Goal: Task Accomplishment & Management: Manage account settings

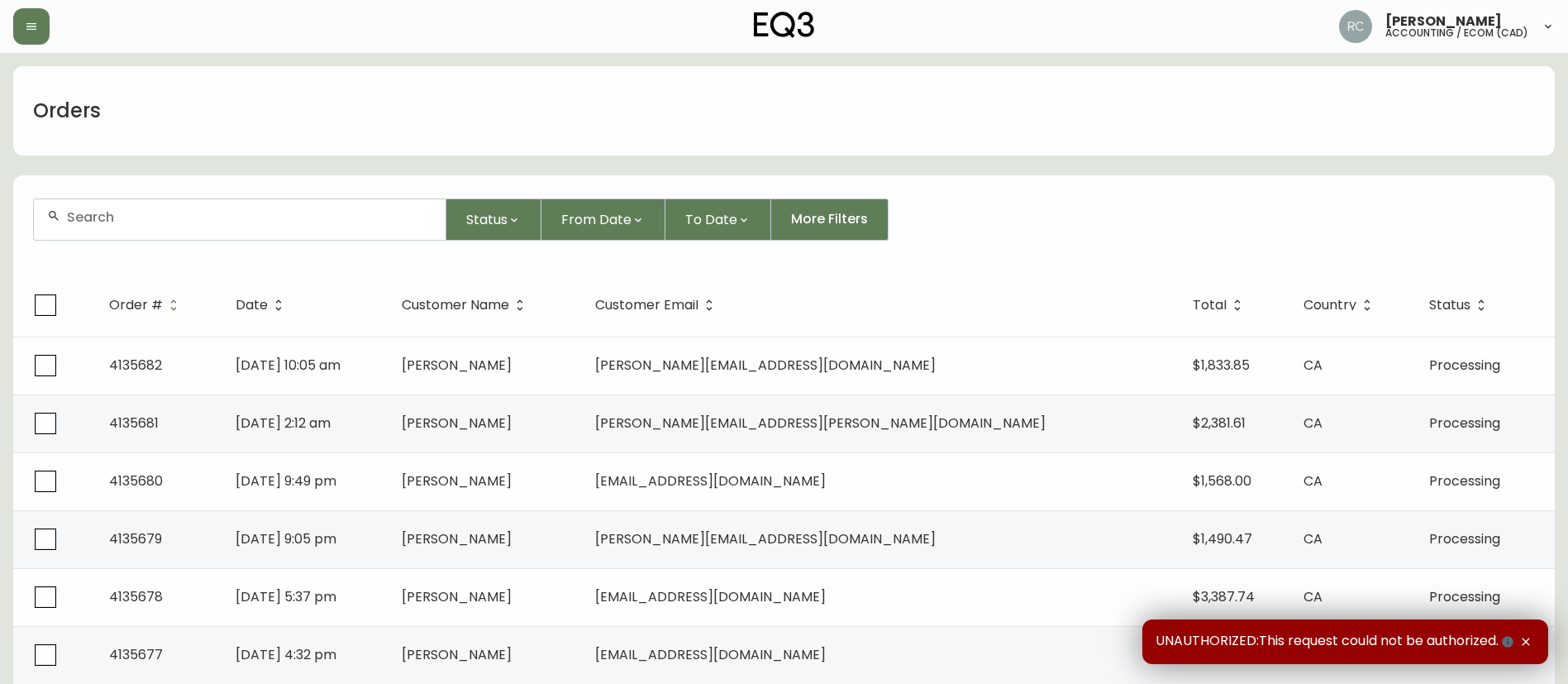
click at [202, 230] on div at bounding box center [240, 219] width 412 height 41
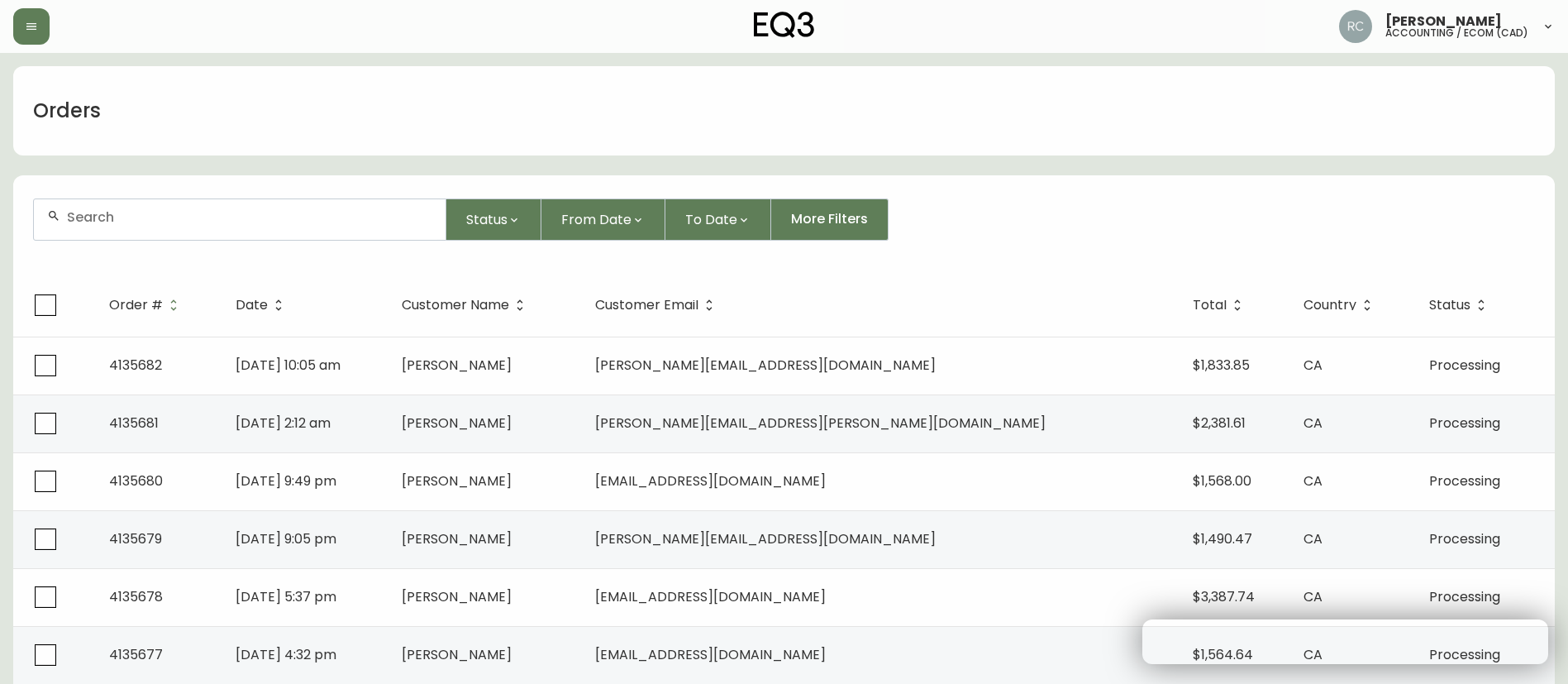
paste input "4135528"
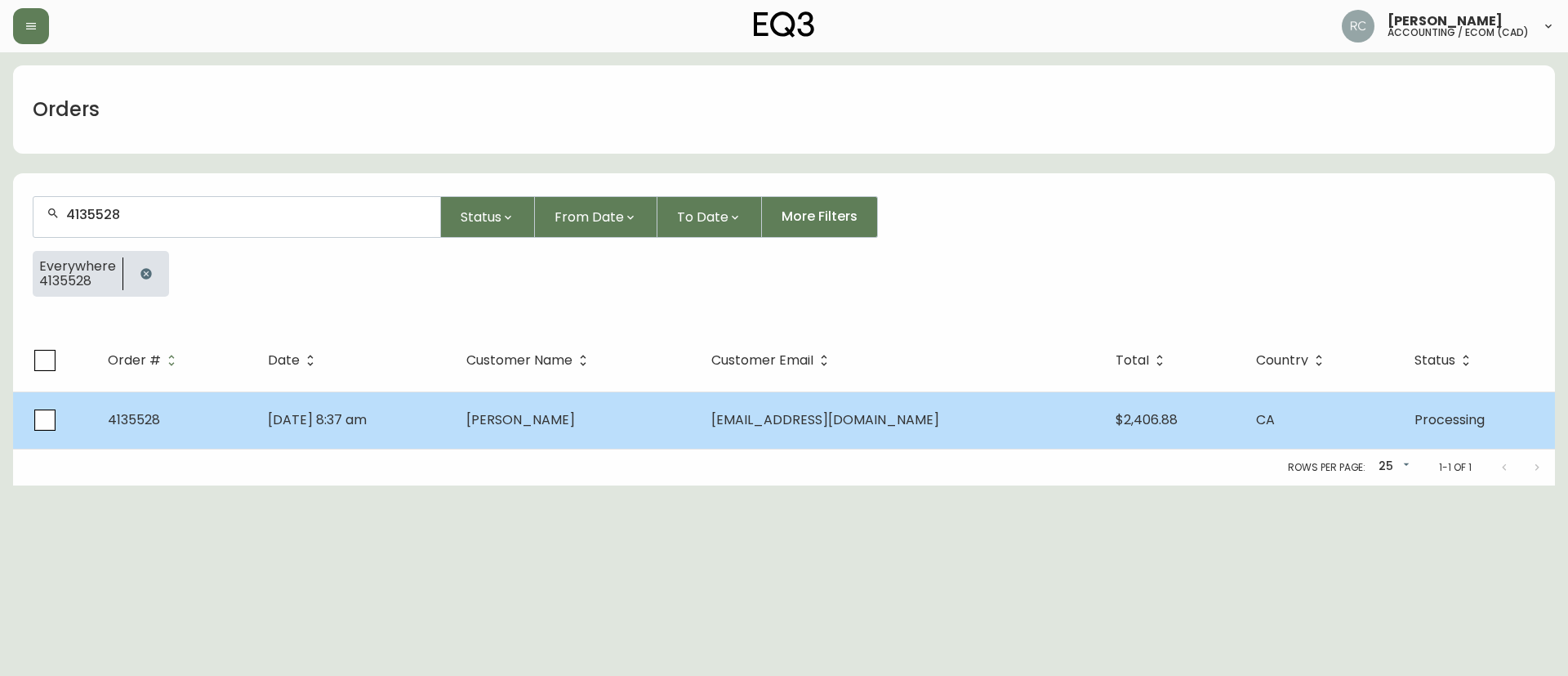
type input "4135528"
click at [454, 429] on td "Sep 25 2025, 8:37 am" at bounding box center [354, 420] width 199 height 57
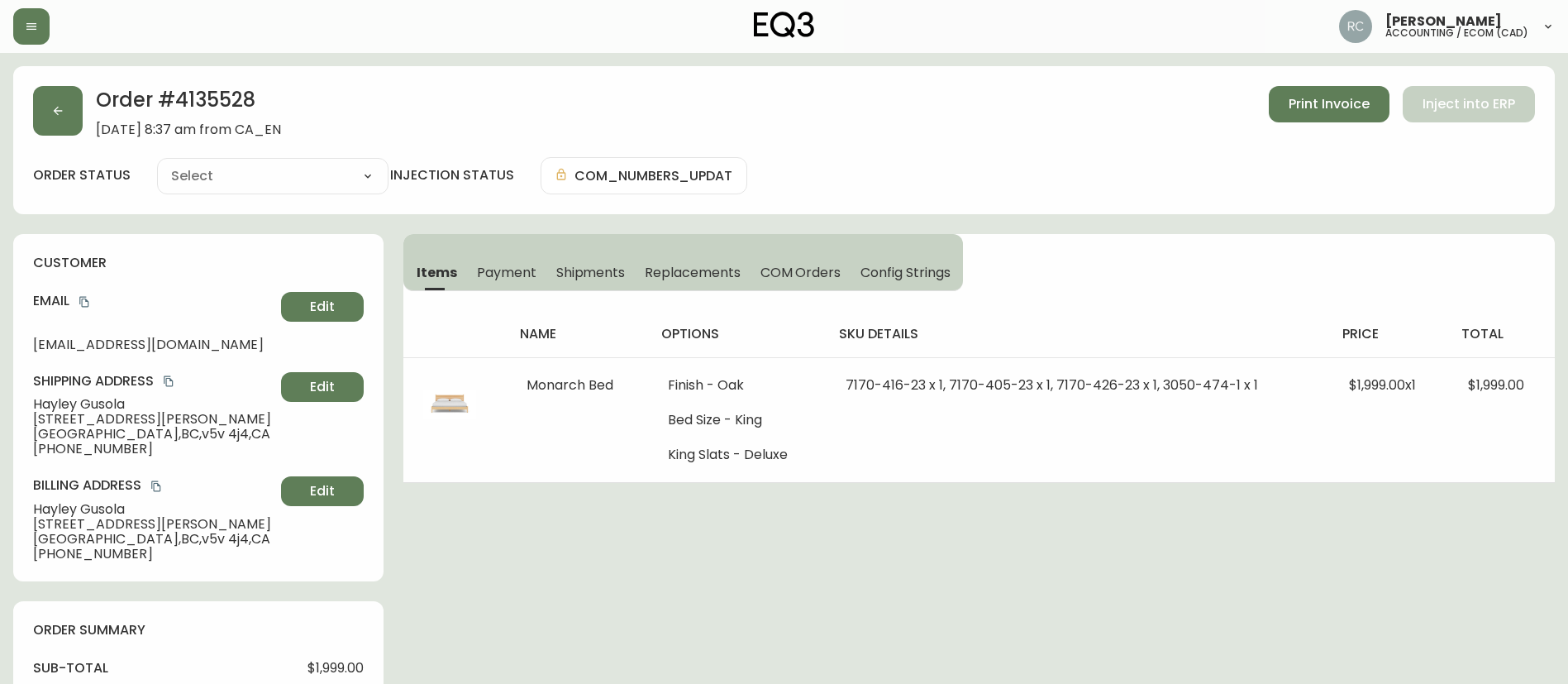
type input "Processing"
select select "PROCESSING"
drag, startPoint x: 639, startPoint y: 125, endPoint x: 532, endPoint y: 60, distance: 125.2
click at [639, 125] on div "Order # 4135528 September 25, 2025 at 8:37 am from CA_EN Print Invoice Inject i…" at bounding box center [784, 112] width 1503 height 52
drag, startPoint x: 762, startPoint y: 549, endPoint x: 739, endPoint y: 548, distance: 23.0
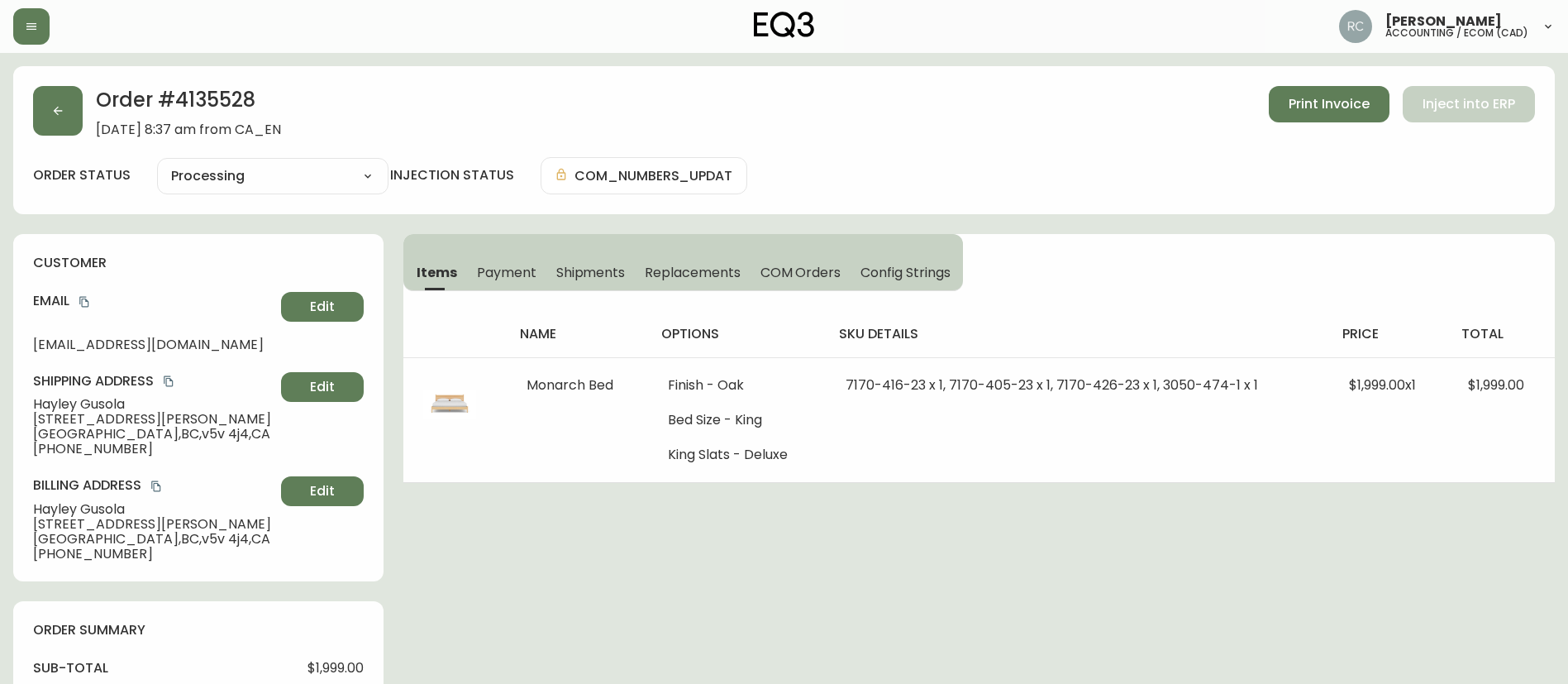
click at [761, 549] on div "Order # 4135528 September 25, 2025 at 8:37 am from CA_EN Print Invoice Inject i…" at bounding box center [784, 674] width 1542 height 1215
drag, startPoint x: 84, startPoint y: 296, endPoint x: 39, endPoint y: 293, distance: 45.1
click at [84, 298] on icon "copy" at bounding box center [84, 301] width 12 height 12
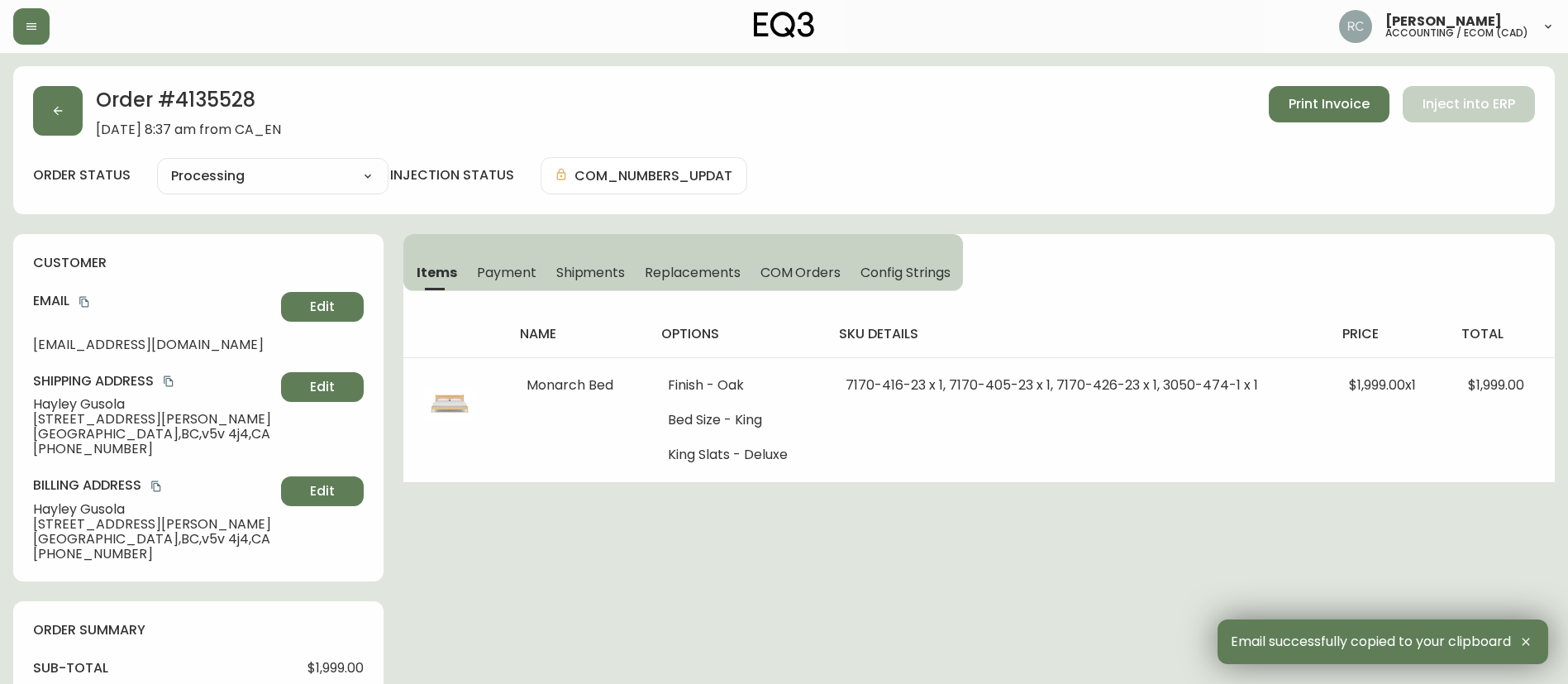
click at [80, 405] on span "Hayley Gusola" at bounding box center [154, 405] width 242 height 15
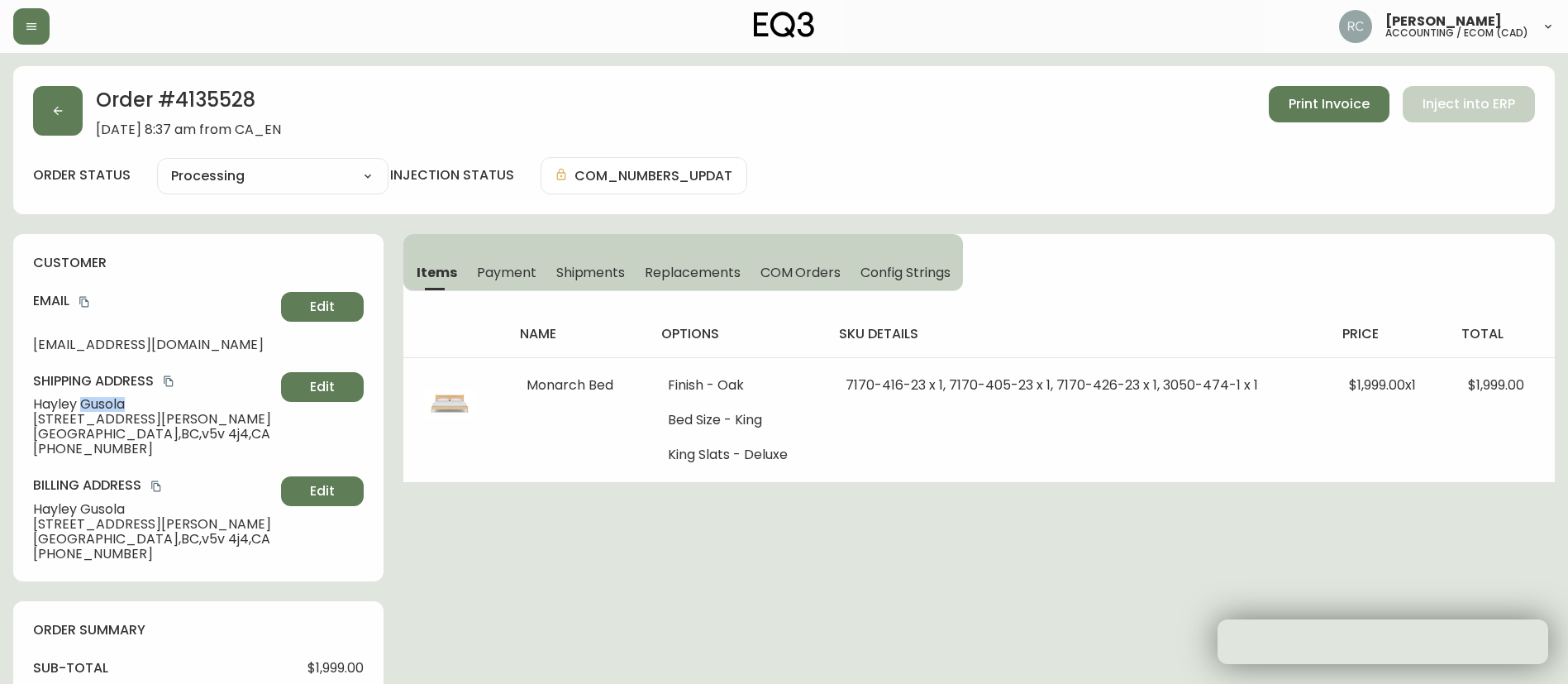
click at [80, 405] on span "Hayley Gusola" at bounding box center [154, 405] width 242 height 15
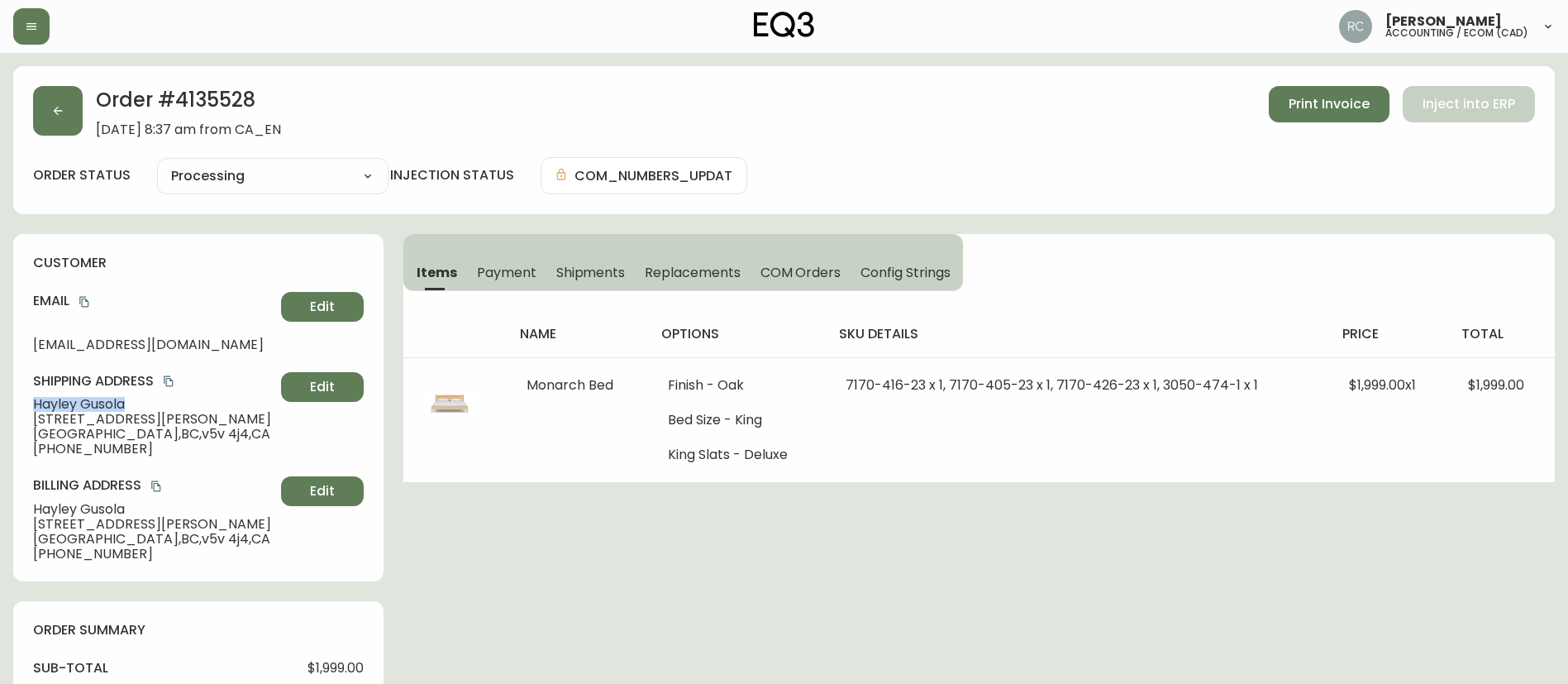
copy span "Hayley Gusola"
click at [87, 301] on icon "copy" at bounding box center [84, 302] width 9 height 11
click at [53, 453] on span "+16043069915" at bounding box center [154, 449] width 242 height 15
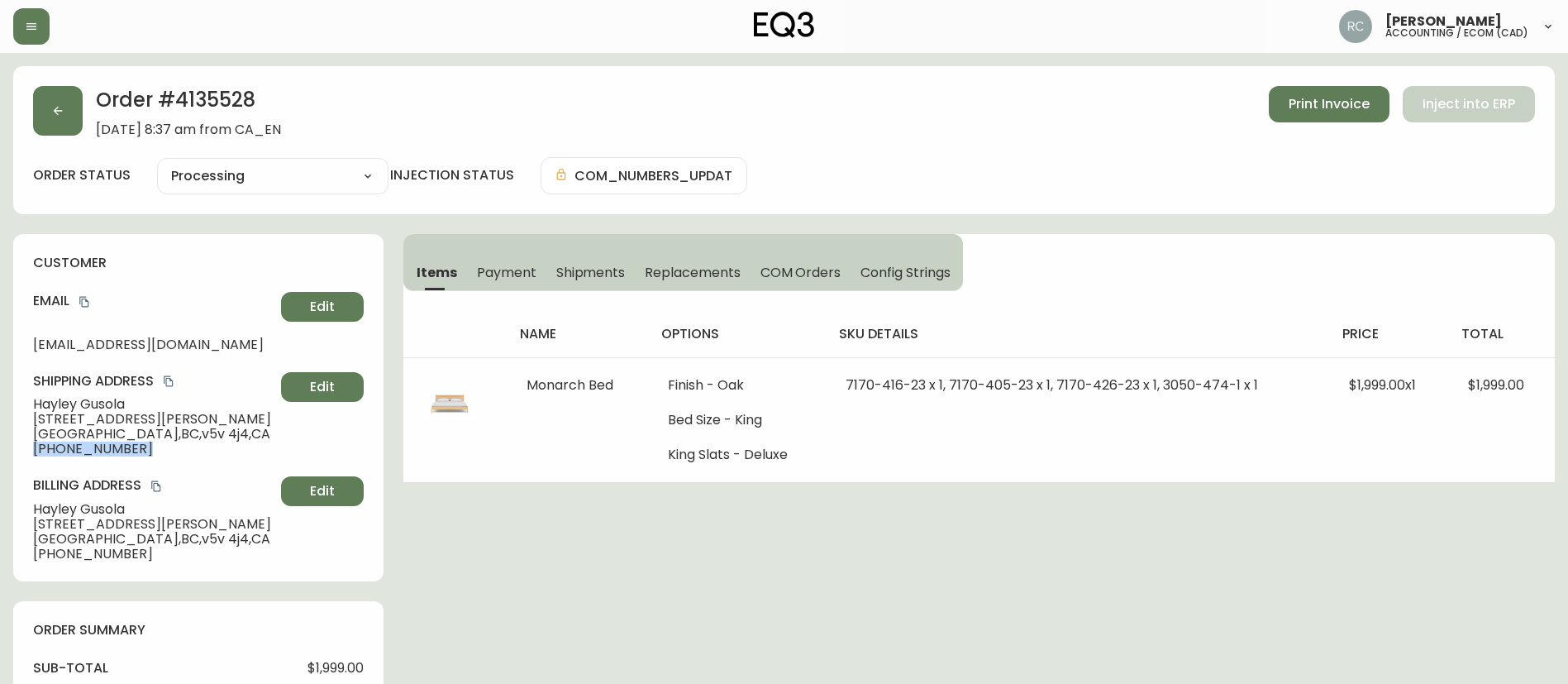
copy div "+16043069915 Edit"
click at [68, 444] on span "+16043069915" at bounding box center [154, 449] width 242 height 15
drag, startPoint x: 49, startPoint y: 445, endPoint x: 115, endPoint y: 459, distance: 67.5
click at [195, 450] on span "+16043069915" at bounding box center [154, 449] width 242 height 15
copy span "6043069915"
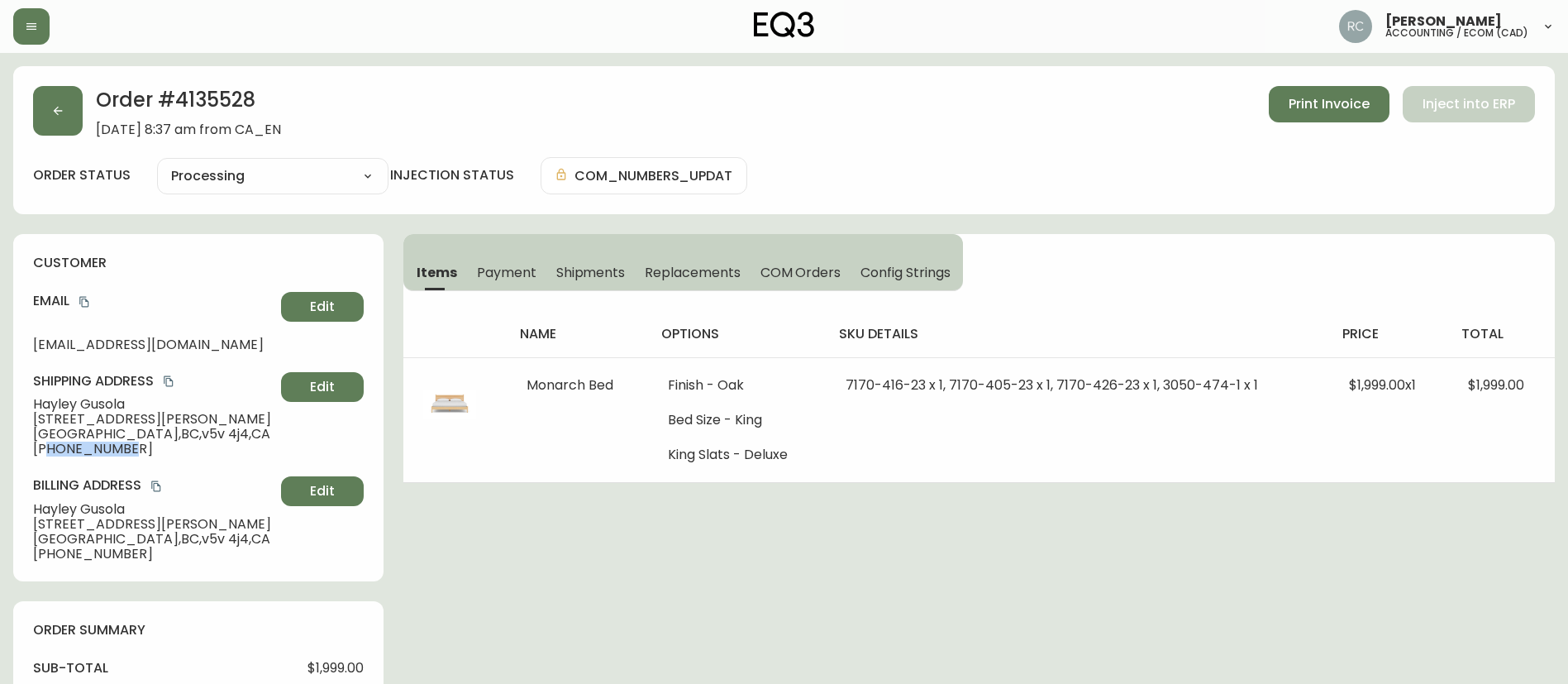
click at [82, 409] on span "Hayley Gusola" at bounding box center [154, 405] width 242 height 15
click at [77, 421] on span "4180 Prince Albert Street" at bounding box center [154, 419] width 242 height 15
copy span "4180 Prince Albert Street"
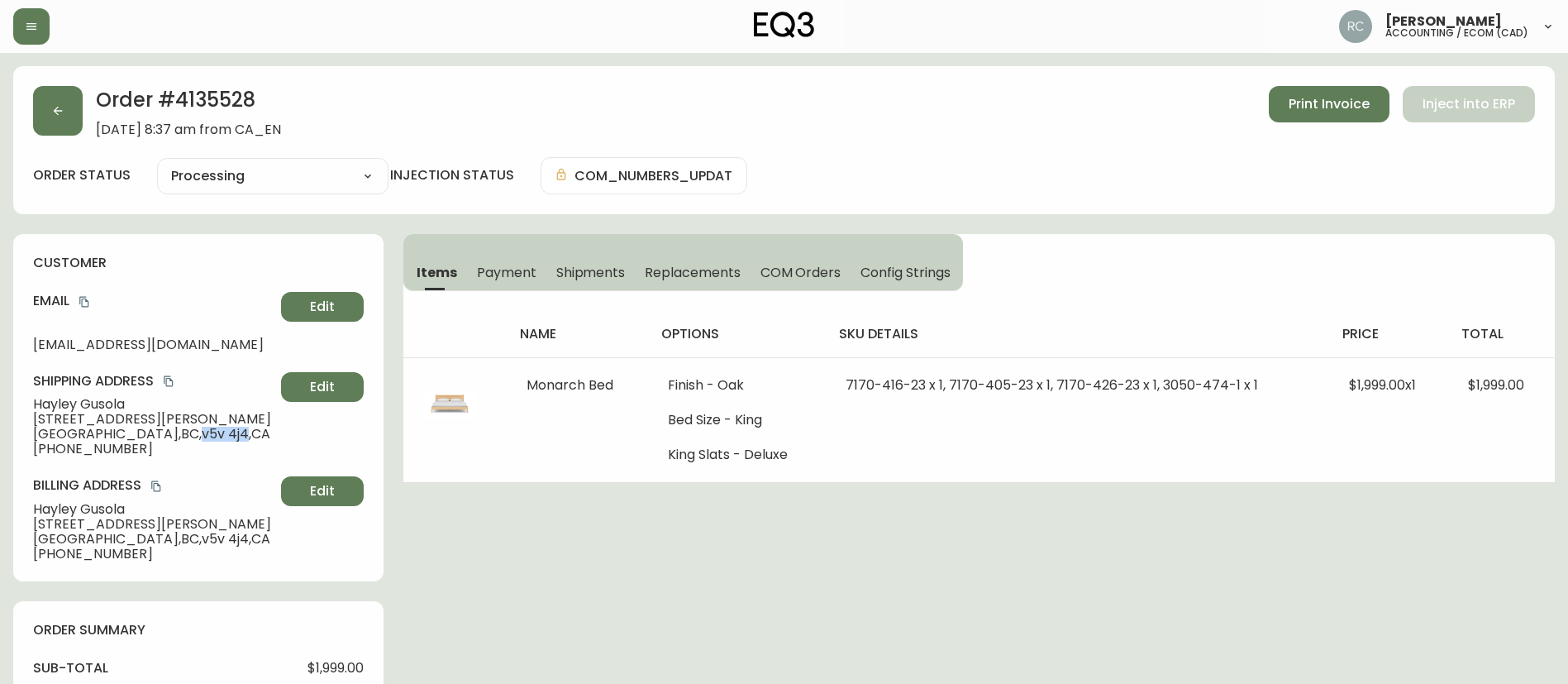
drag, startPoint x: 136, startPoint y: 431, endPoint x: 89, endPoint y: 453, distance: 51.9
click at [172, 438] on span "Vancouver , BC , v5v 4j4 , CA" at bounding box center [154, 434] width 242 height 15
copy span "v5v 4"
click at [333, 388] on span "Edit" at bounding box center [322, 387] width 25 height 18
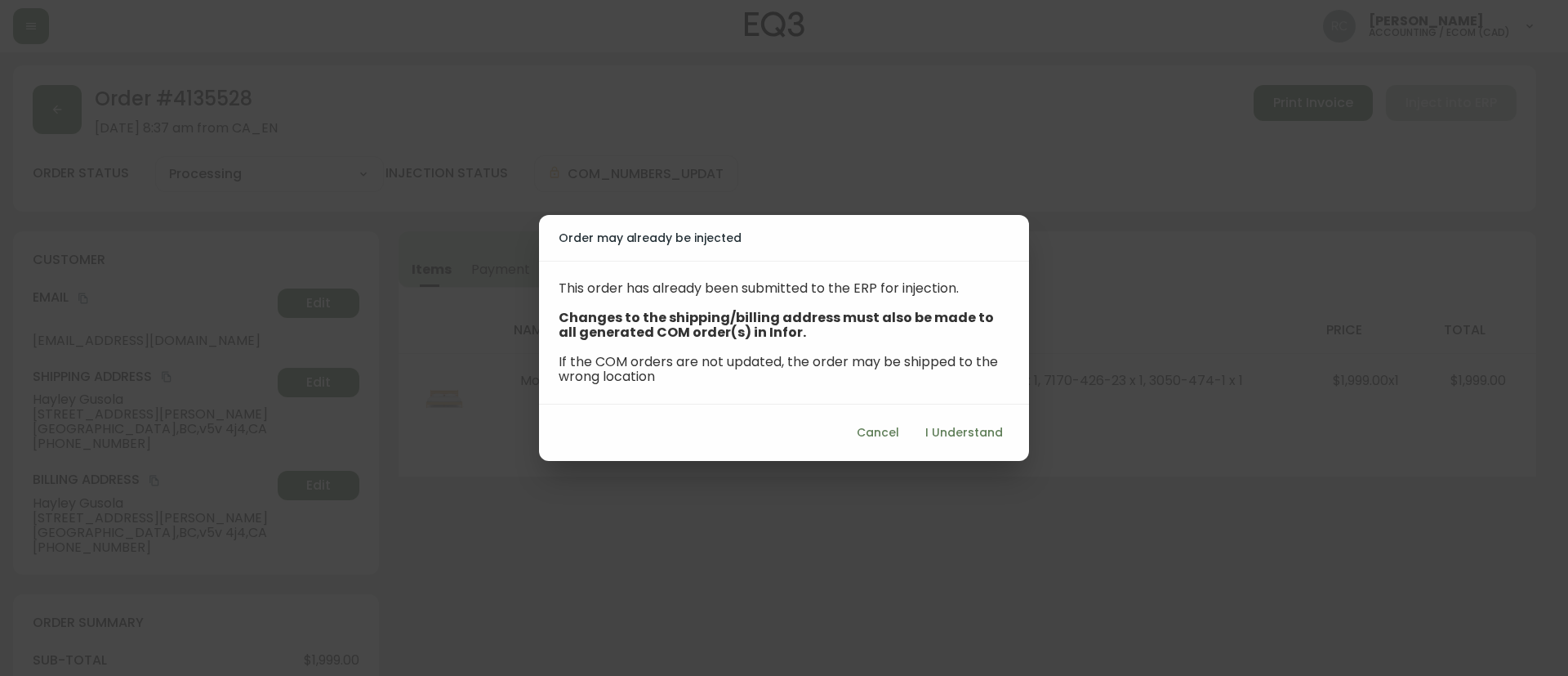
click at [993, 416] on div "Cancel I Understand" at bounding box center [784, 433] width 490 height 56
click at [983, 431] on span "I Understand" at bounding box center [963, 433] width 77 height 20
select select "BC"
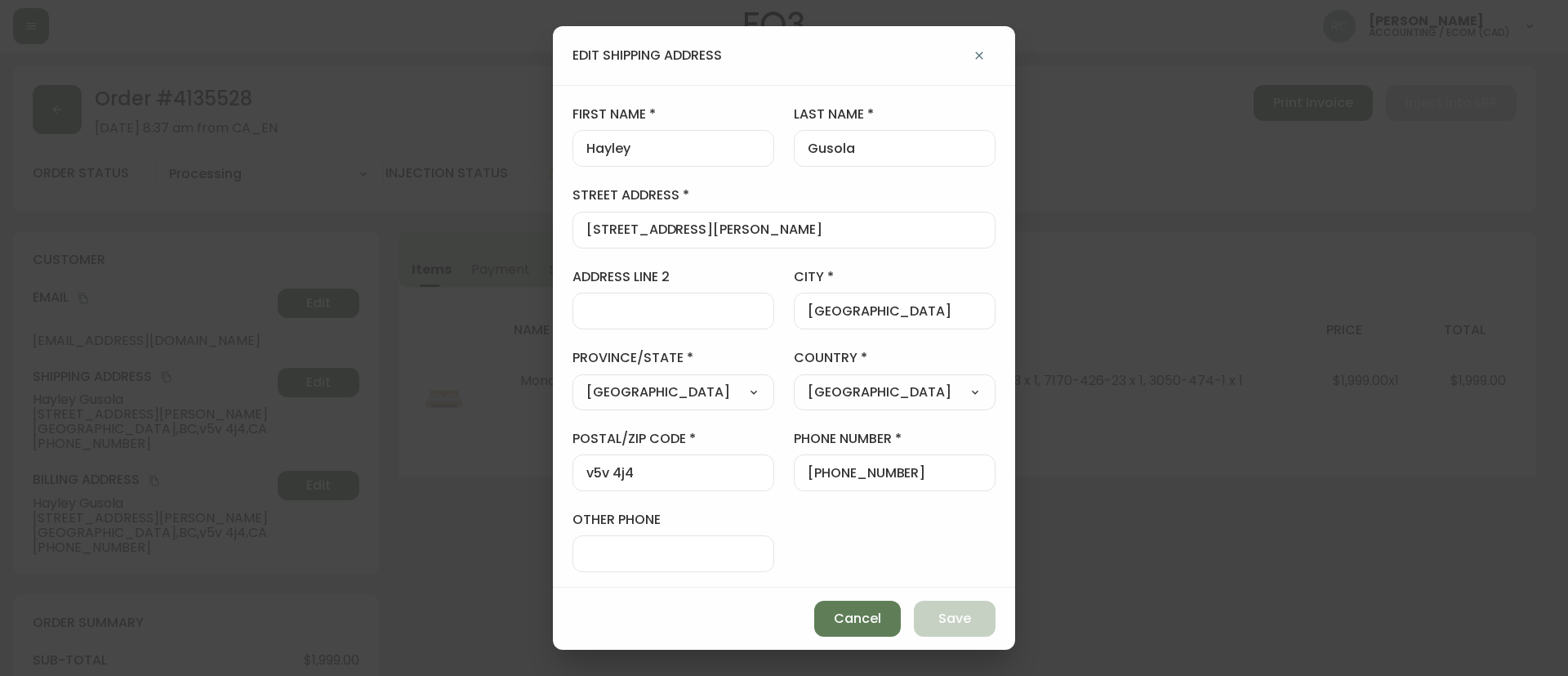
click at [622, 472] on input "v5v 4j4" at bounding box center [673, 472] width 174 height 15
paste input "V5V 4J"
click at [950, 616] on div "Cancel Save" at bounding box center [784, 619] width 463 height 62
click at [941, 633] on button "Save" at bounding box center [955, 618] width 82 height 36
type input "v5v 4j4"
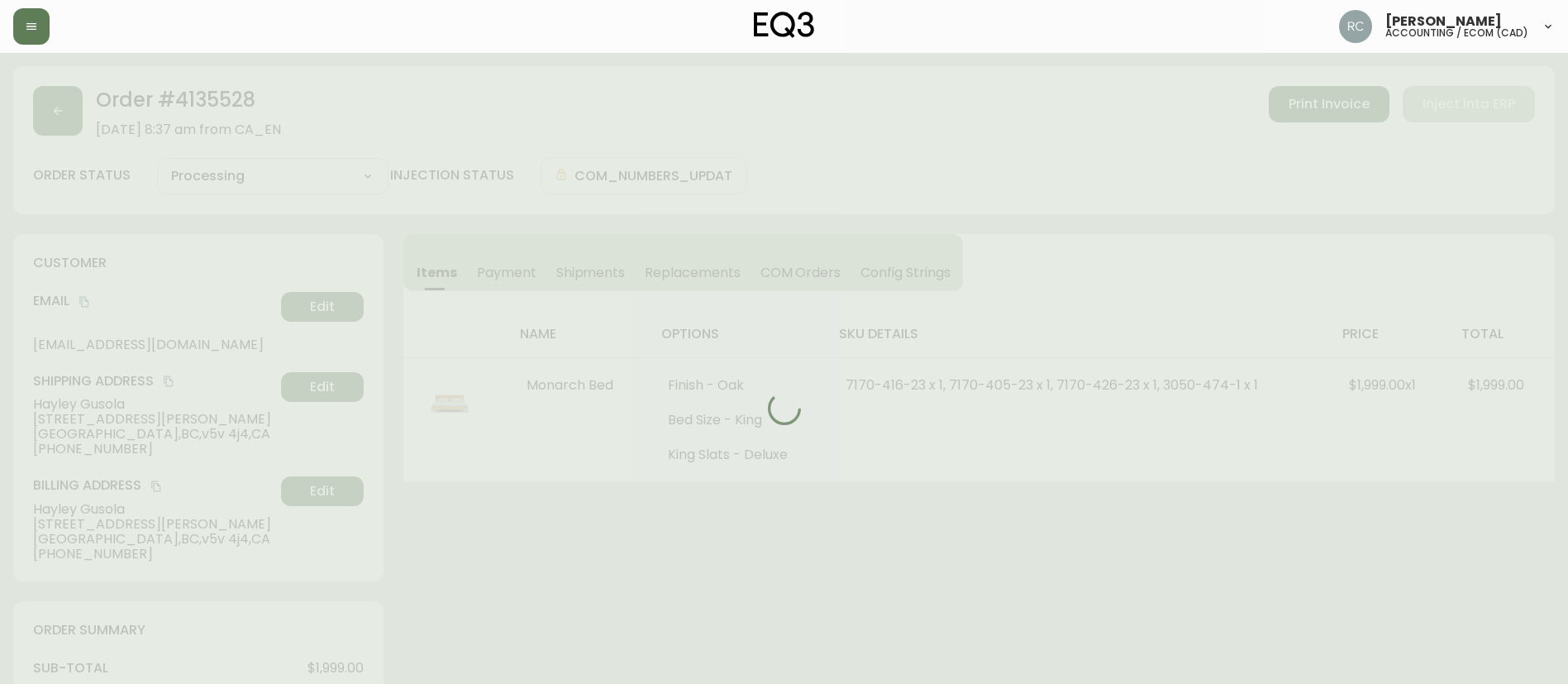
click at [281, 489] on div at bounding box center [784, 408] width 1542 height 684
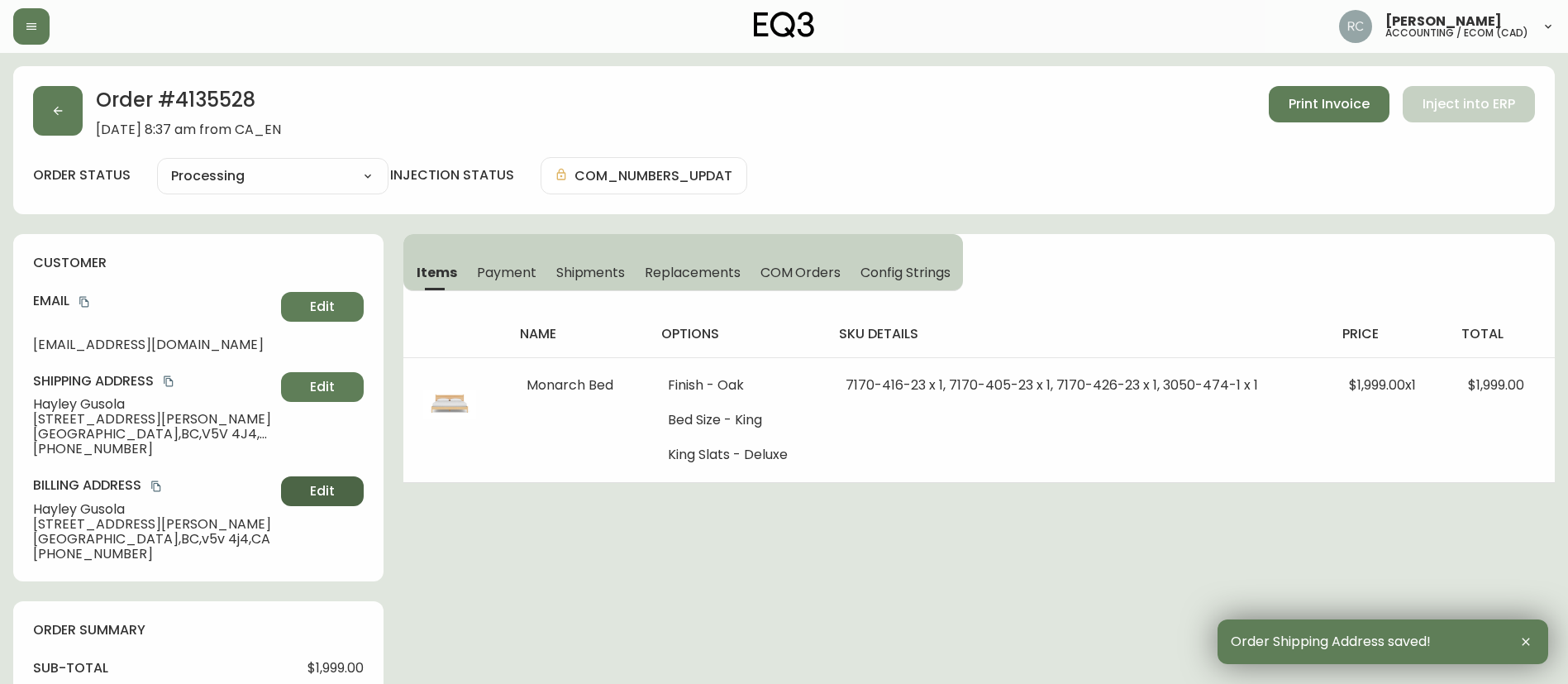
click at [324, 497] on span "Edit" at bounding box center [322, 491] width 25 height 18
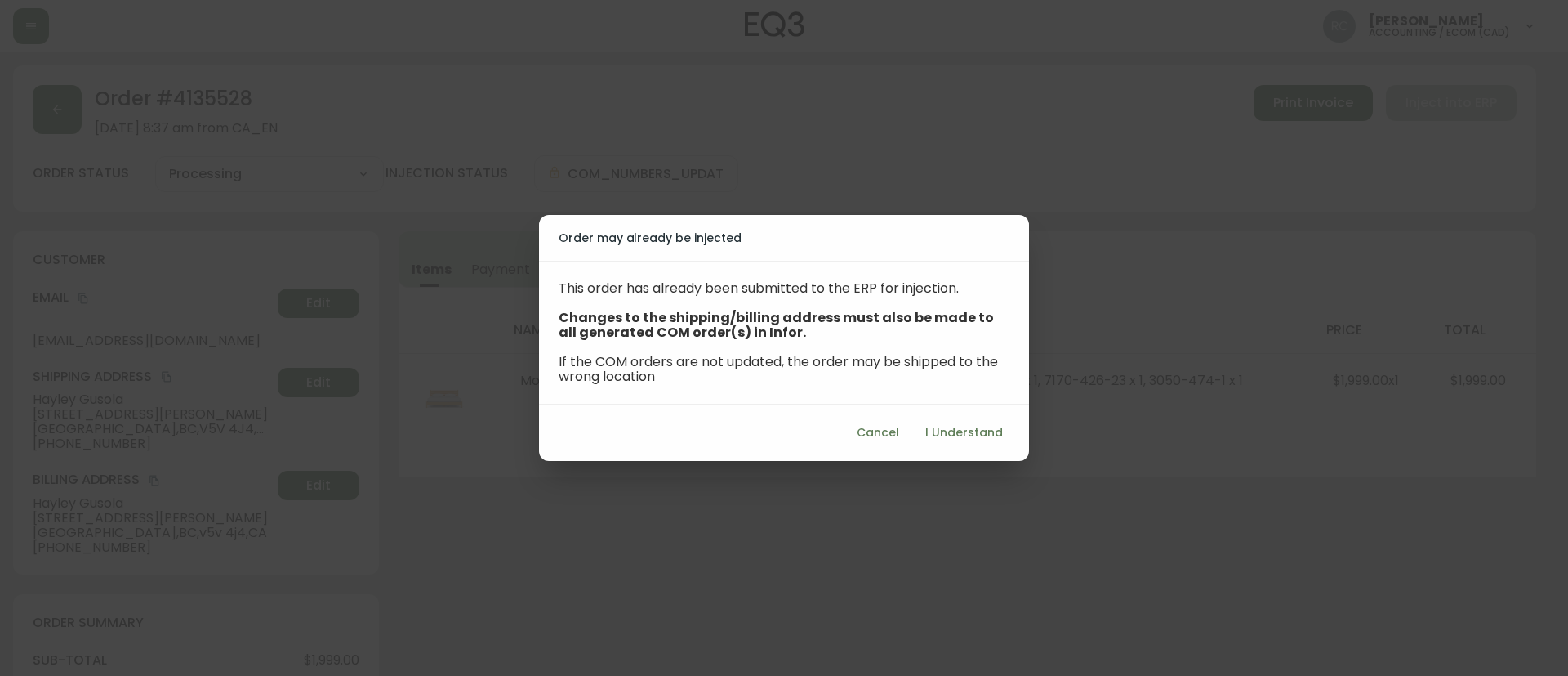
click at [954, 443] on button "I Understand" at bounding box center [964, 432] width 91 height 30
select select "BC"
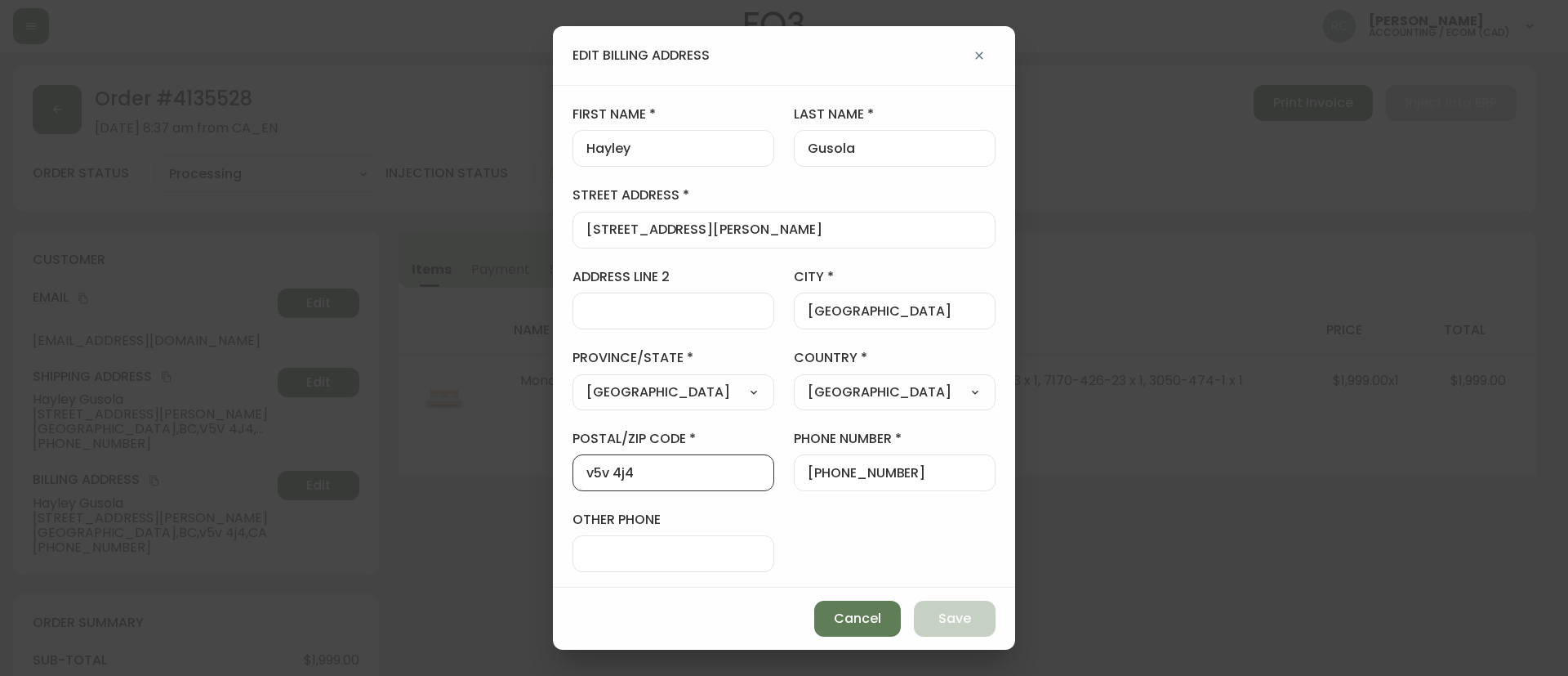
drag, startPoint x: 647, startPoint y: 467, endPoint x: 475, endPoint y: 467, distance: 172.0
click at [475, 467] on div "edit billing address first name Hayley last name Gusola street address 4180 Pri…" at bounding box center [784, 338] width 1568 height 676
paste input "V5V 4J"
click at [930, 611] on button "Save" at bounding box center [955, 618] width 82 height 36
type input "v5v 4j4"
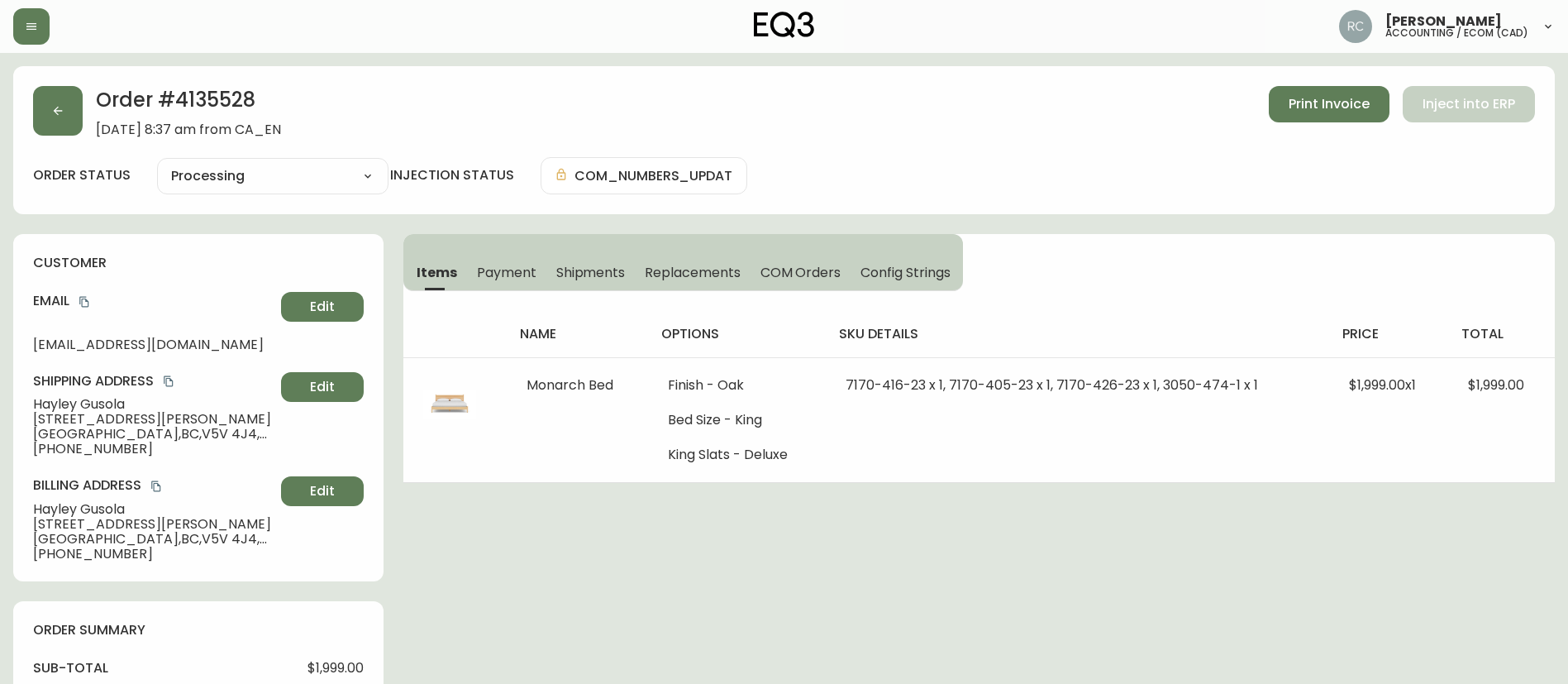
click at [442, 60] on main "Order # 4135528 September 25, 2025 at 8:37 am from CA_EN Print Invoice Inject i…" at bounding box center [784, 666] width 1568 height 1228
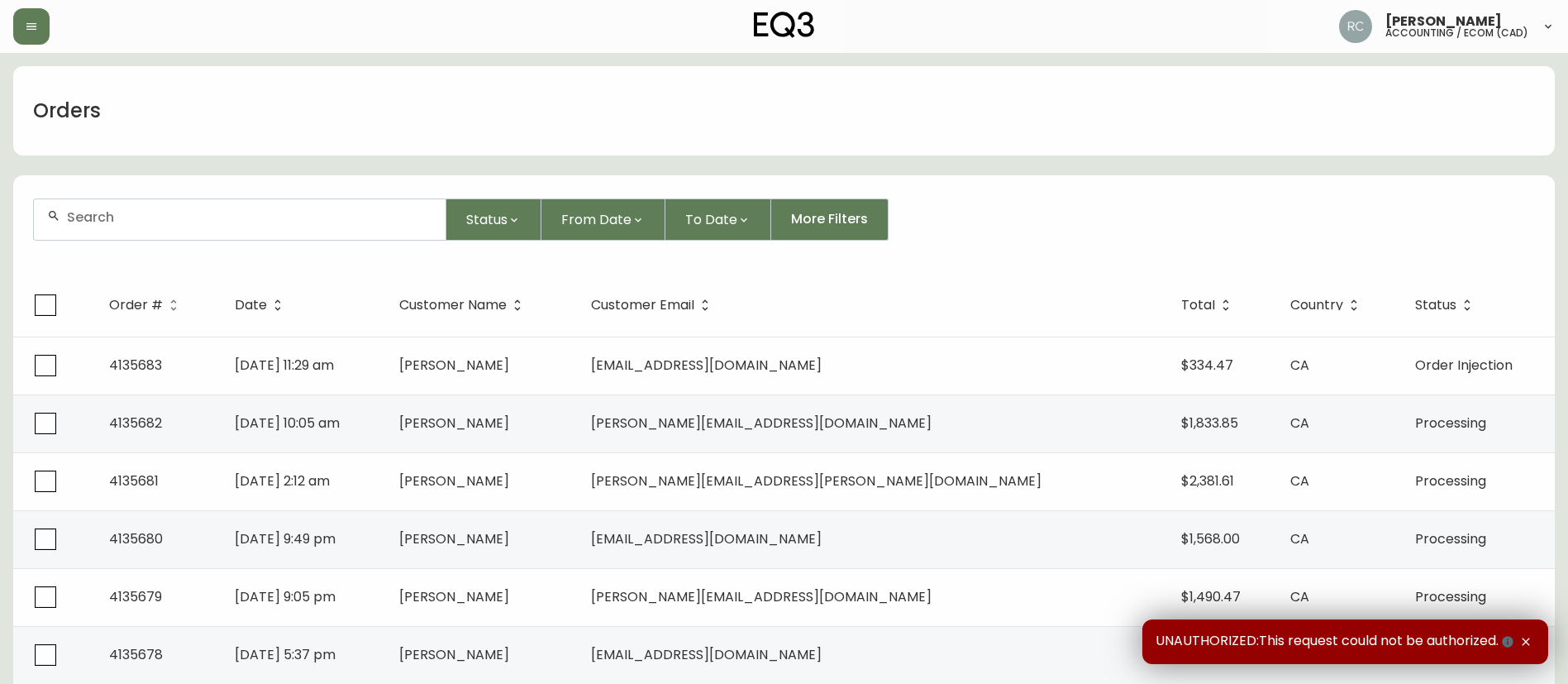
click at [371, 222] on input "text" at bounding box center [250, 217] width 365 height 16
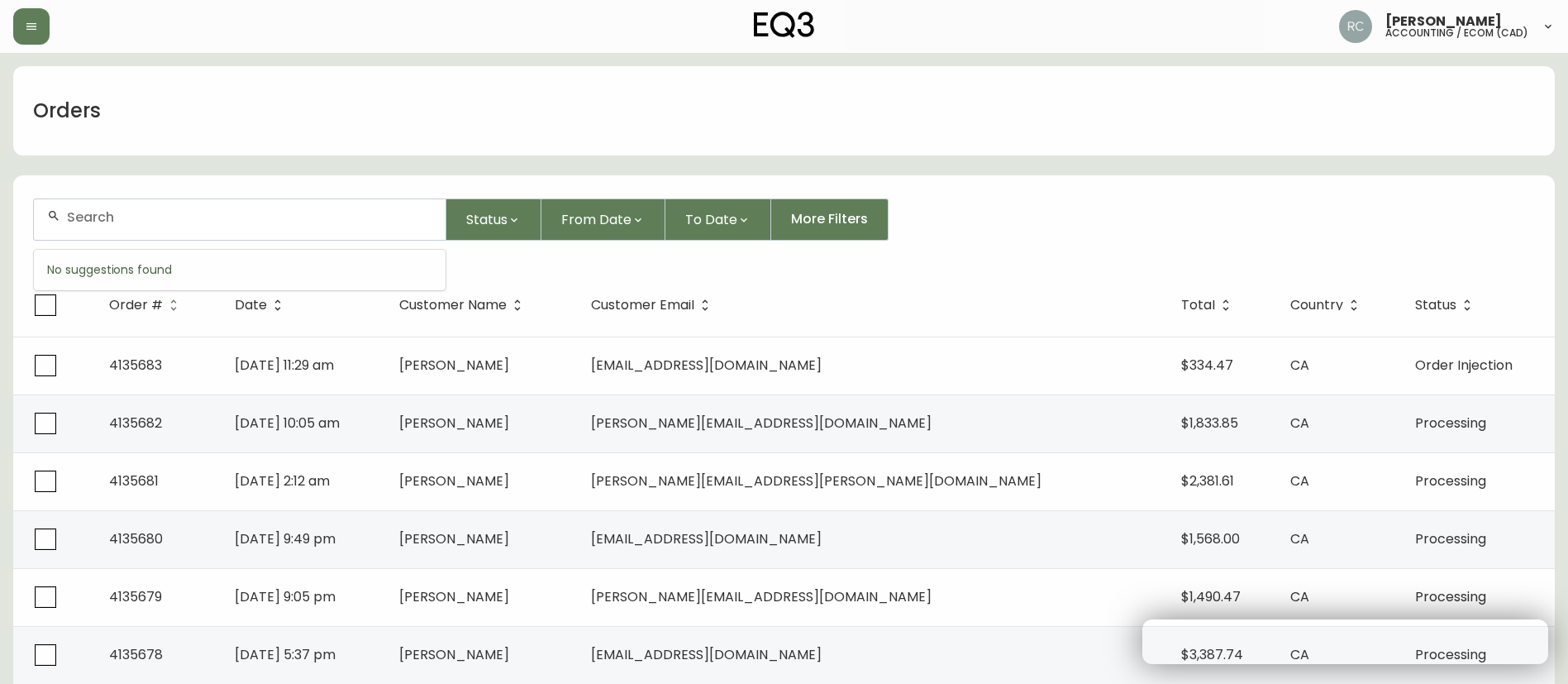
paste input "4133450"
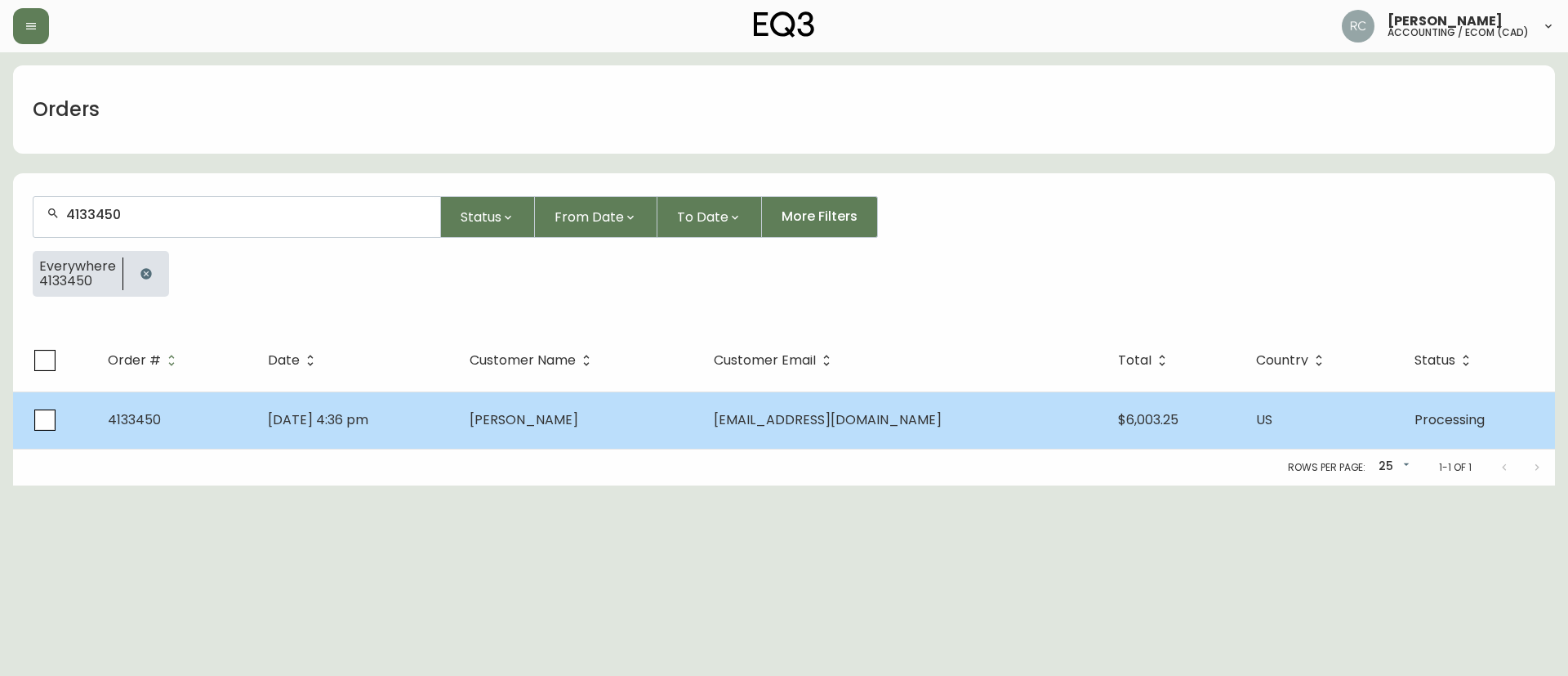
type input "4133450"
click at [456, 424] on td "May 31 2025, 4:36 pm" at bounding box center [356, 420] width 202 height 57
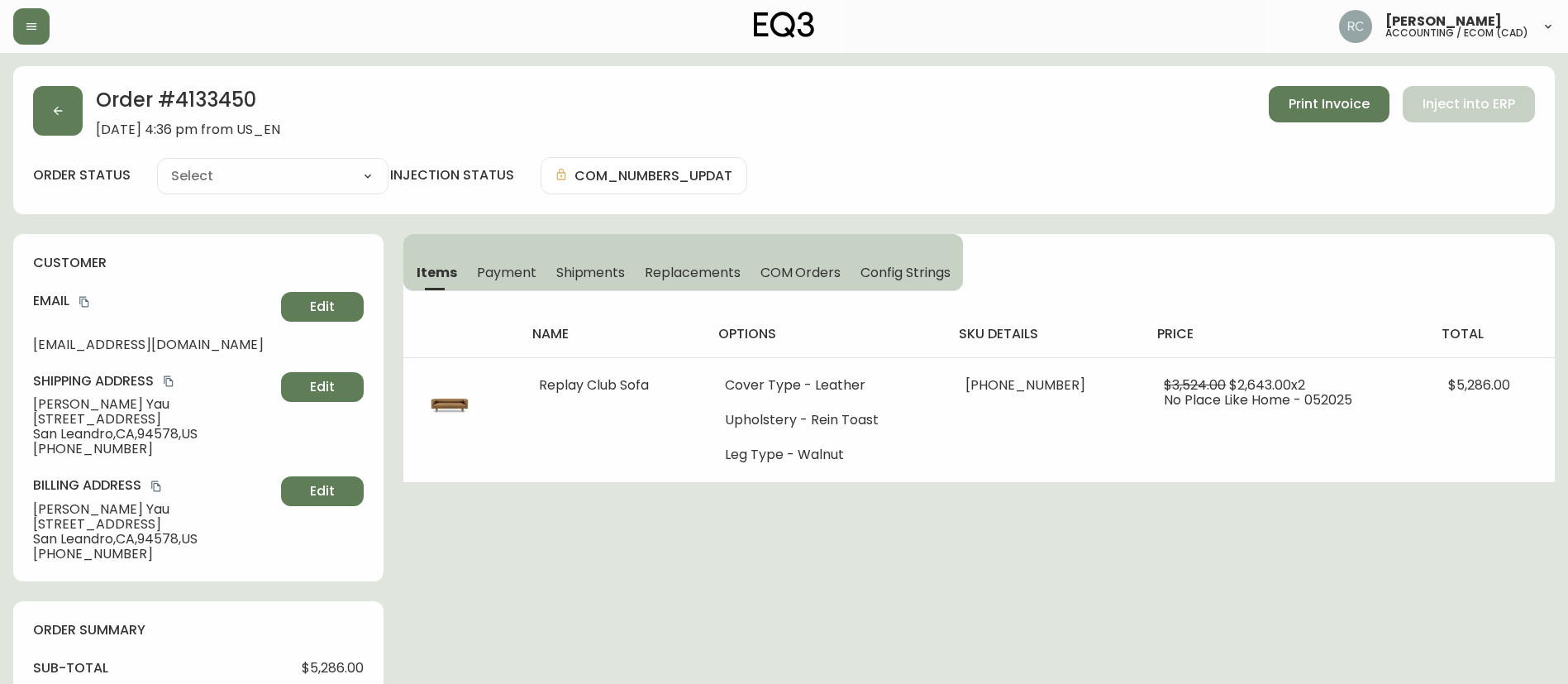
type input "Processing"
select select "PROCESSING"
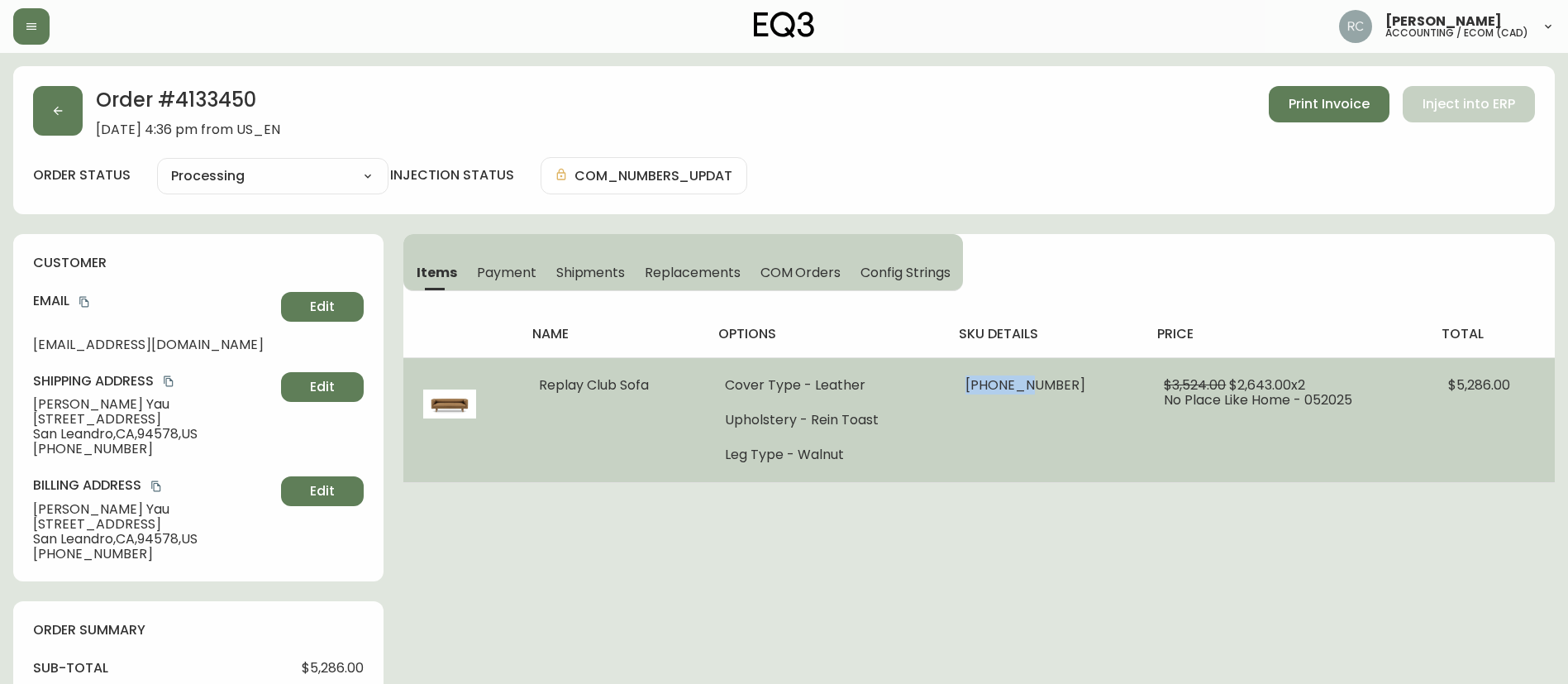
drag, startPoint x: 991, startPoint y: 384, endPoint x: 1046, endPoint y: 392, distance: 55.6
click at [1045, 390] on td "37147-01 x 1" at bounding box center [1044, 419] width 198 height 124
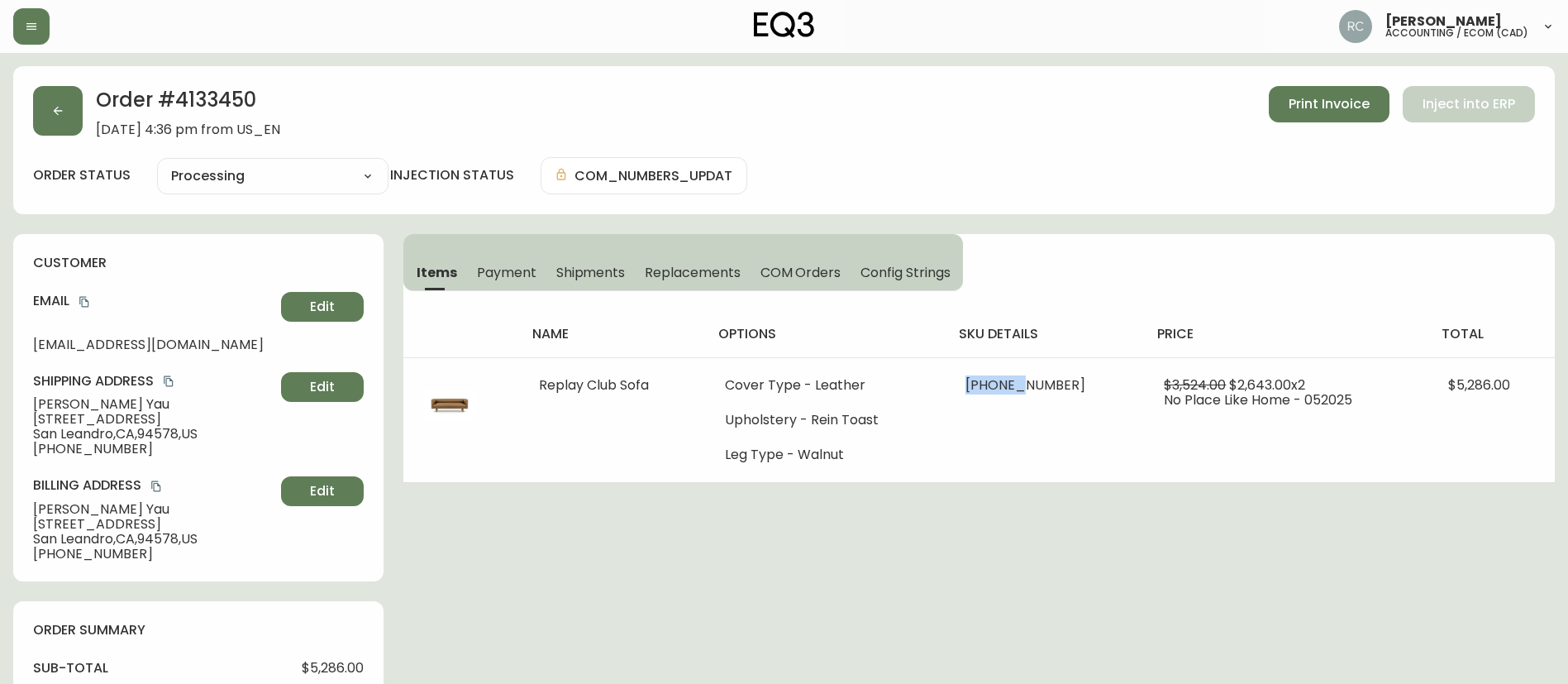
copy span "37147-0"
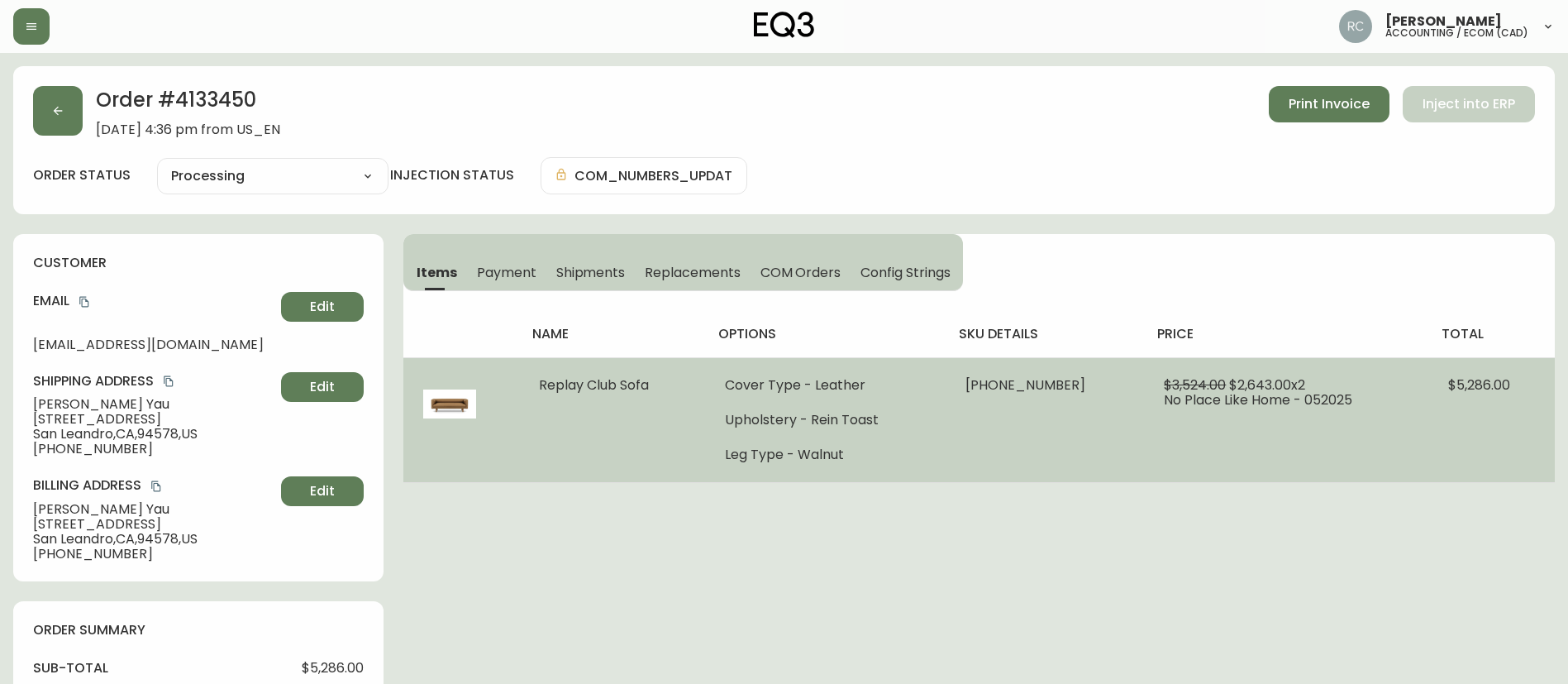
click at [1018, 383] on span "37147-01 x 1" at bounding box center [1026, 384] width 120 height 19
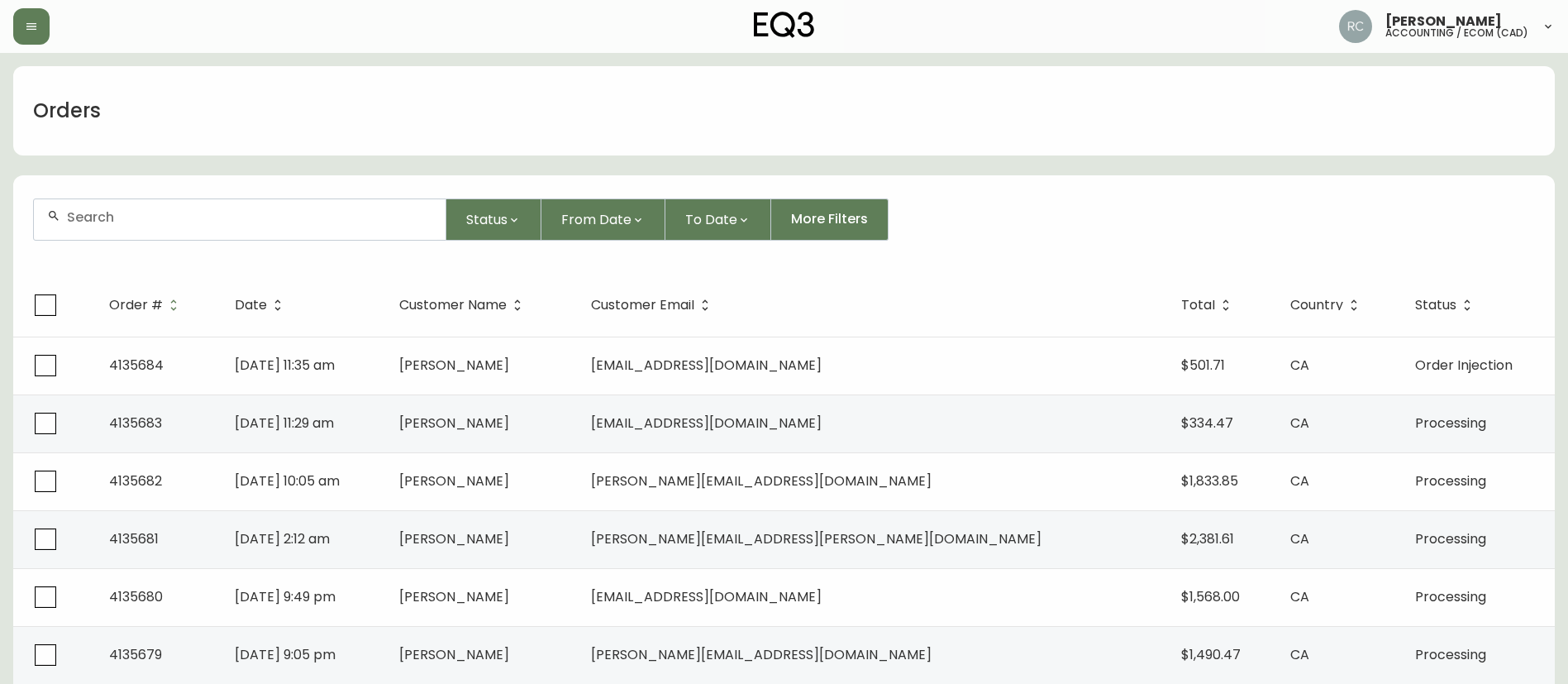
click at [320, 212] on input "text" at bounding box center [250, 217] width 365 height 16
paste input "4135672"
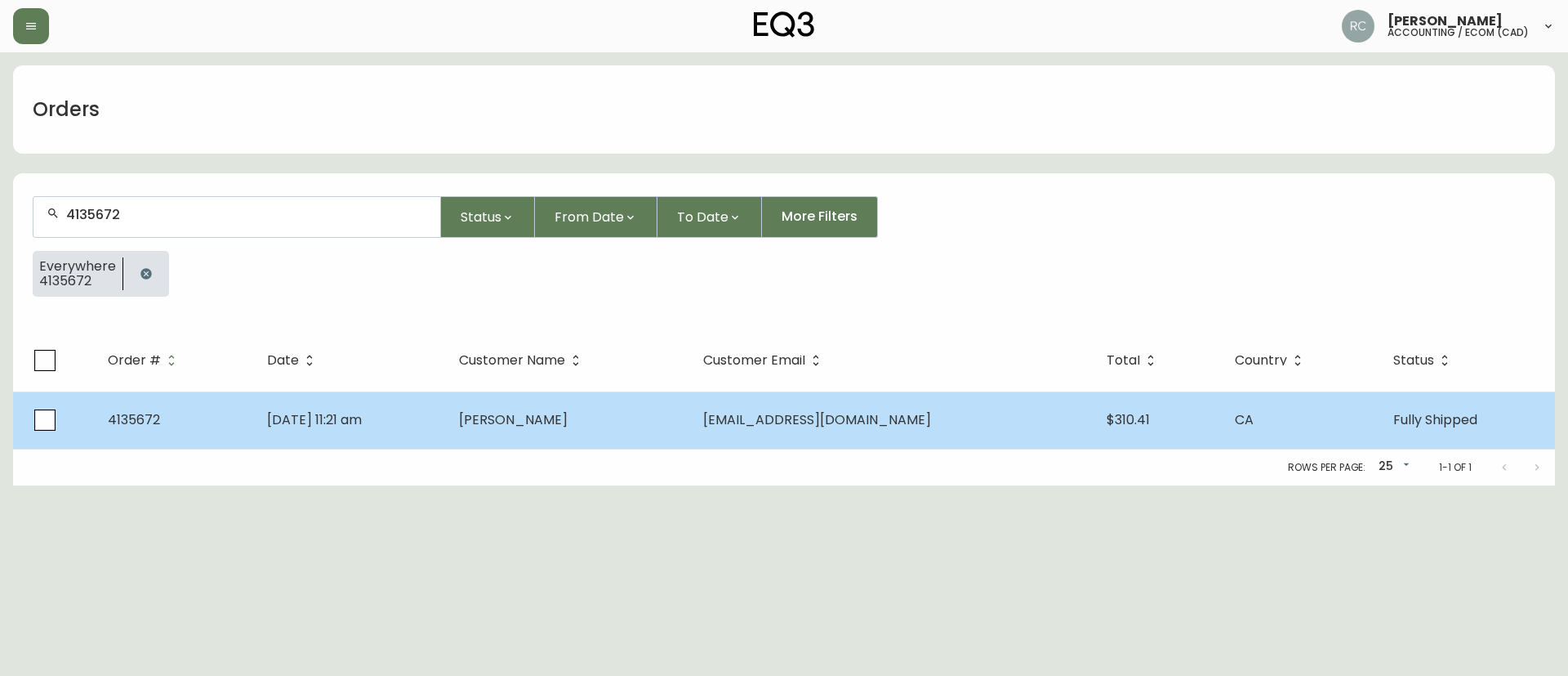
type input "4135672"
click at [446, 415] on td "[DATE] 11:21 am" at bounding box center [350, 420] width 192 height 57
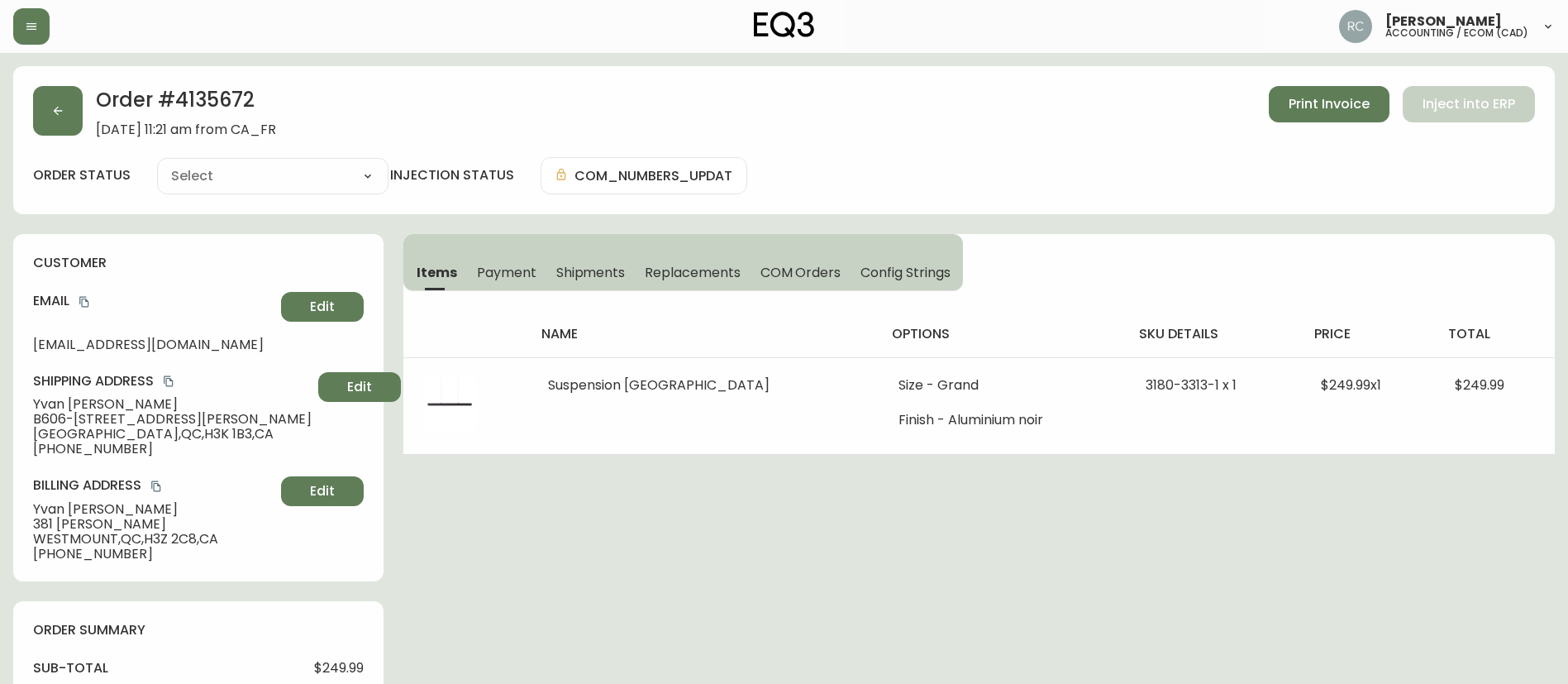
type input "Fully Shipped"
select select "FULLY_SHIPPED"
click at [505, 270] on span "Payment" at bounding box center [507, 272] width 60 height 18
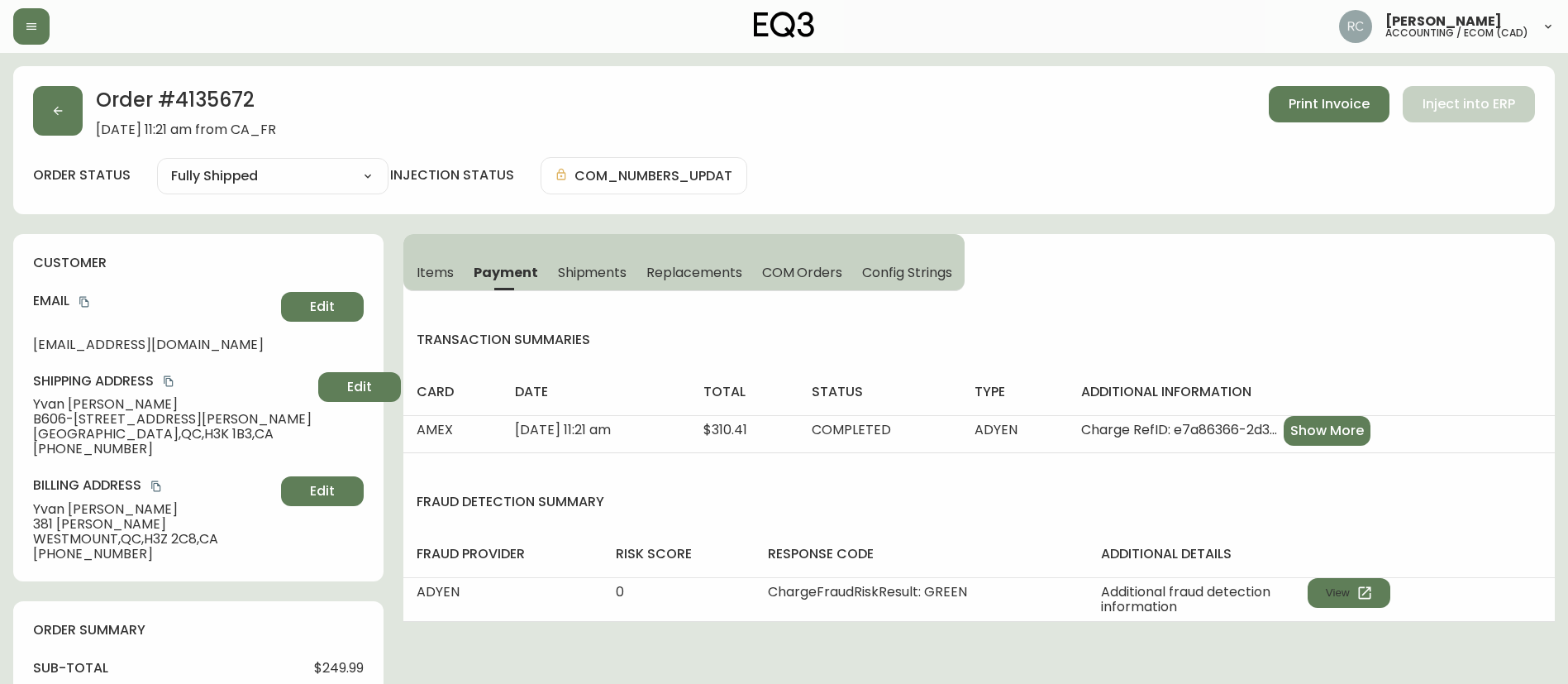
drag, startPoint x: 431, startPoint y: 256, endPoint x: 526, endPoint y: 263, distance: 95.3
click at [431, 258] on button "Items" at bounding box center [433, 271] width 60 height 36
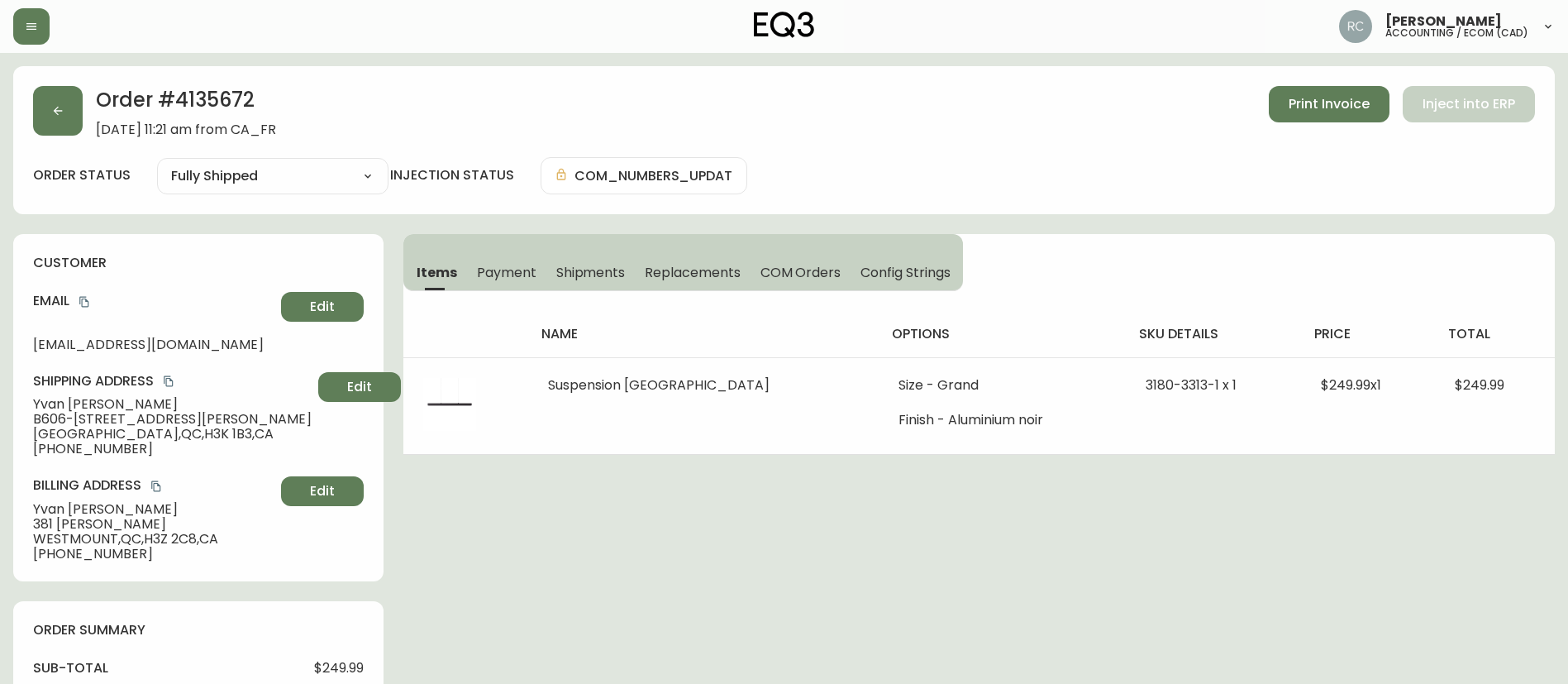
click at [582, 277] on span "Shipments" at bounding box center [591, 272] width 69 height 18
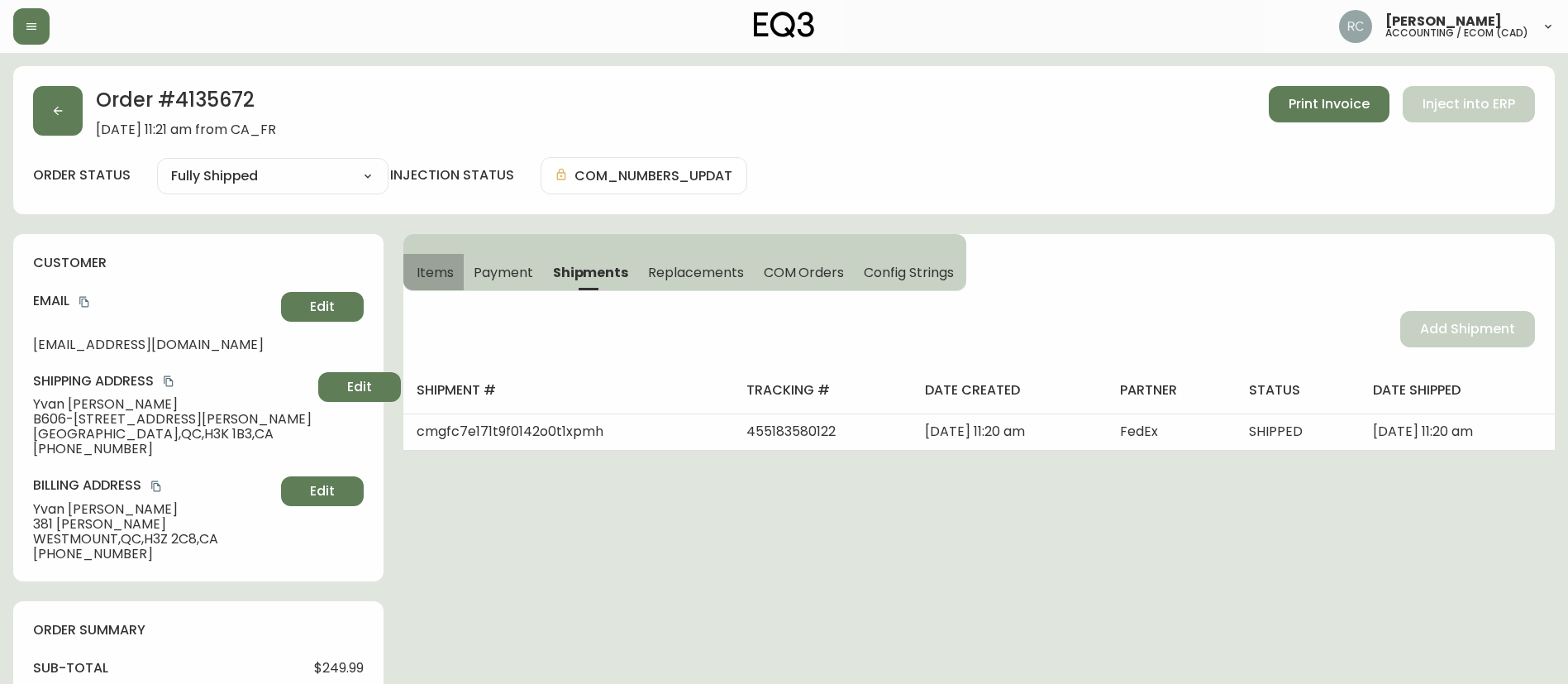
drag, startPoint x: 442, startPoint y: 286, endPoint x: 879, endPoint y: 288, distance: 437.0
click at [442, 288] on button "Items" at bounding box center [433, 271] width 60 height 36
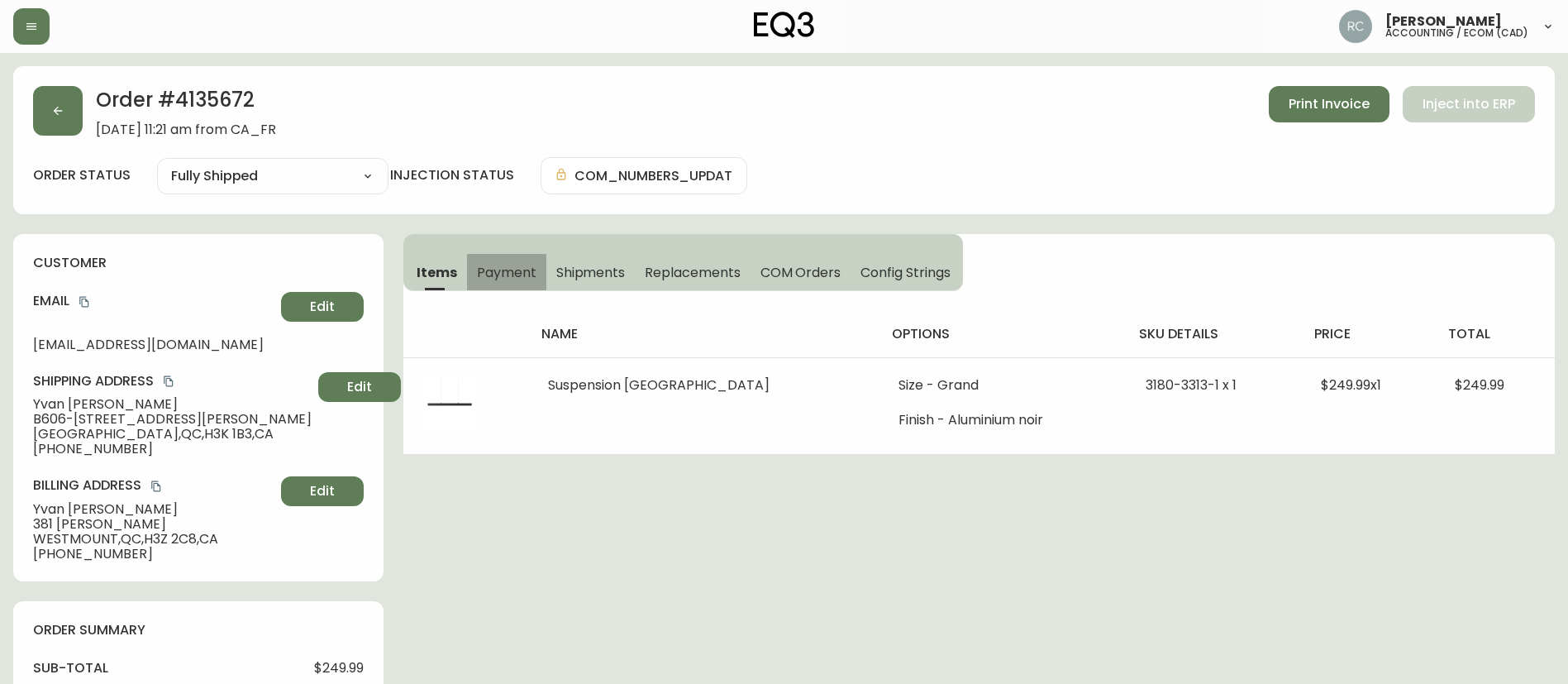
click at [508, 278] on span "Payment" at bounding box center [507, 272] width 60 height 18
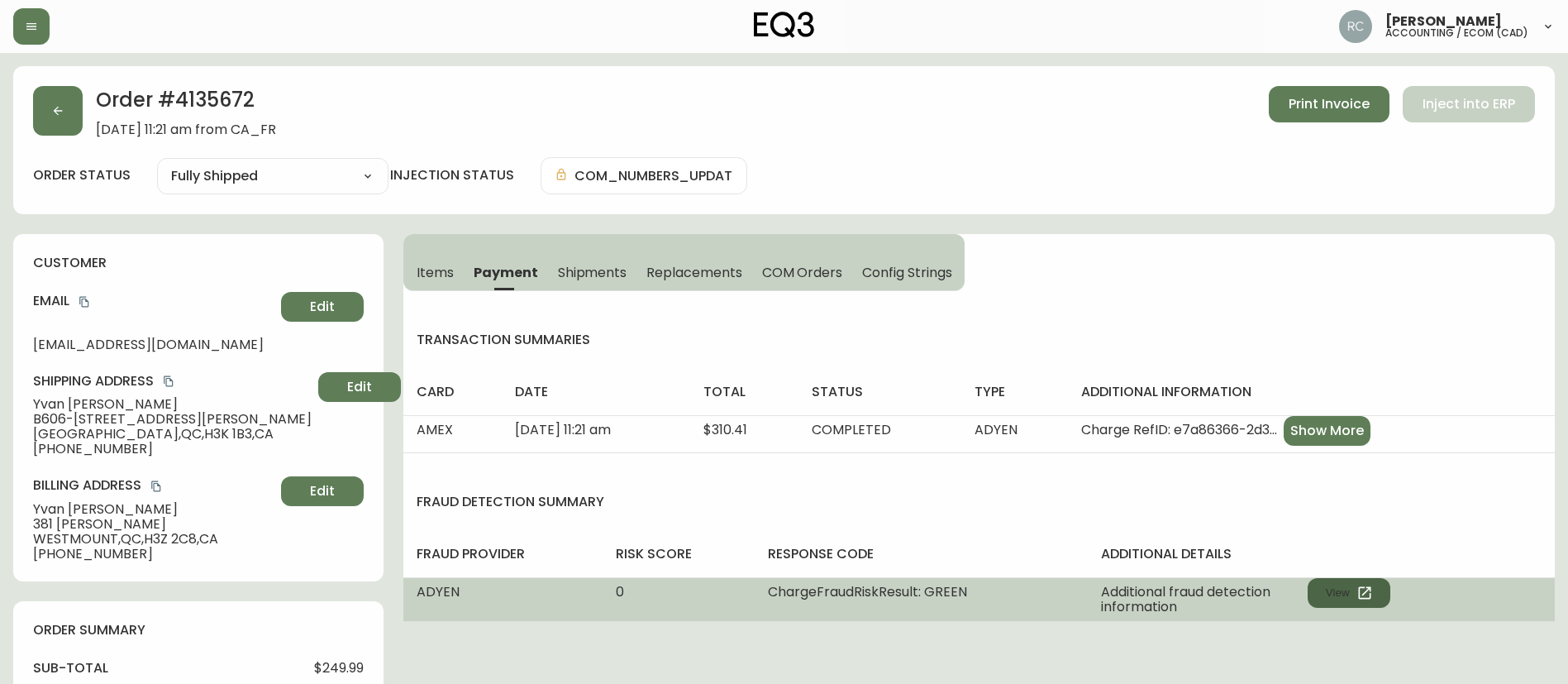
click at [1336, 599] on button "View" at bounding box center [1350, 593] width 83 height 29
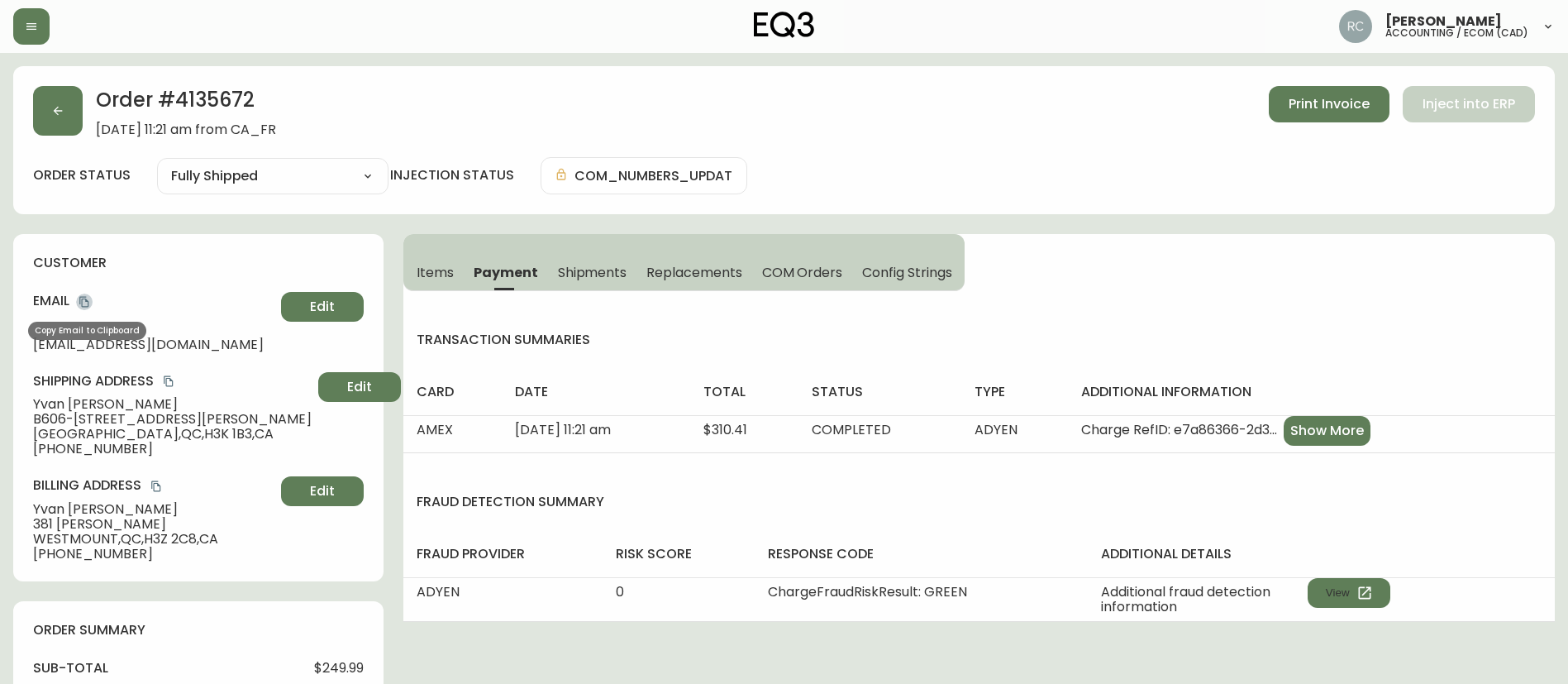
click at [92, 302] on button "copy" at bounding box center [85, 301] width 17 height 17
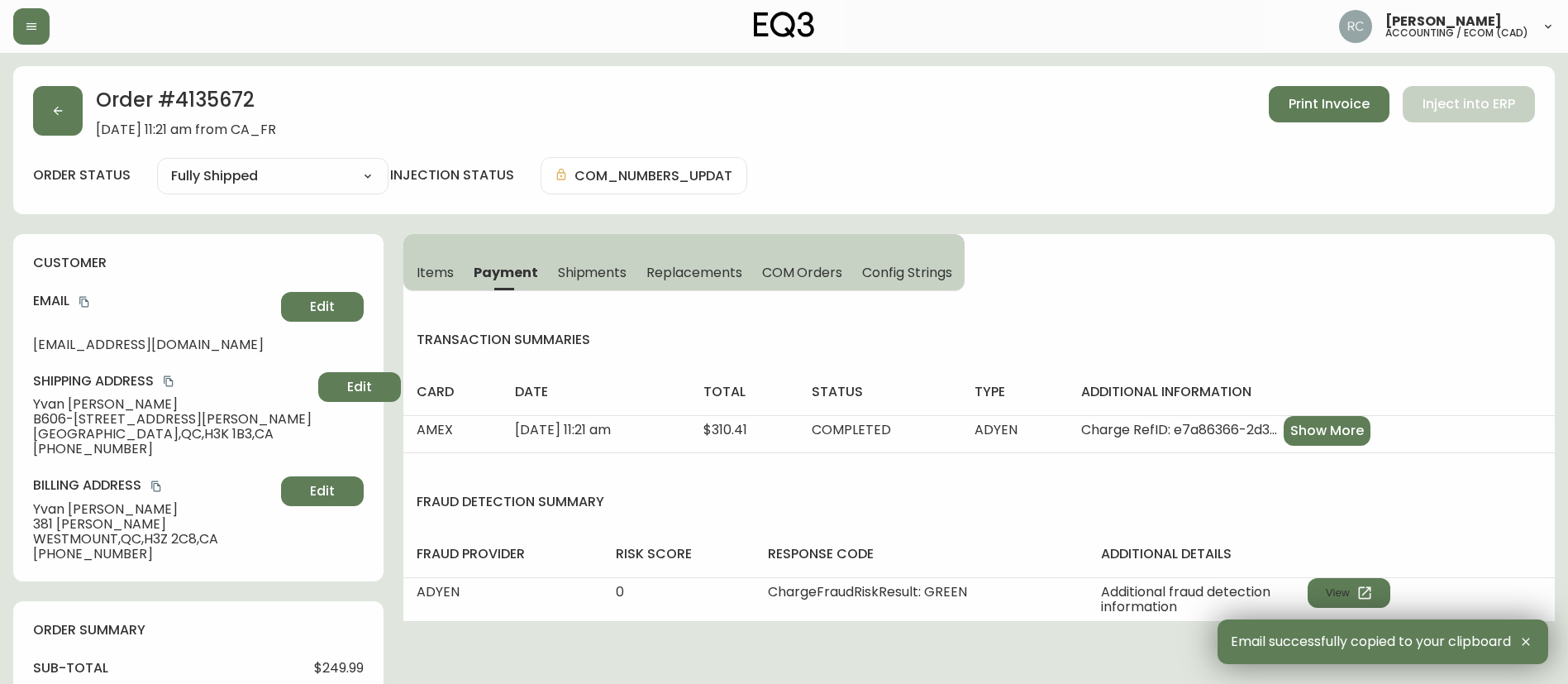
click at [93, 399] on span "Yvan Loignon" at bounding box center [172, 405] width 278 height 15
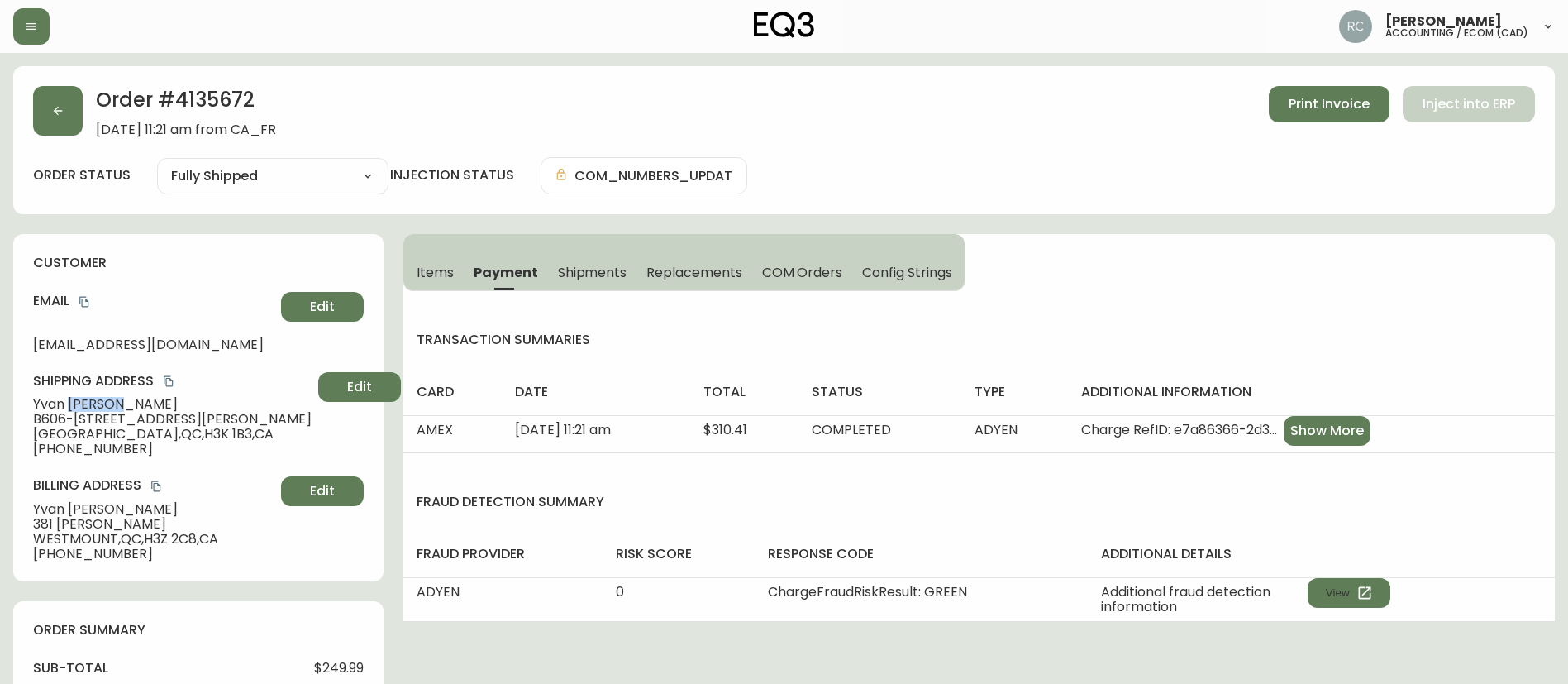
copy span "Loignon"
click at [36, 409] on span "Yvan Loignon" at bounding box center [172, 405] width 278 height 15
copy span "Yvan"
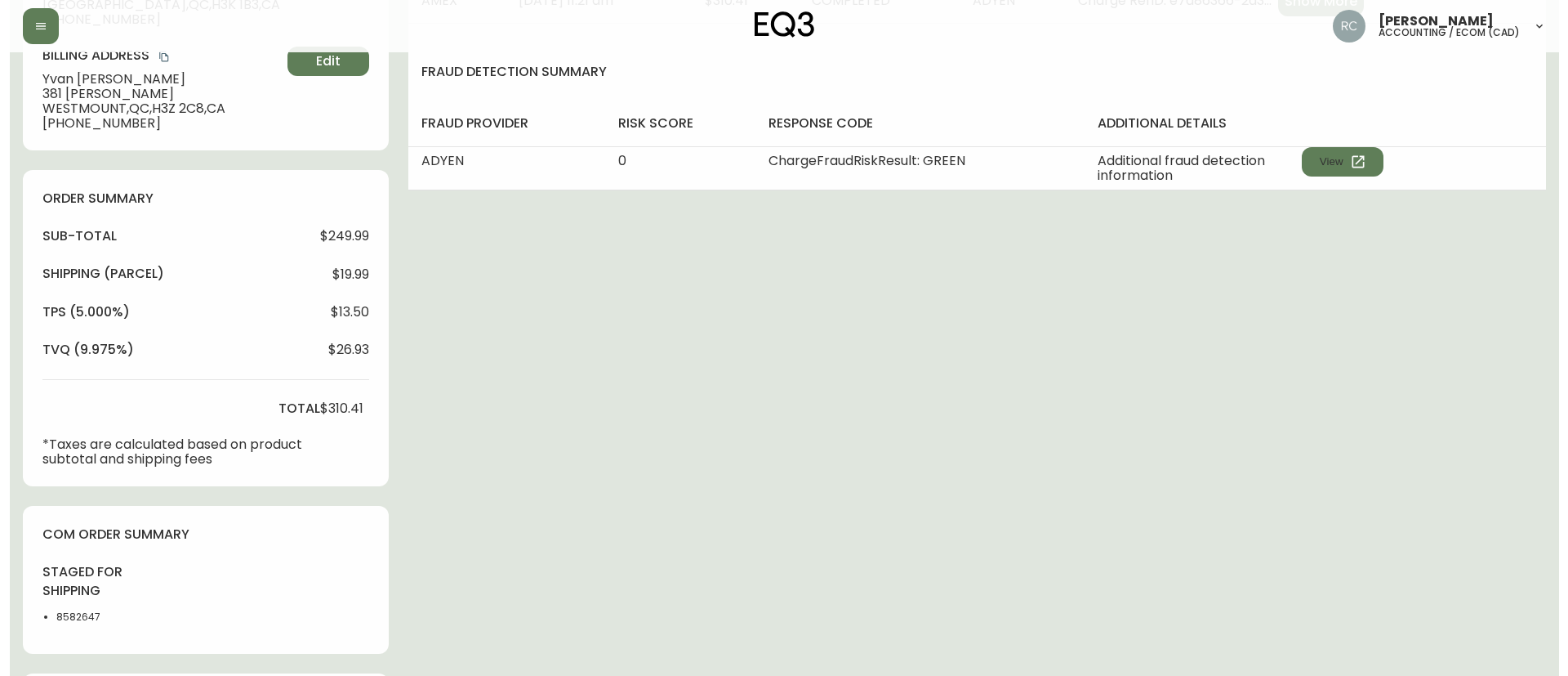
scroll to position [786, 0]
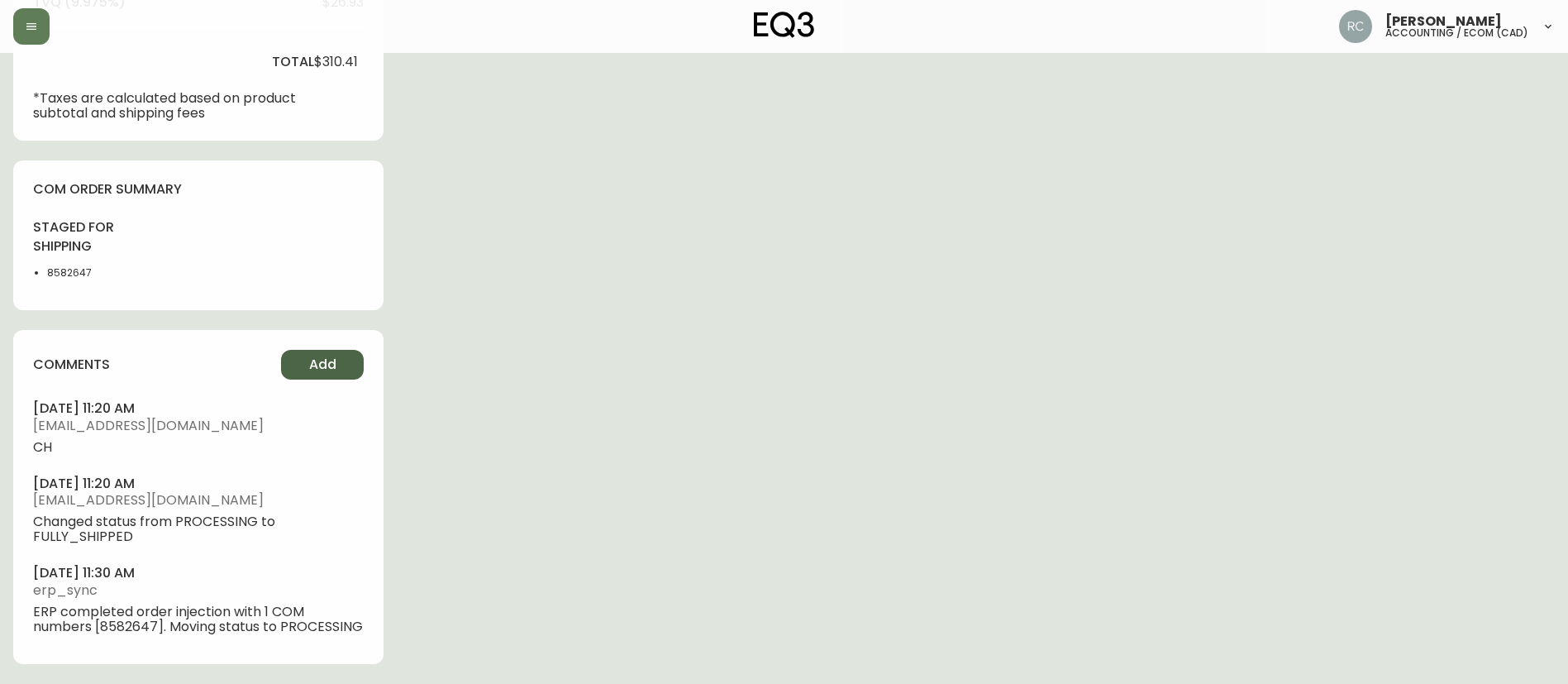
click at [305, 354] on button "Add" at bounding box center [323, 364] width 83 height 29
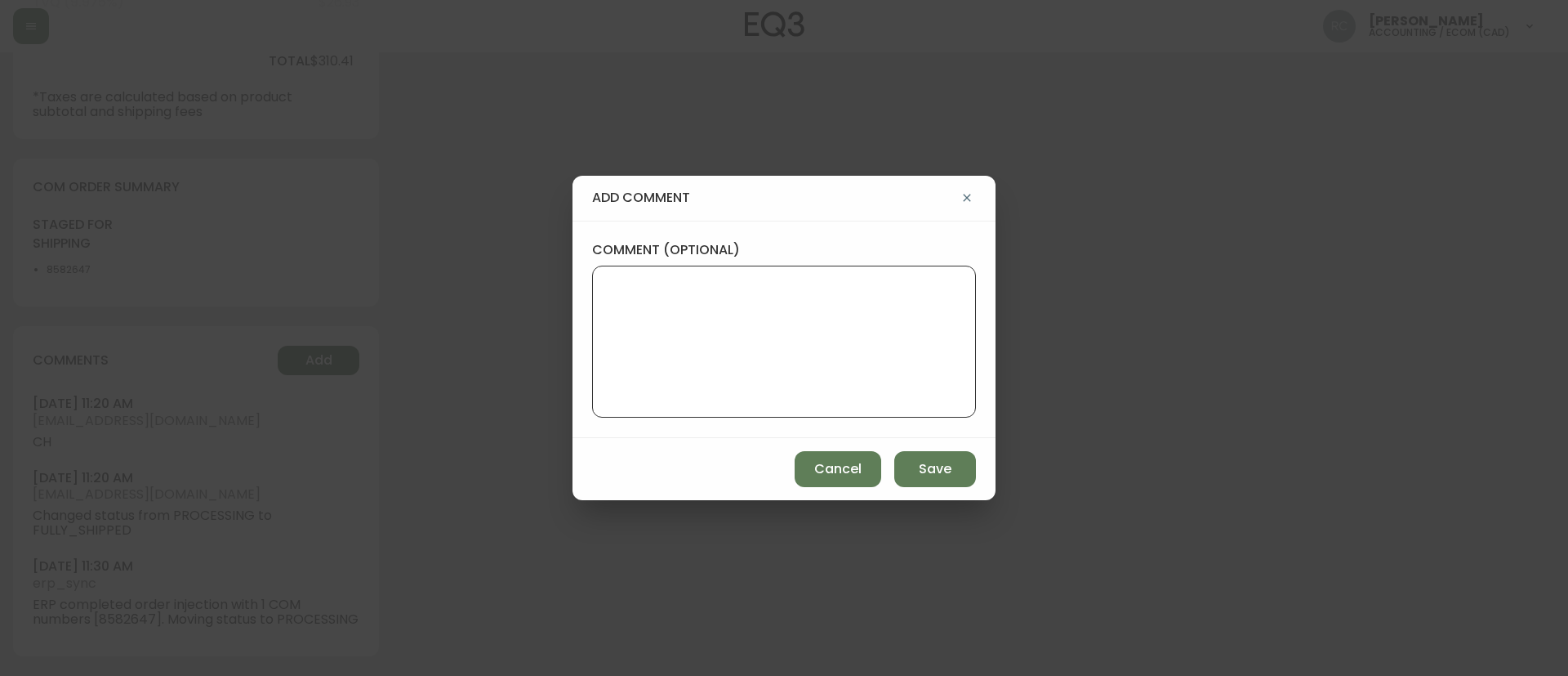
click at [679, 316] on textarea "comment (optional)" at bounding box center [784, 342] width 356 height 131
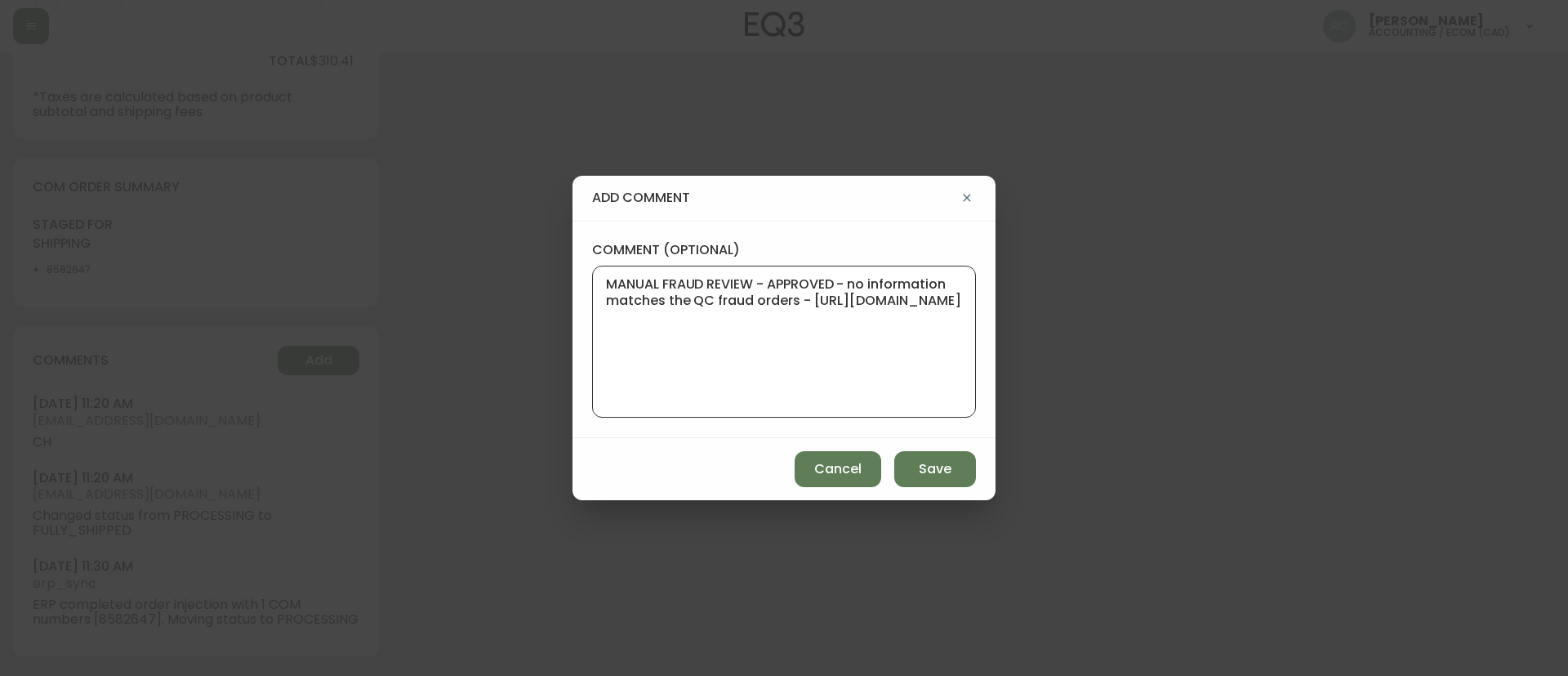
click at [823, 346] on textarea "MANUAL FRAUD REVIEW - APPROVED - no information matches the QC fraud orders - h…" at bounding box center [784, 342] width 356 height 131
paste textarea "#840481"
type textarea "TICKET #840481 - ADDRESS CHANGE - MANUAL FRAUD REVIEW - APPROVED - no informati…"
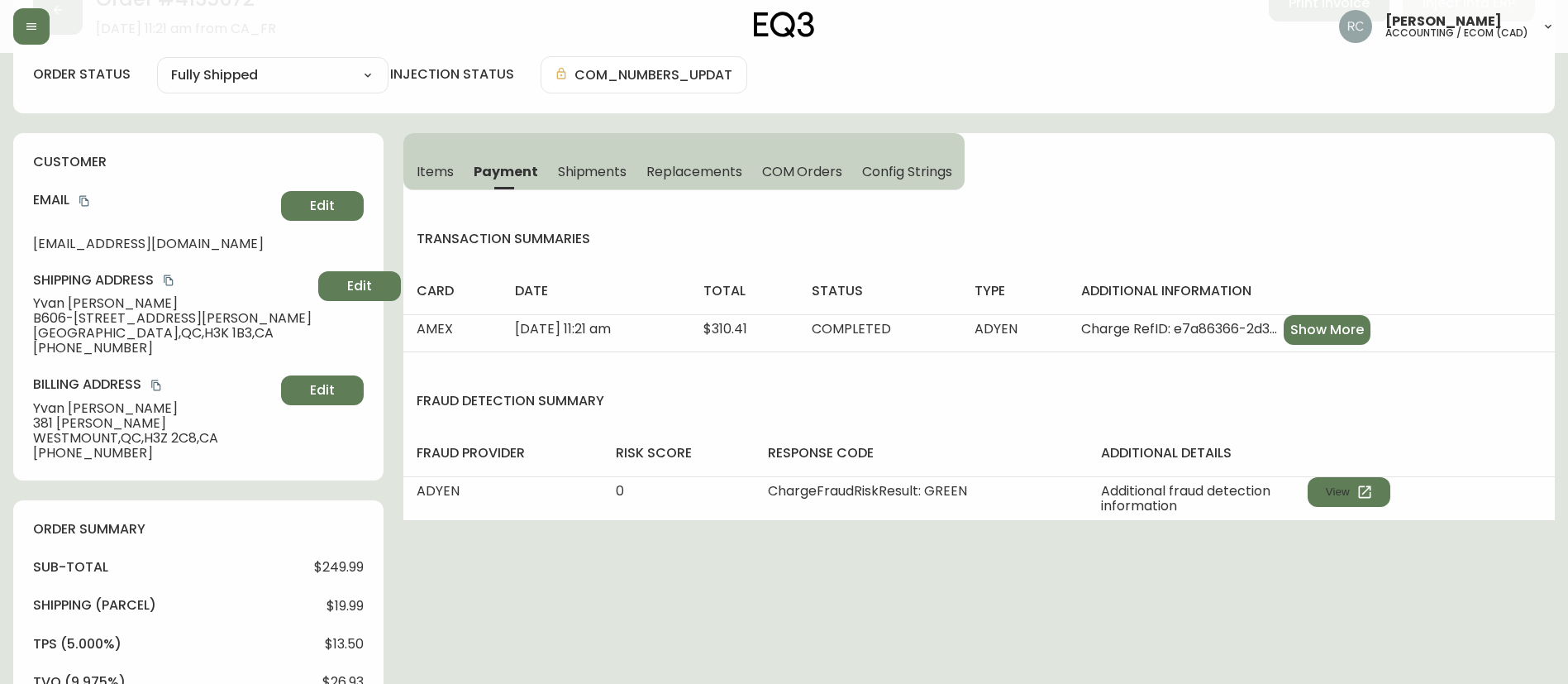
scroll to position [0, 0]
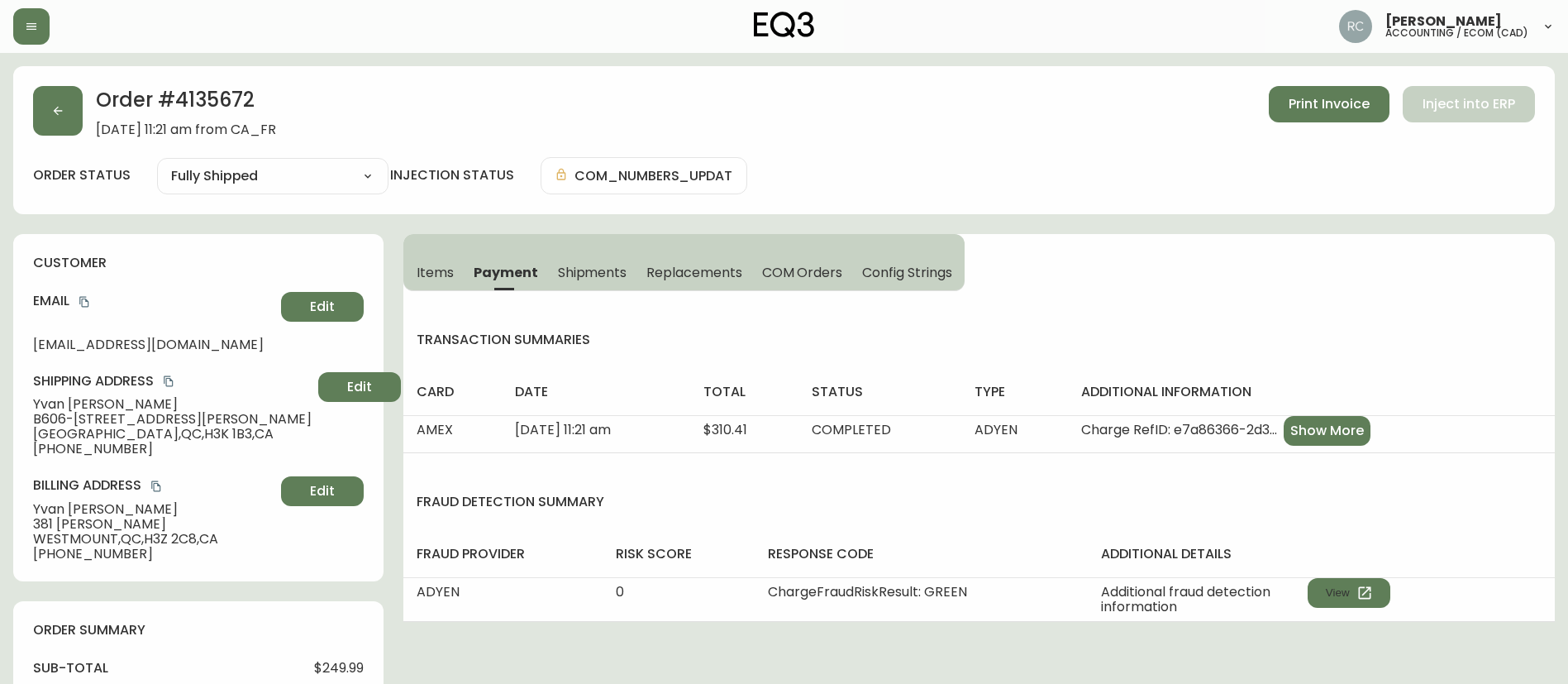
click at [420, 268] on span "Items" at bounding box center [435, 272] width 37 height 18
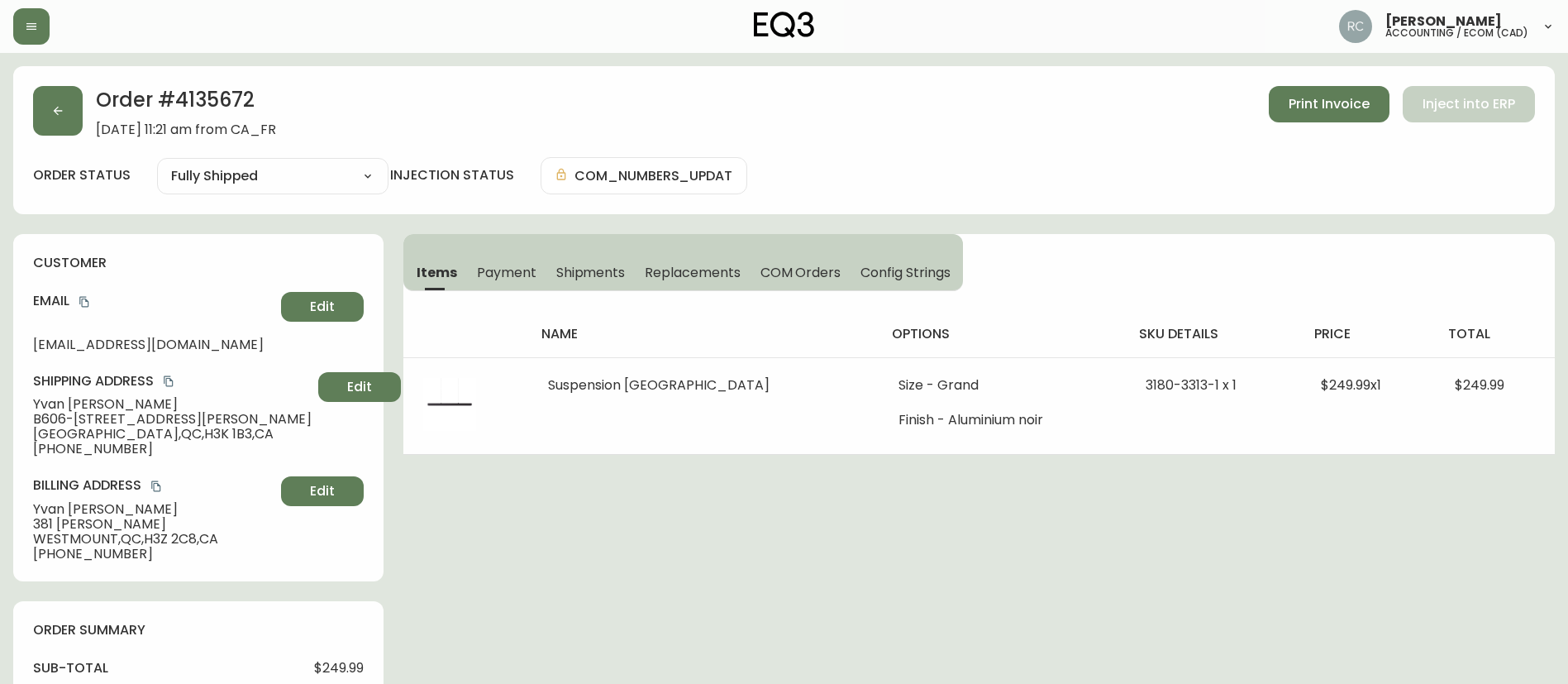
click at [609, 264] on span "Shipments" at bounding box center [591, 272] width 69 height 18
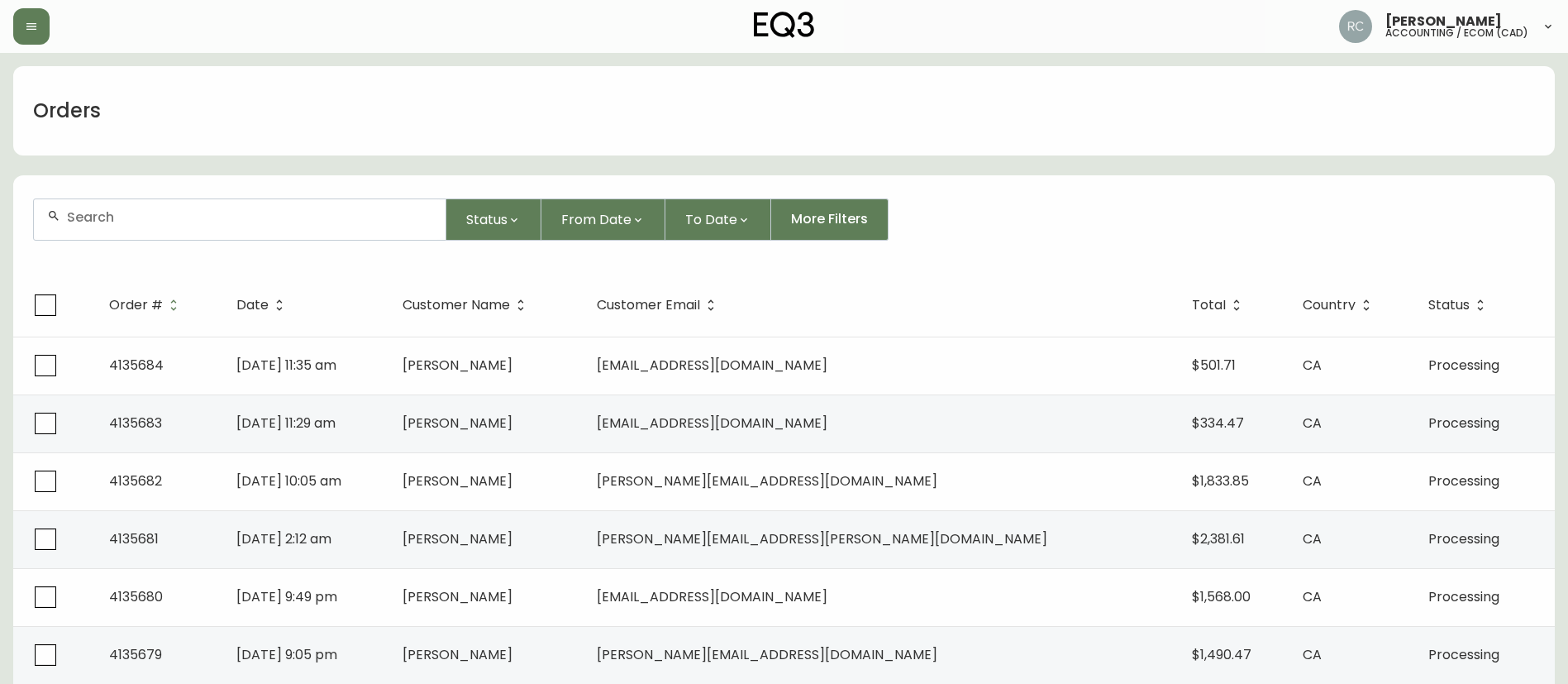
click at [321, 214] on input "text" at bounding box center [250, 217] width 365 height 16
paste input "4135584"
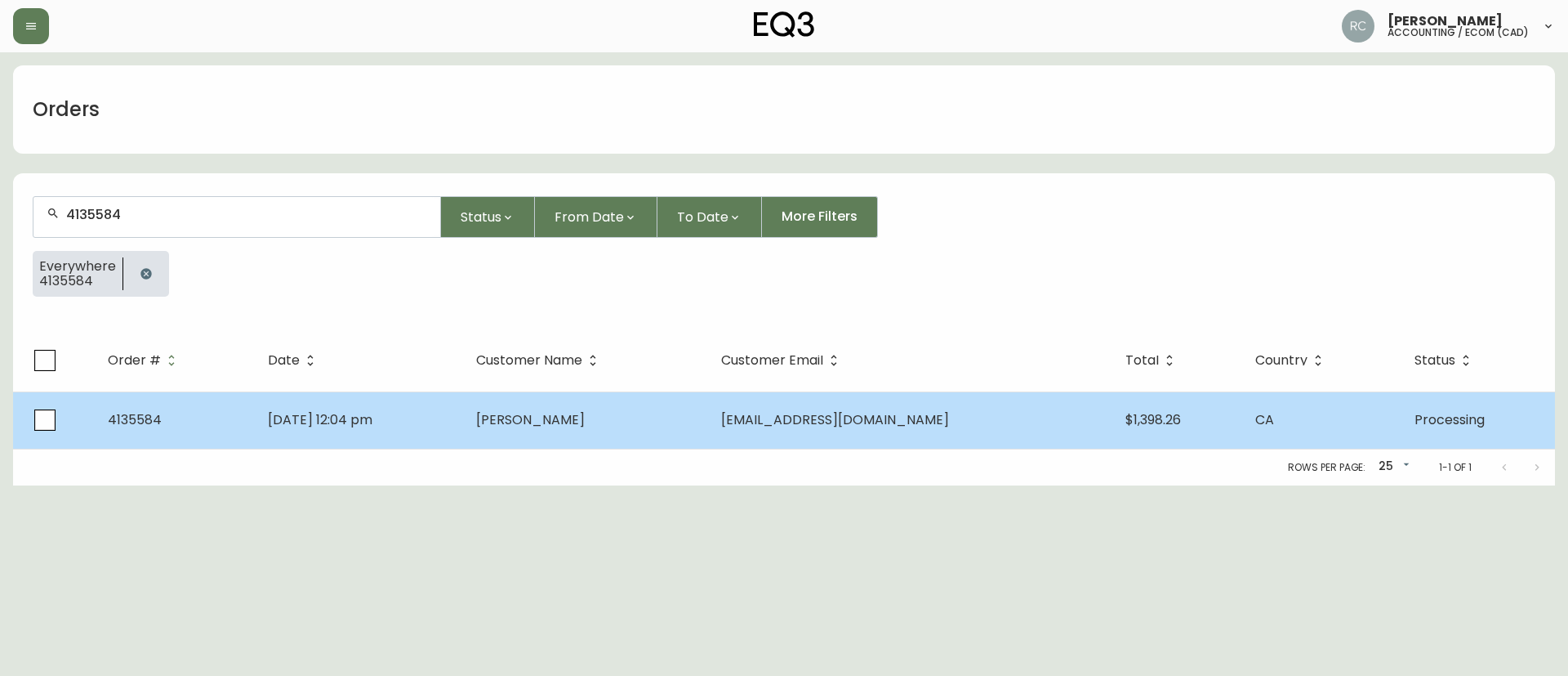
type input "4135584"
click at [585, 425] on span "[PERSON_NAME]" at bounding box center [530, 419] width 108 height 19
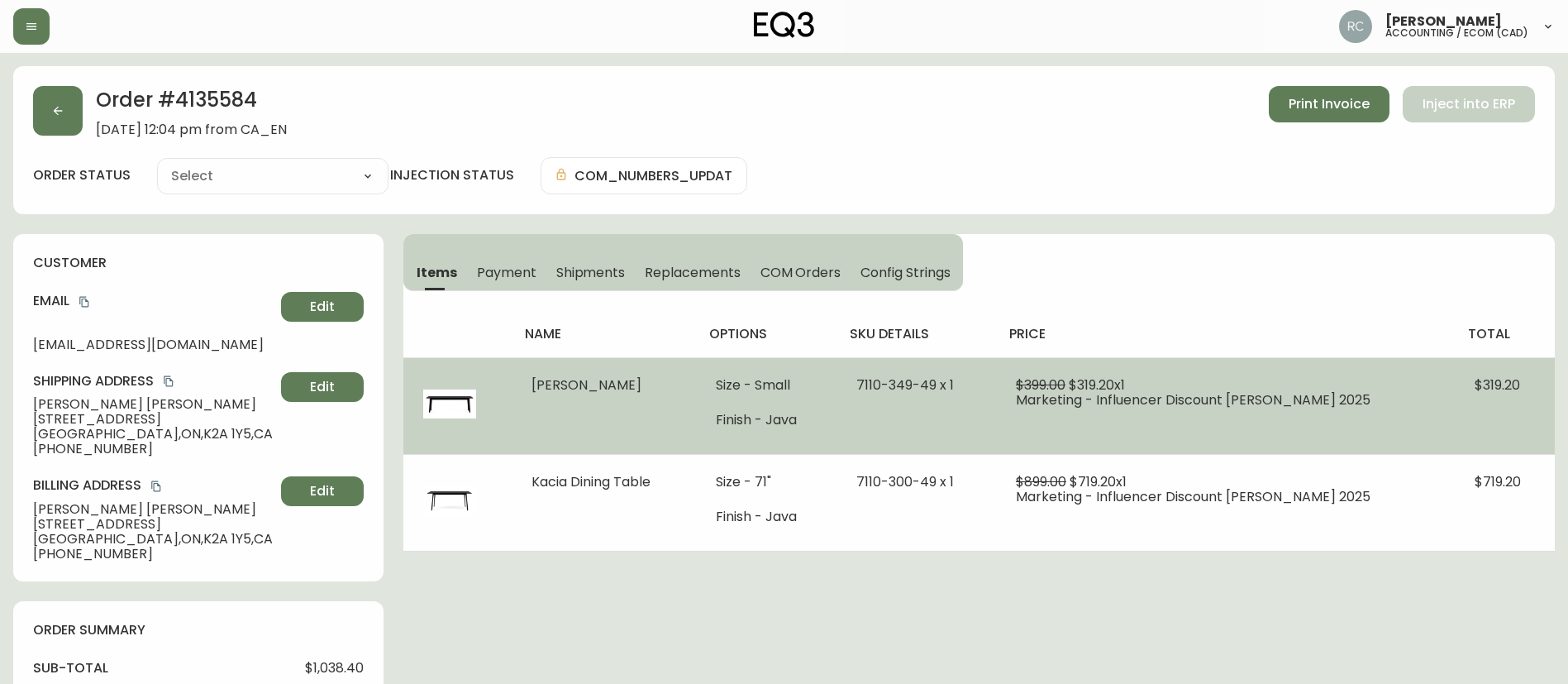
type input "Processing"
select select "PROCESSING"
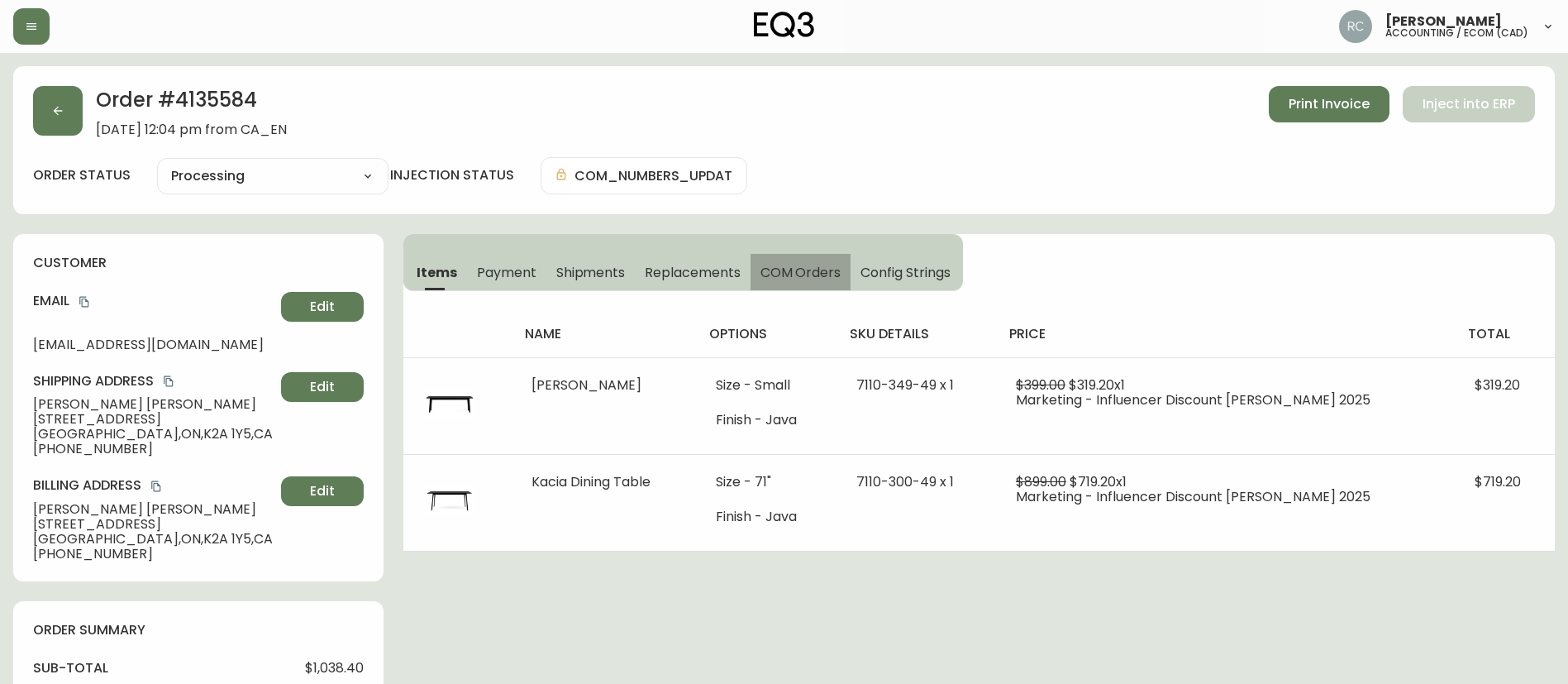
click at [828, 265] on span "COM Orders" at bounding box center [801, 272] width 81 height 18
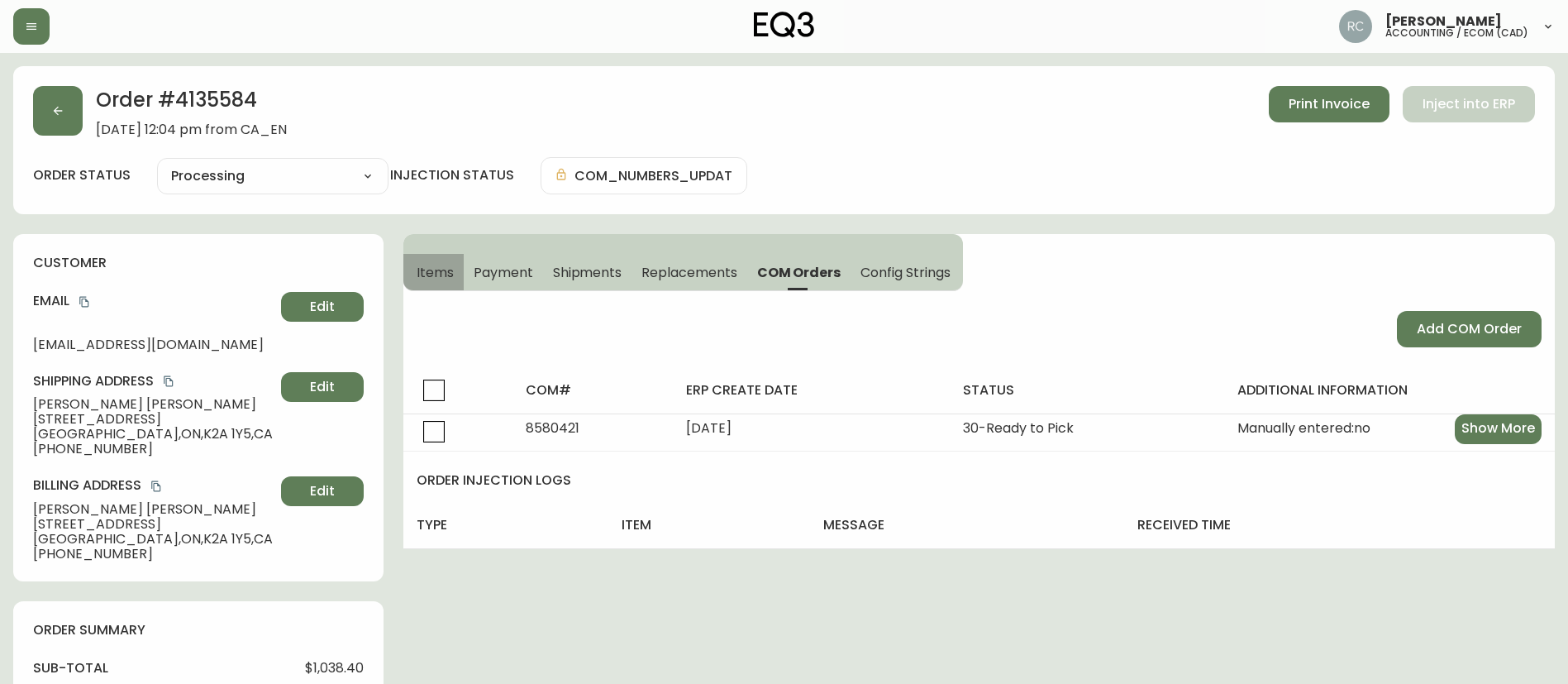
click at [430, 266] on span "Items" at bounding box center [435, 272] width 37 height 18
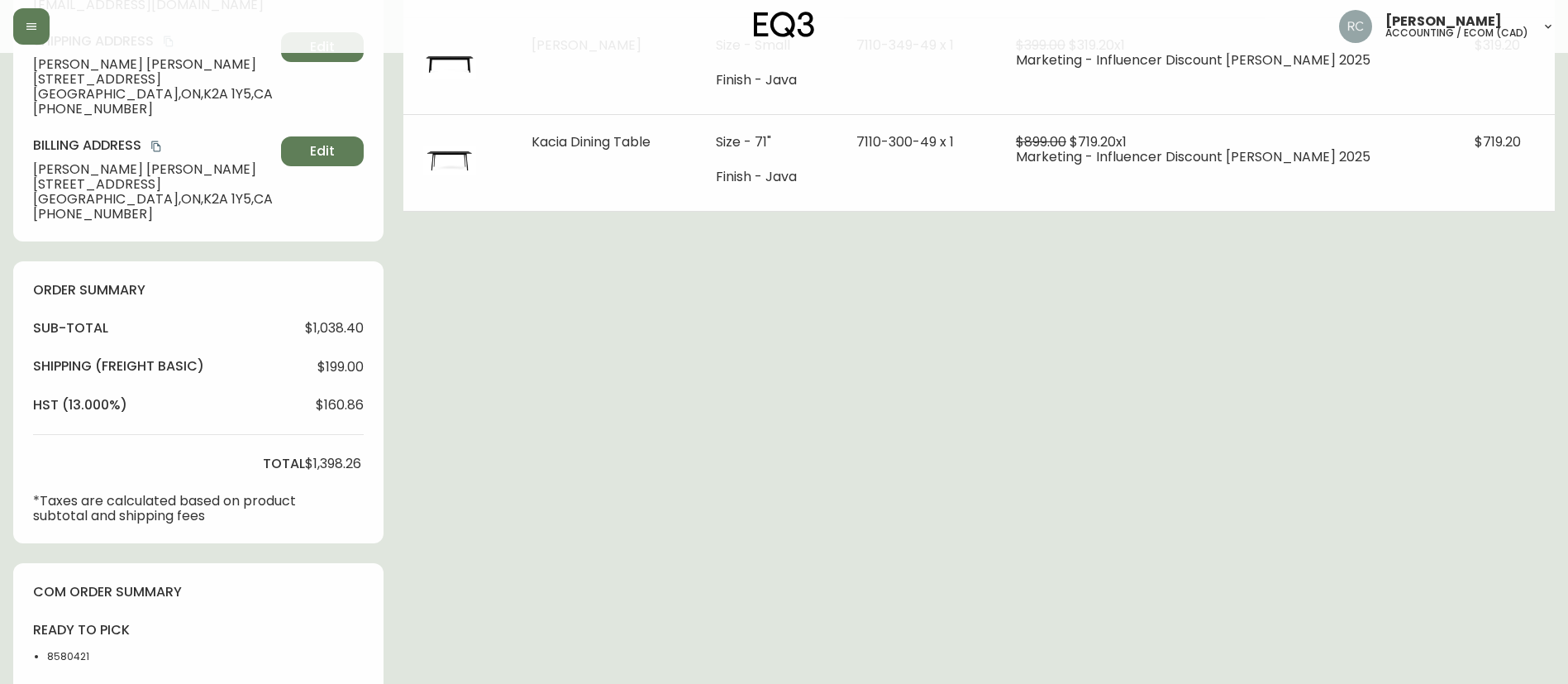
scroll to position [559, 0]
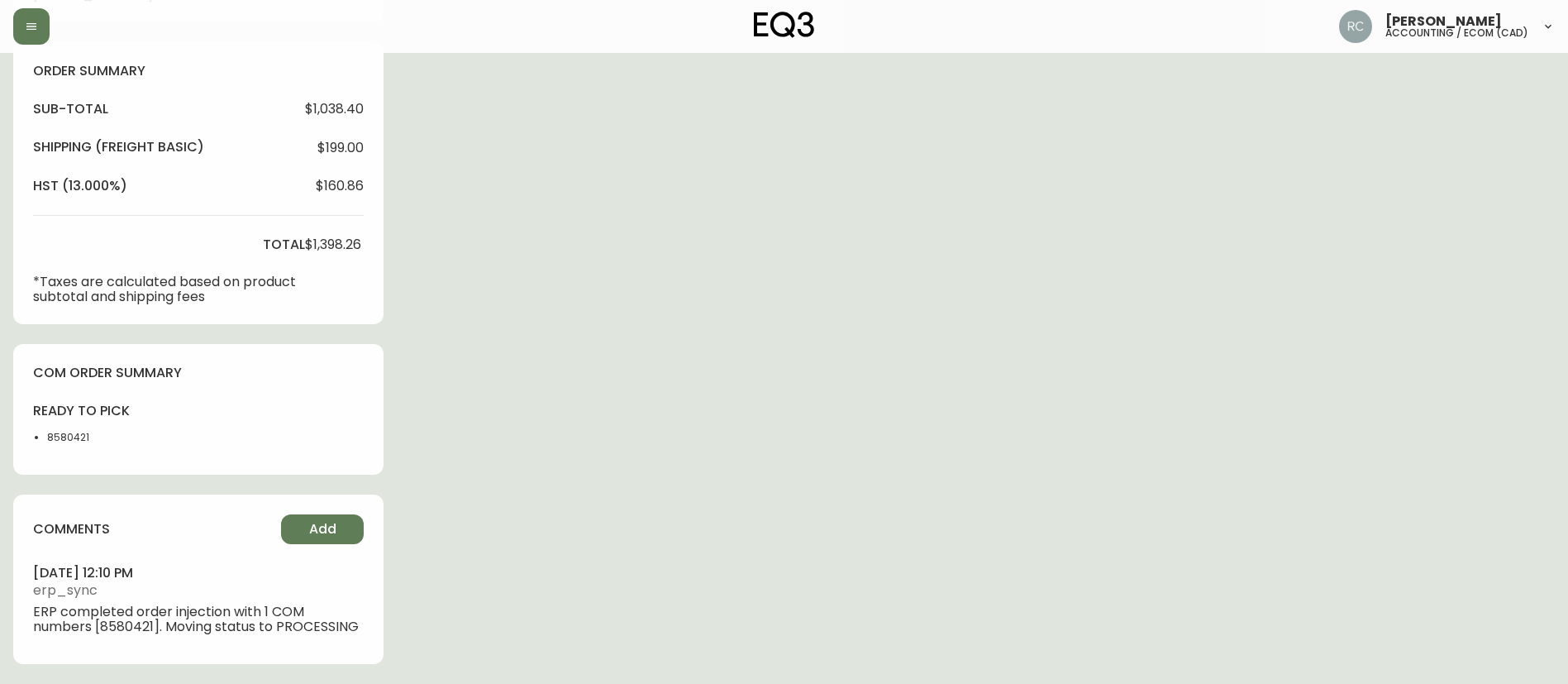
click at [66, 430] on li "8580421" at bounding box center [88, 437] width 83 height 15
copy li "8580421"
click at [631, 313] on div "Order # 4135584 September 29, 2025 at 12:04 pm from CA_EN Print Invoice Inject …" at bounding box center [784, 95] width 1542 height 1176
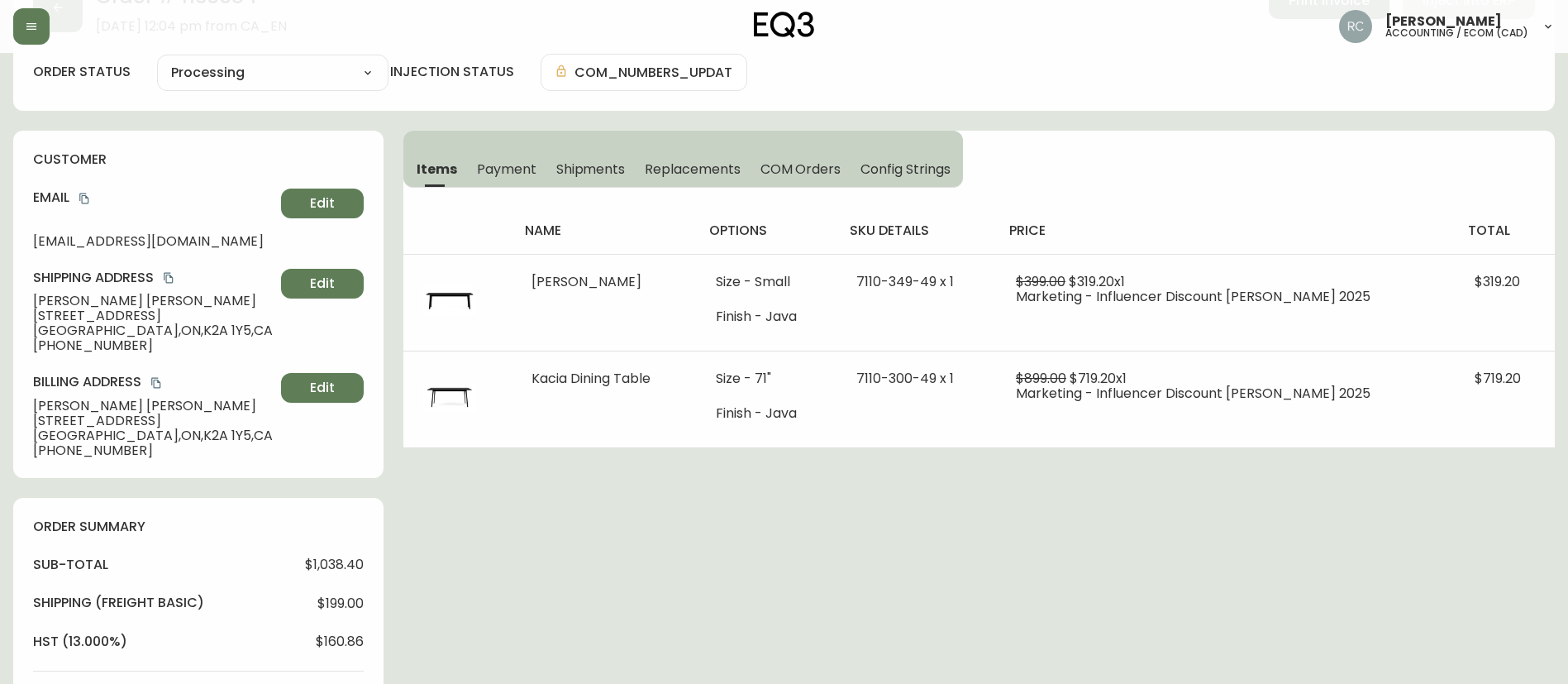
scroll to position [0, 0]
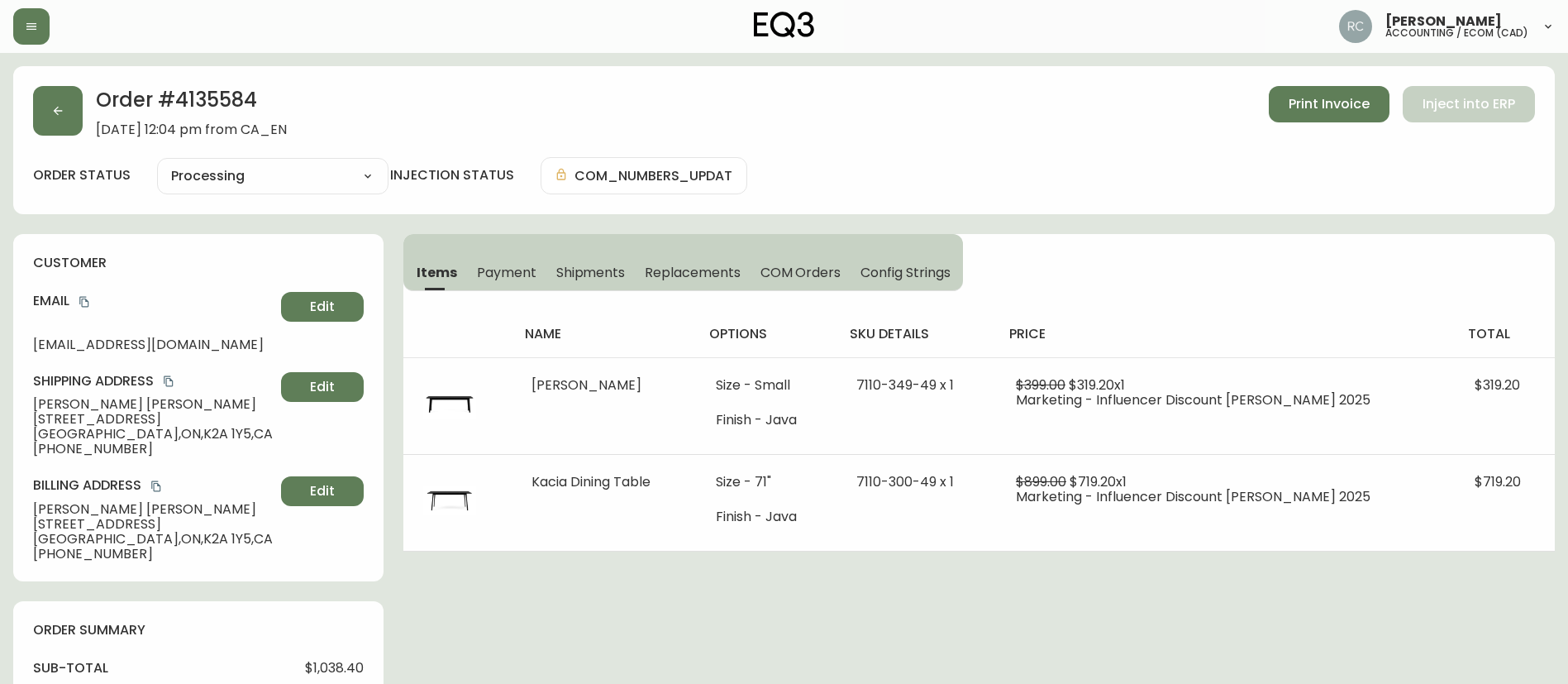
click at [210, 103] on h2 "Order # 4135584" at bounding box center [191, 103] width 191 height 36
copy h2 "4135584"
click at [795, 271] on span "COM Orders" at bounding box center [801, 272] width 81 height 18
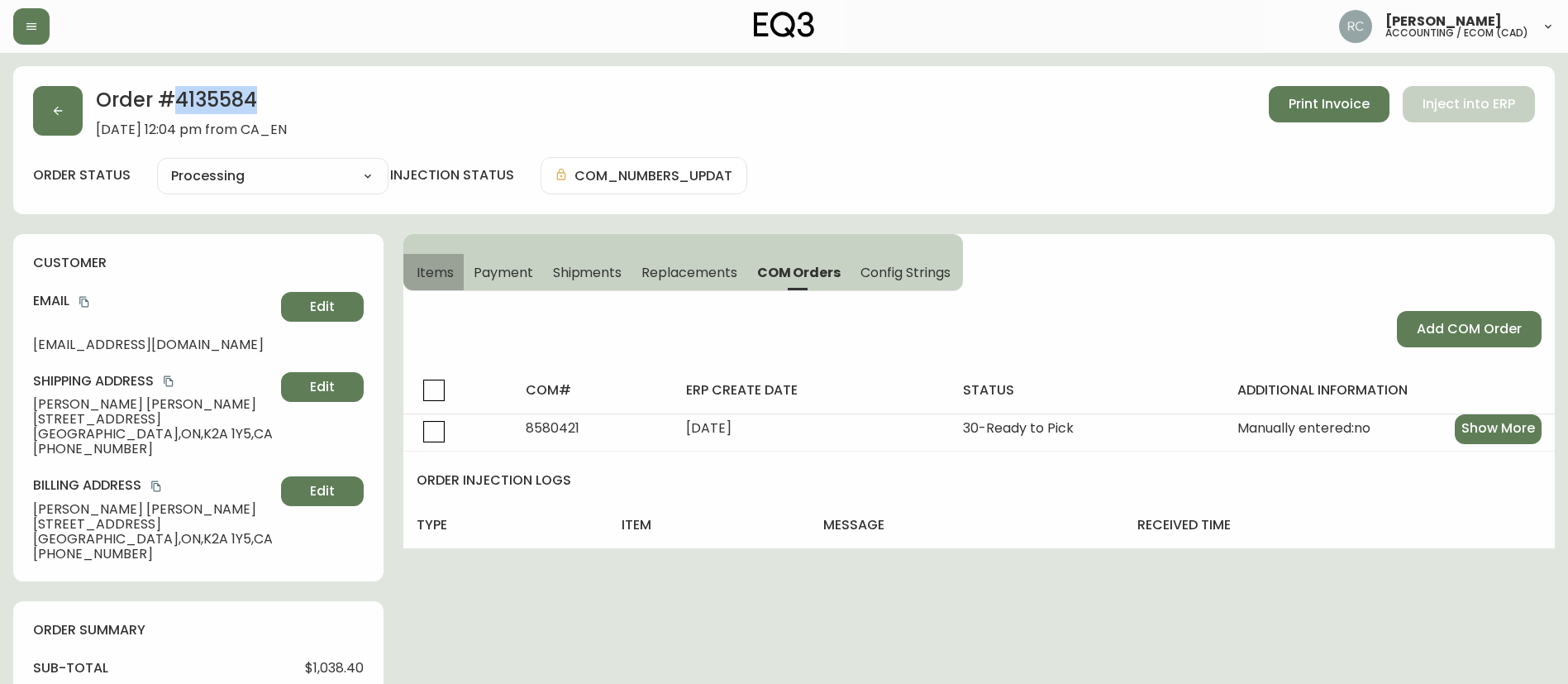
click at [412, 277] on button "Items" at bounding box center [433, 271] width 60 height 36
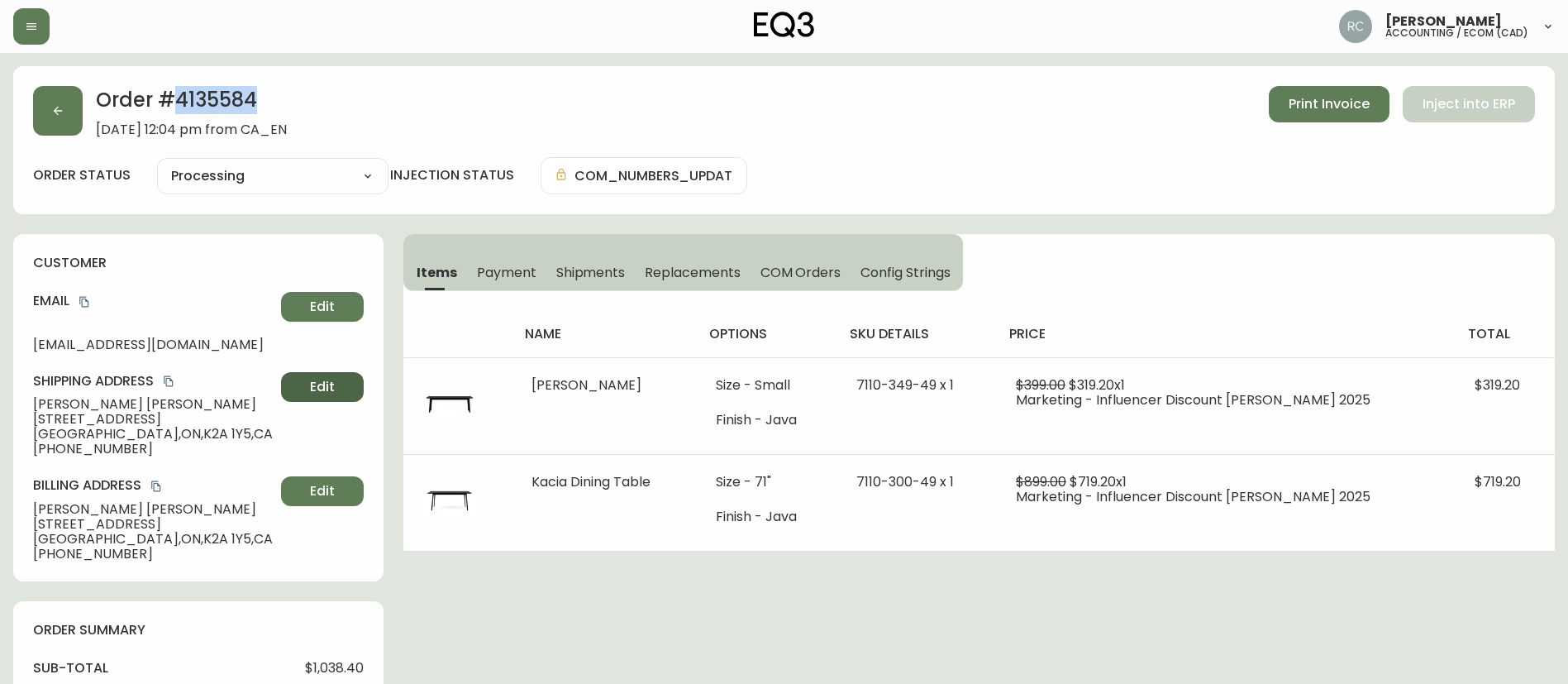
click at [320, 386] on span "Edit" at bounding box center [322, 387] width 25 height 18
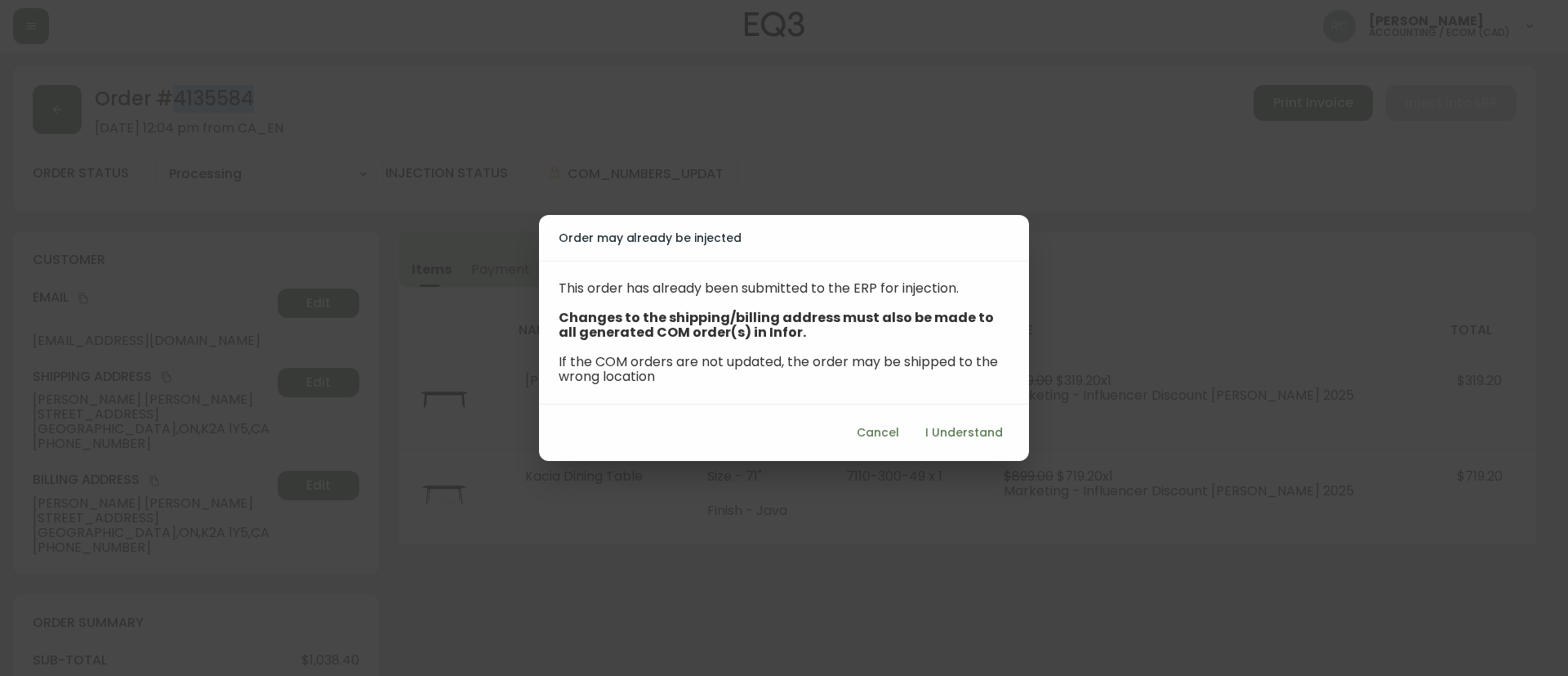
click at [962, 419] on button "I Understand" at bounding box center [964, 432] width 91 height 30
select select "ON"
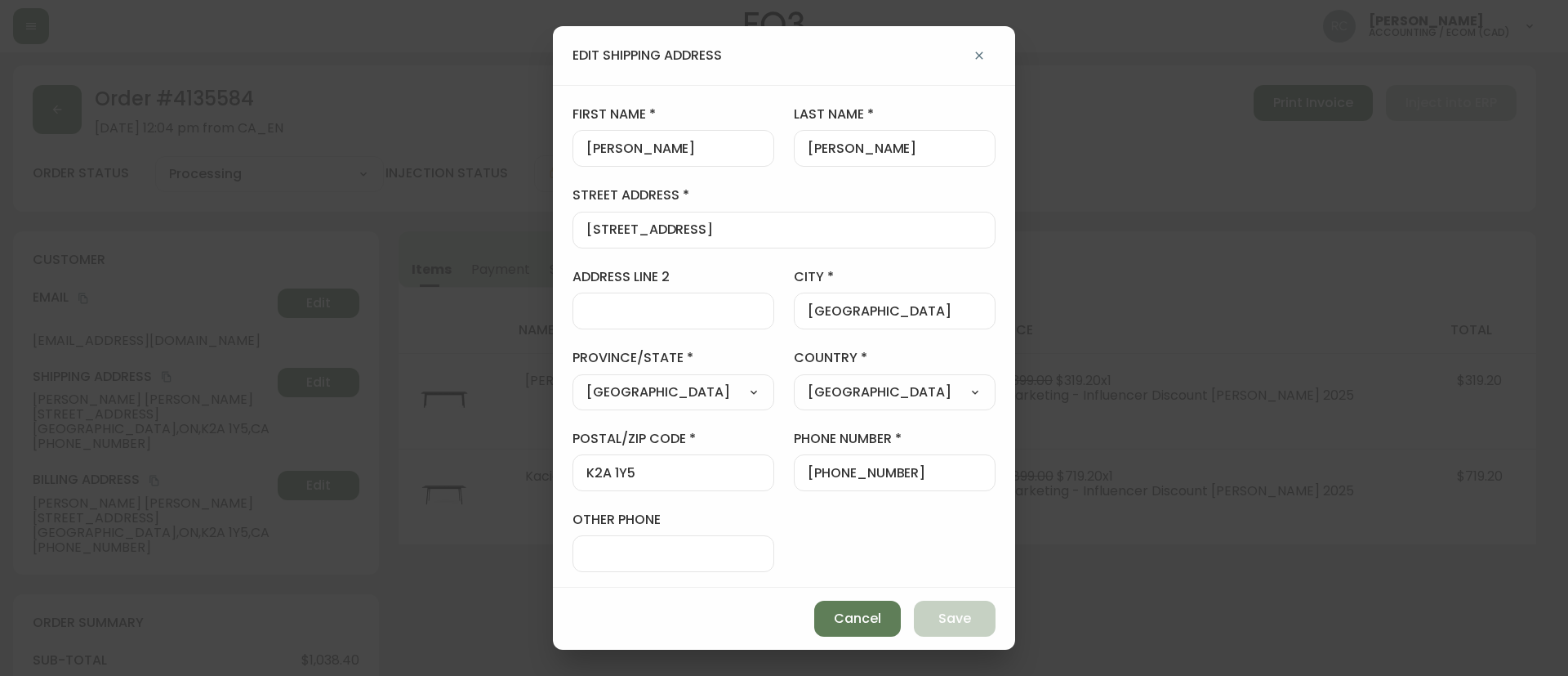
click at [872, 481] on div "+16138688213" at bounding box center [895, 473] width 202 height 36
paste input "07809"
click at [949, 622] on span "Save" at bounding box center [955, 619] width 33 height 18
type input "+16138688213"
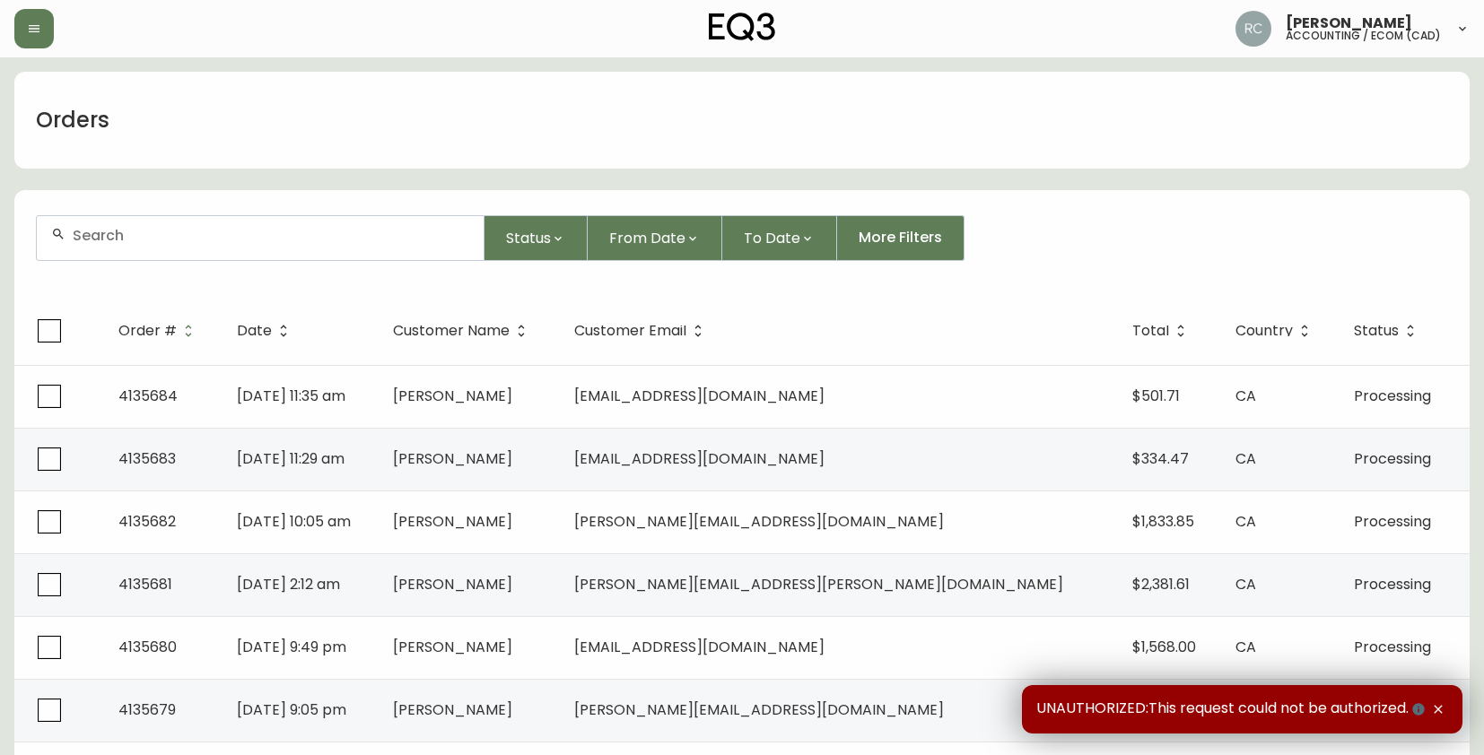
click at [379, 233] on input "text" at bounding box center [271, 235] width 396 height 17
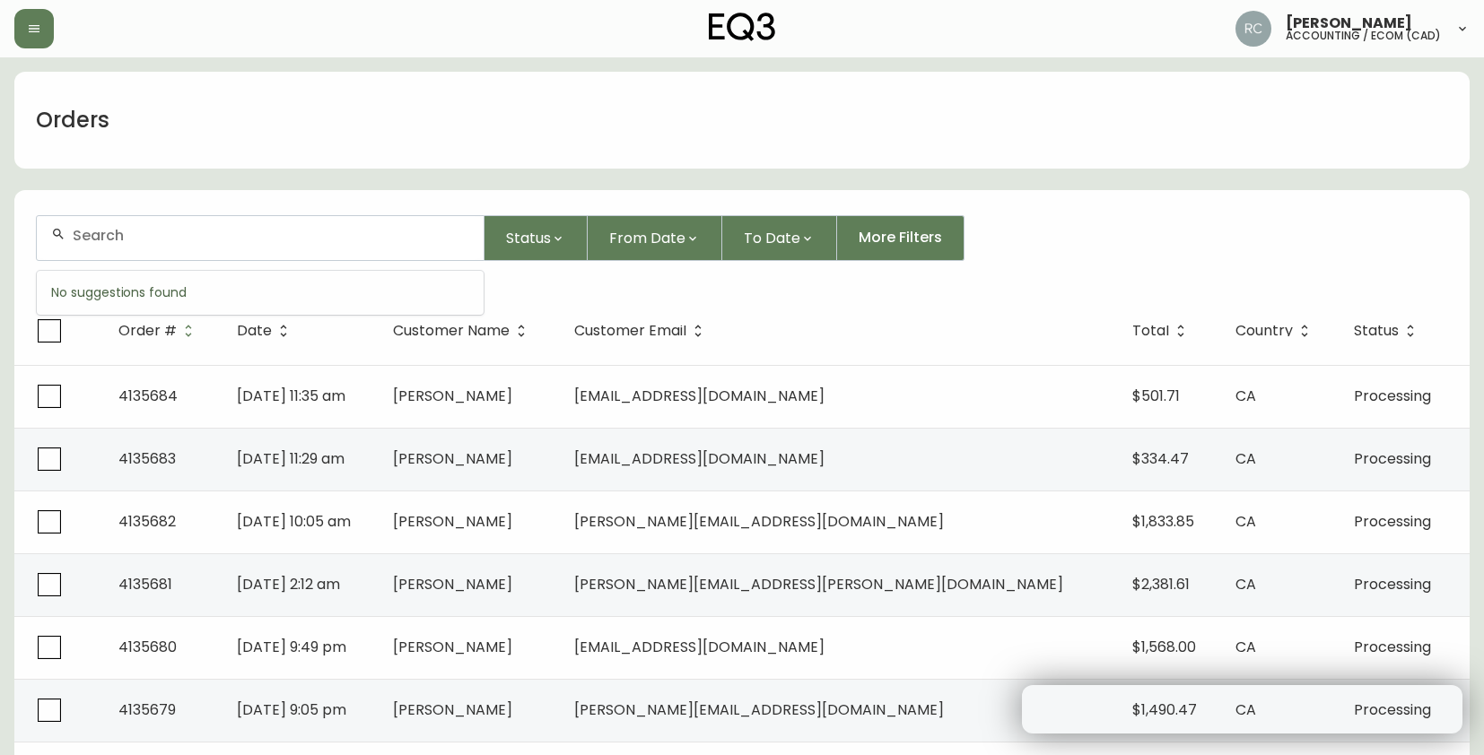
paste input "4134253"
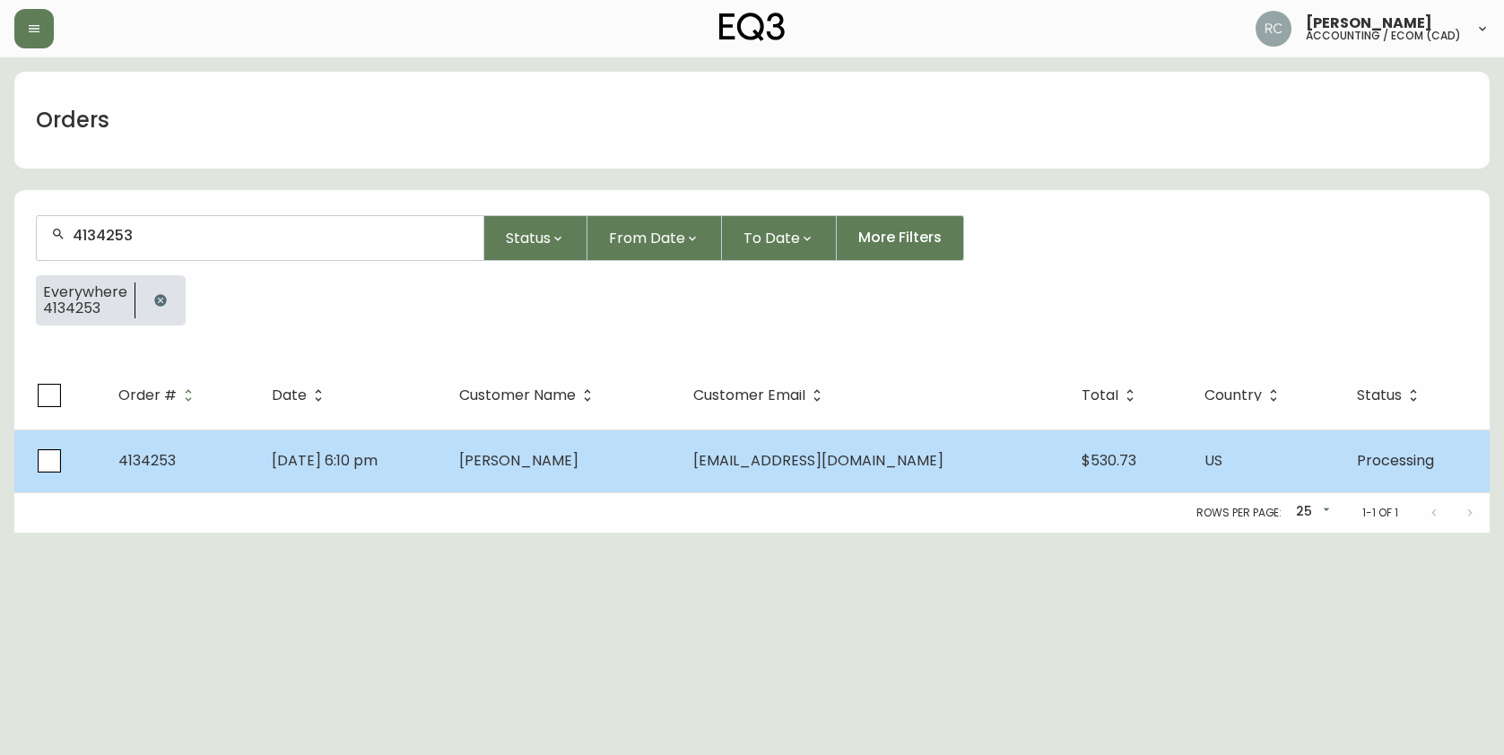
type input "4134253"
click at [561, 460] on span "[PERSON_NAME]" at bounding box center [518, 460] width 119 height 21
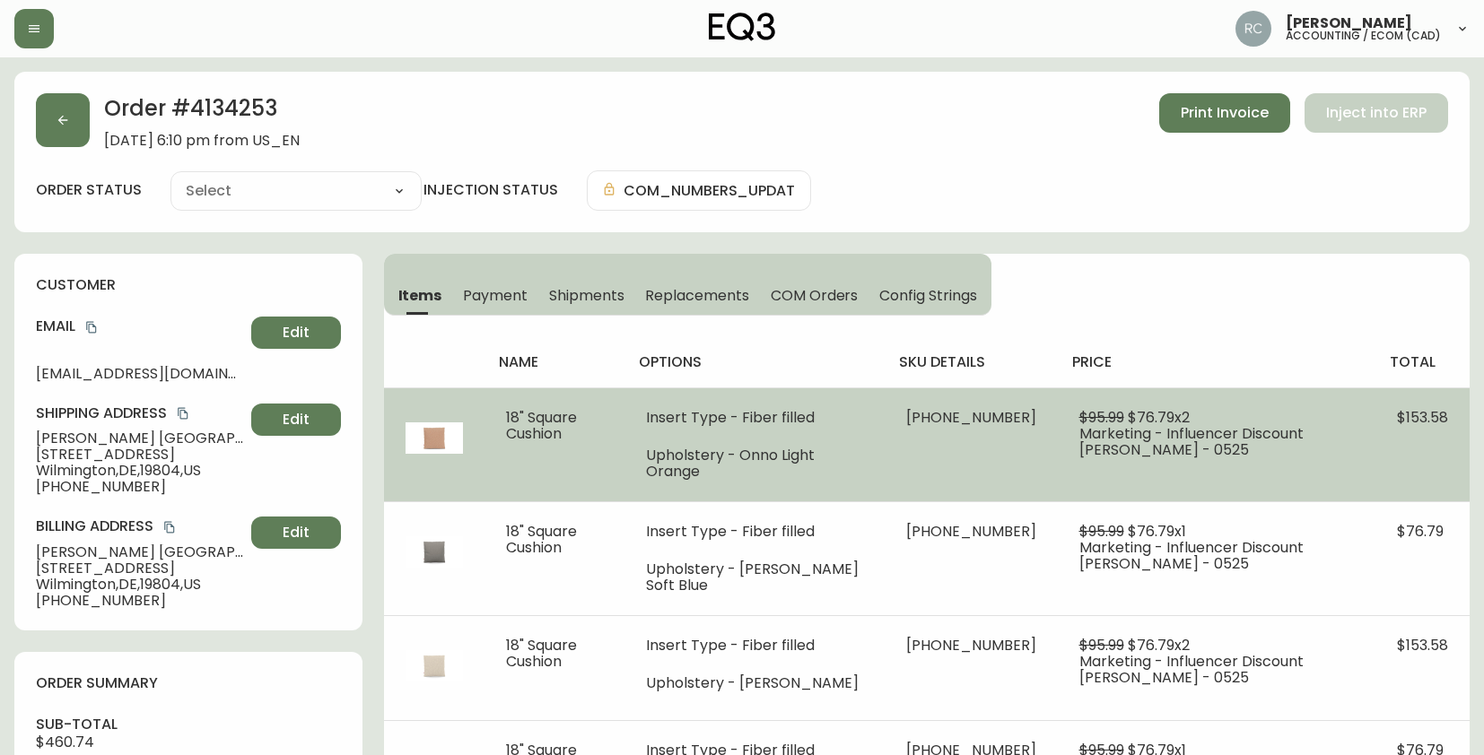
type input "Processing"
select select "PROCESSING"
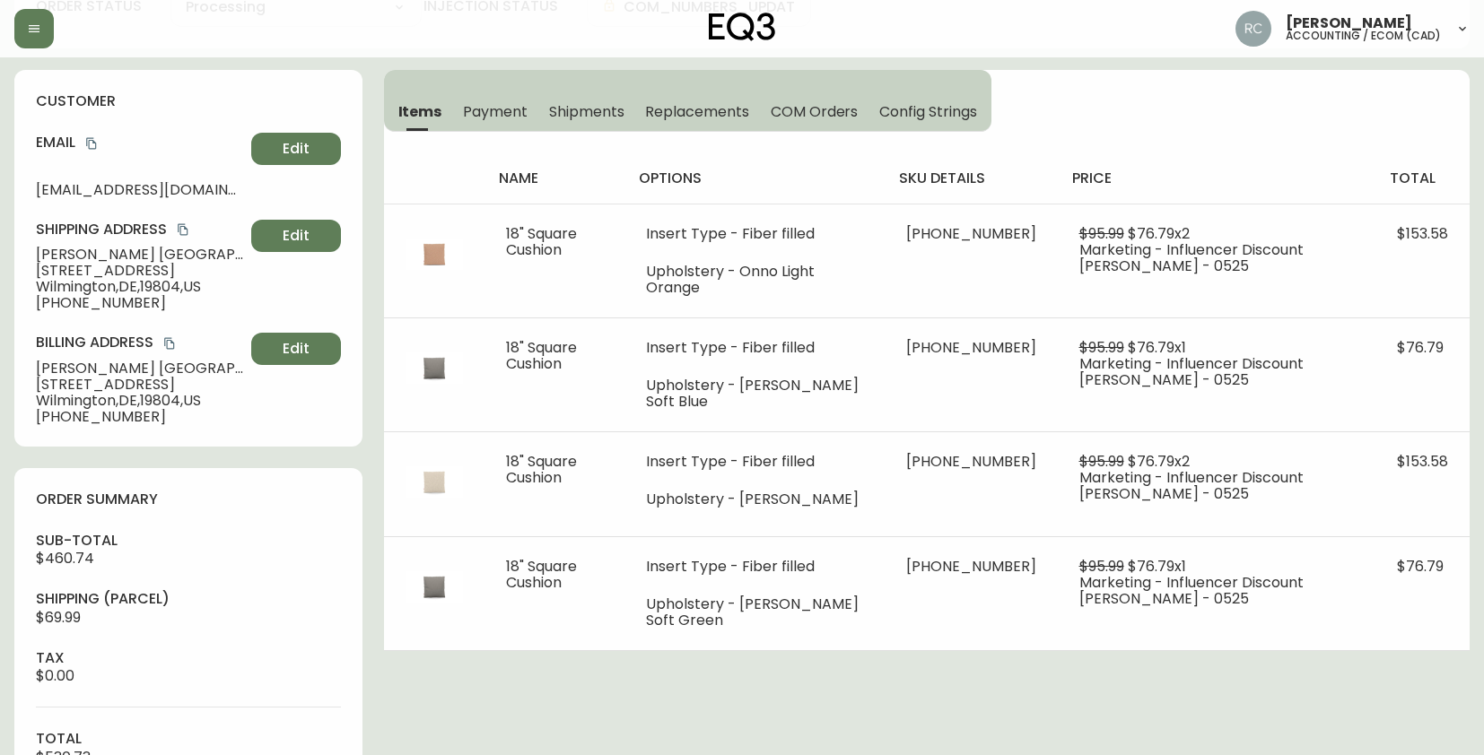
scroll to position [179, 0]
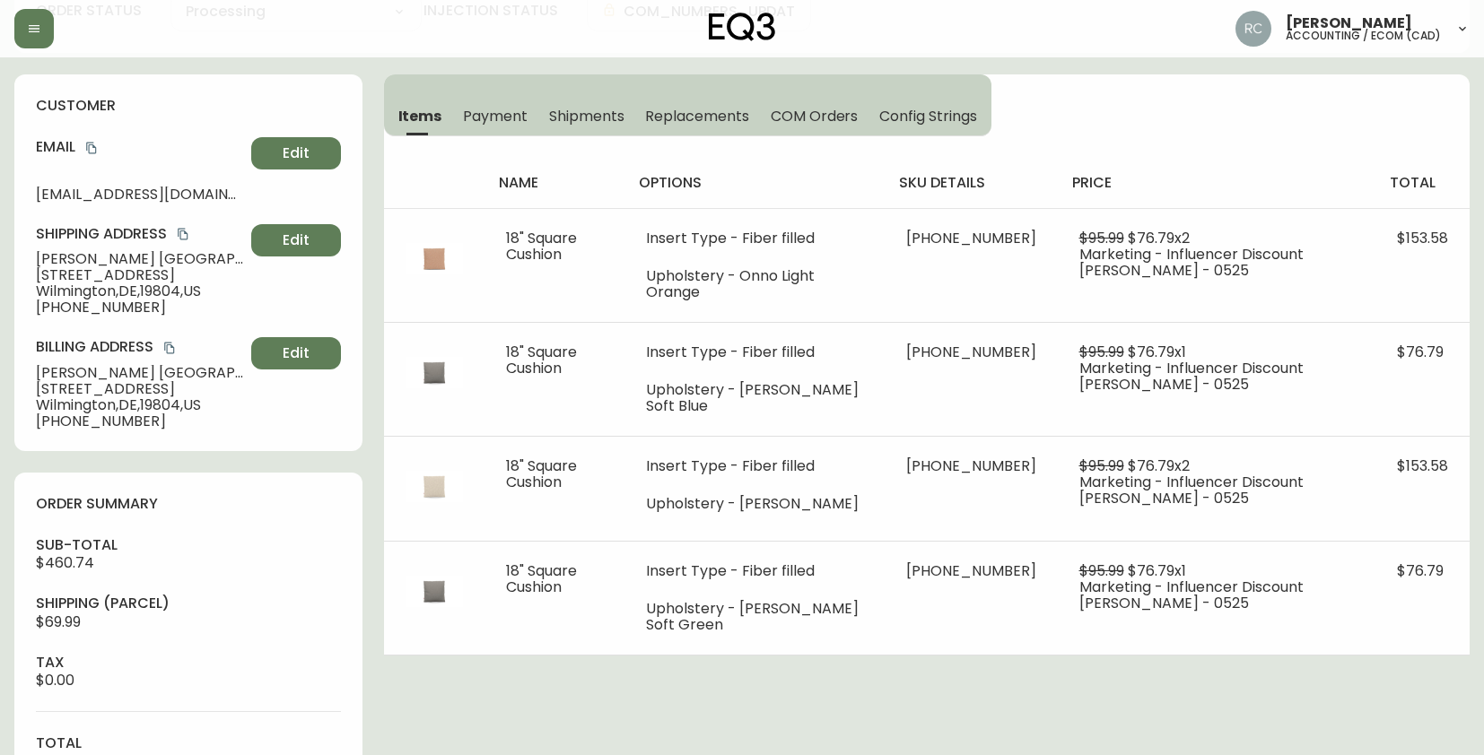
click at [509, 31] on div "Russel Joy Custodio accounting / ecom (cad)" at bounding box center [741, 28] width 1455 height 57
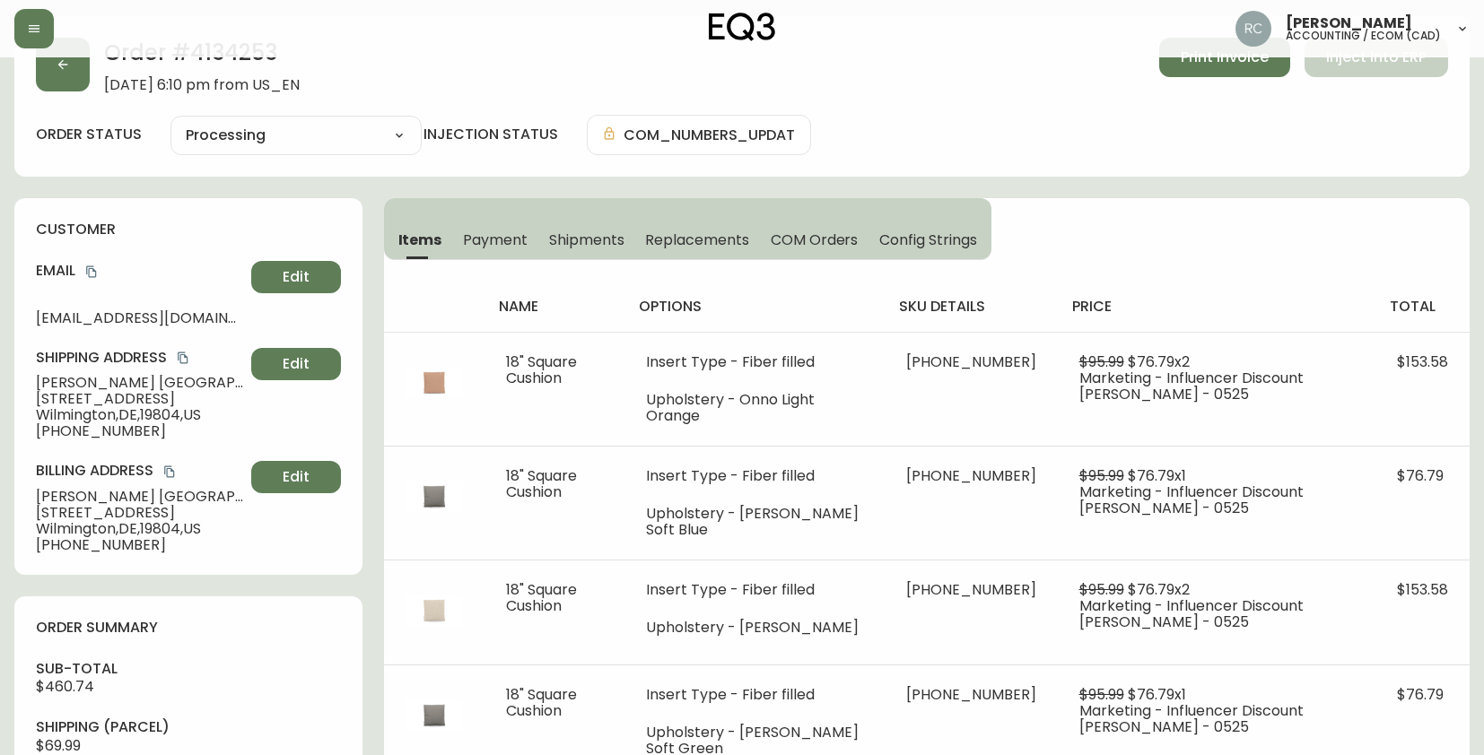
scroll to position [0, 0]
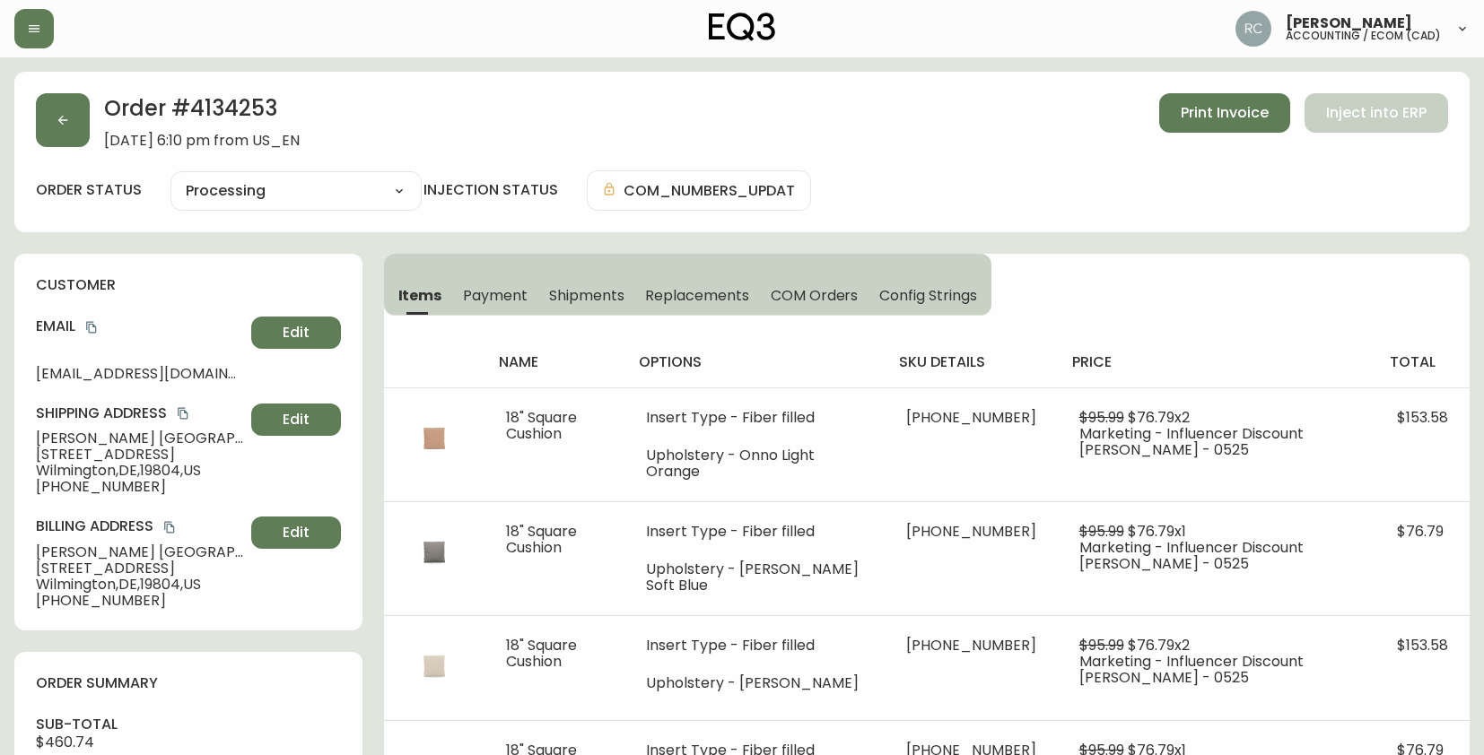
click at [478, 114] on div "Order # 4134253 [DATE] 6:10 pm from US_EN Print Invoice Inject into ERP" at bounding box center [742, 121] width 1412 height 56
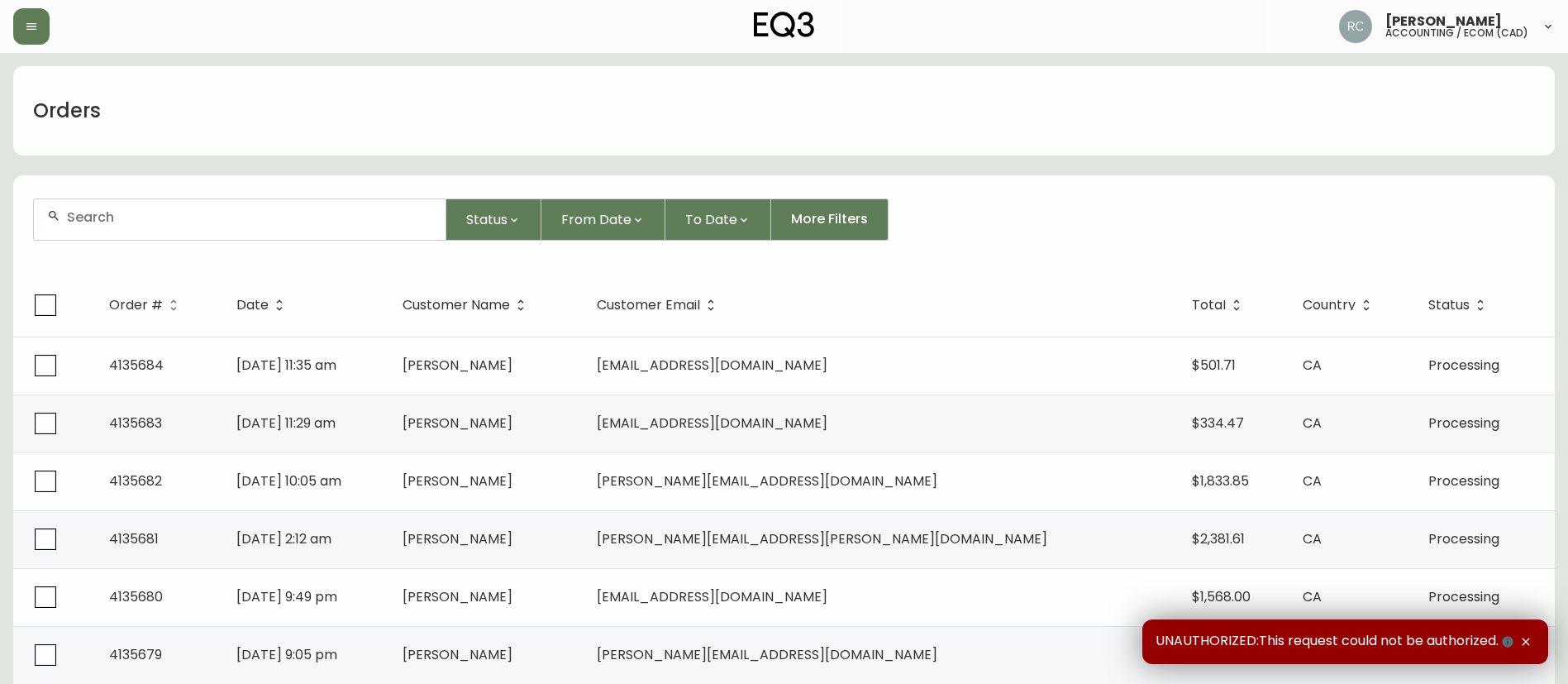
click at [339, 237] on div at bounding box center [240, 219] width 412 height 41
paste input "4134253"
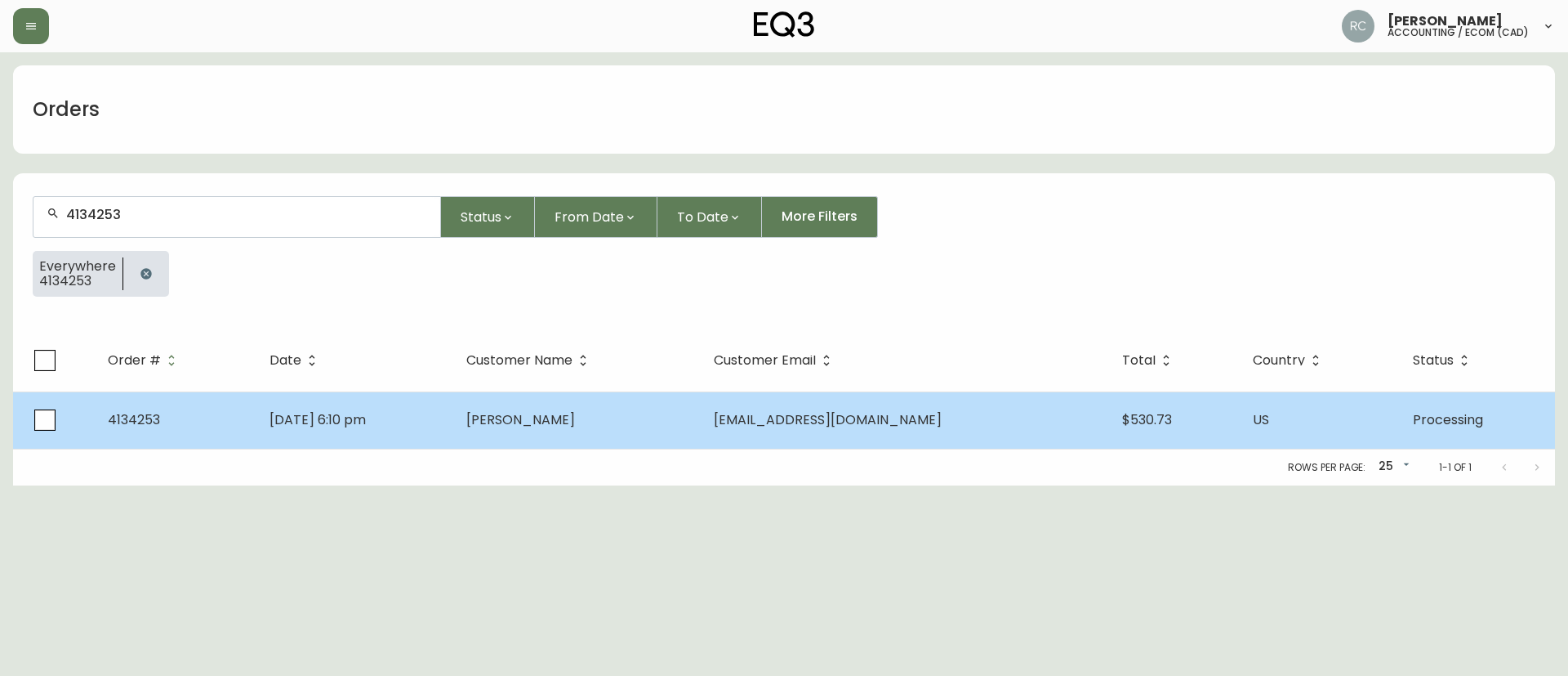
type input "4134253"
click at [549, 425] on span "[PERSON_NAME]" at bounding box center [520, 419] width 108 height 19
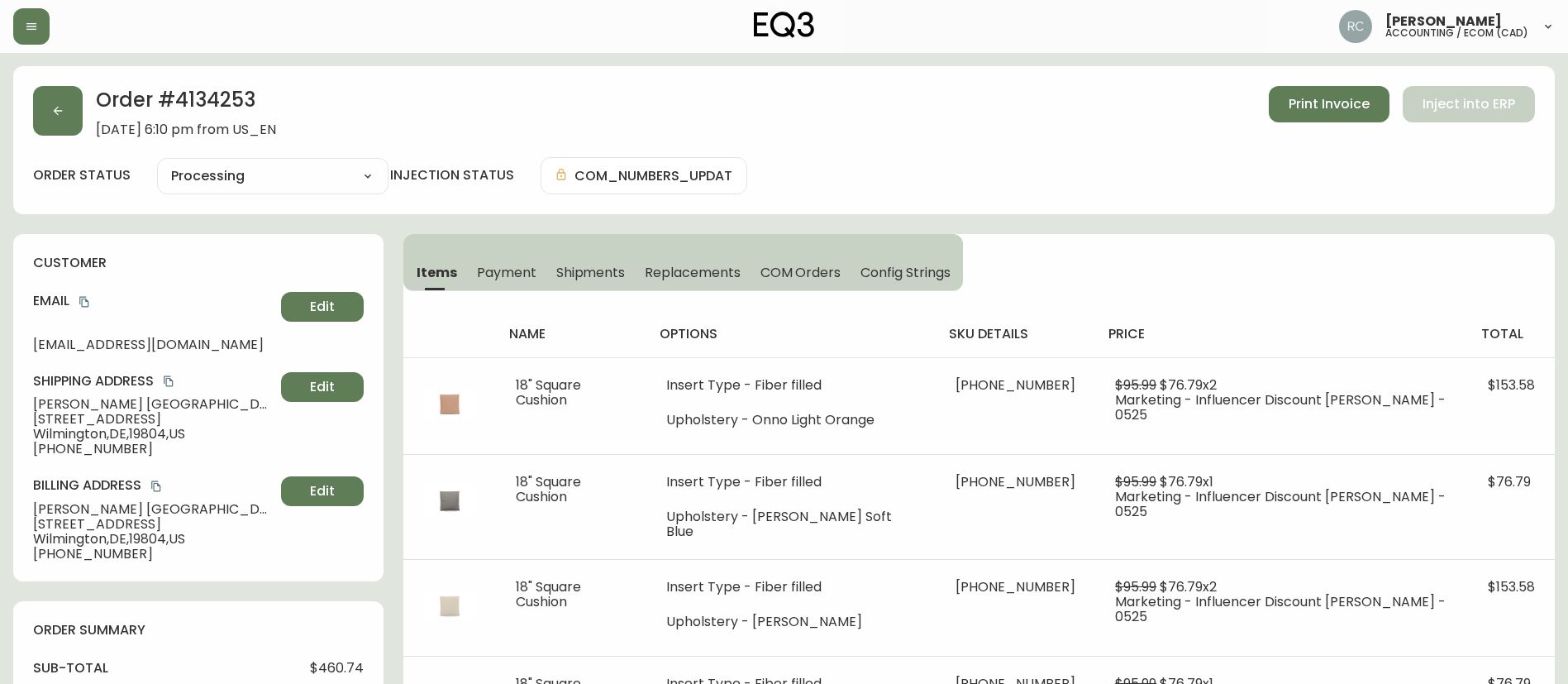
type input "Processing"
select select "PROCESSING"
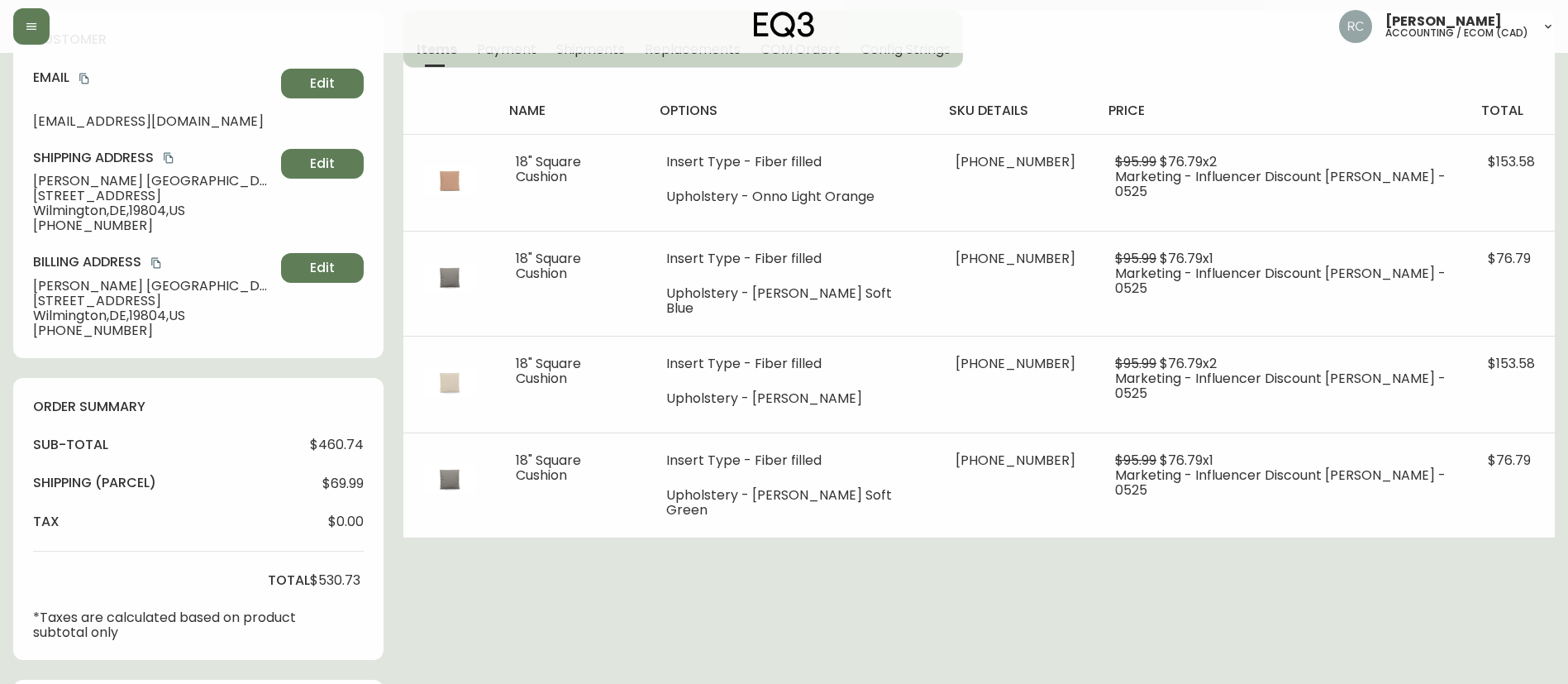
scroll to position [248, 0]
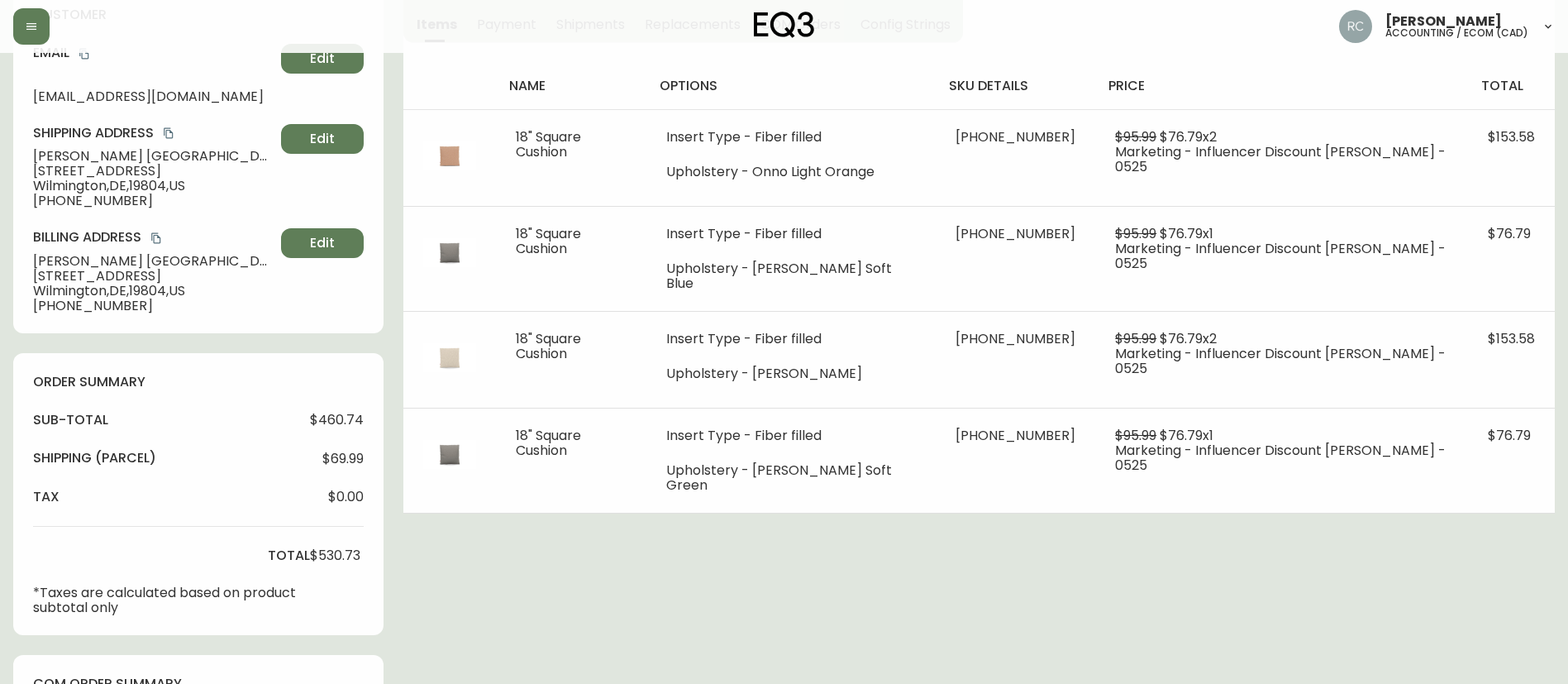
click at [1078, 584] on div "Order # 4134253 [DATE] 6:10 pm from US_EN Print Invoice Inject into ERP order s…" at bounding box center [784, 503] width 1542 height 1371
click at [1081, 573] on div "Order # 4134253 [DATE] 6:10 pm from US_EN Print Invoice Inject into ERP order s…" at bounding box center [784, 503] width 1542 height 1371
click at [1079, 565] on div "Order # 4134253 [DATE] 6:10 pm from US_EN Print Invoice Inject into ERP order s…" at bounding box center [784, 503] width 1542 height 1371
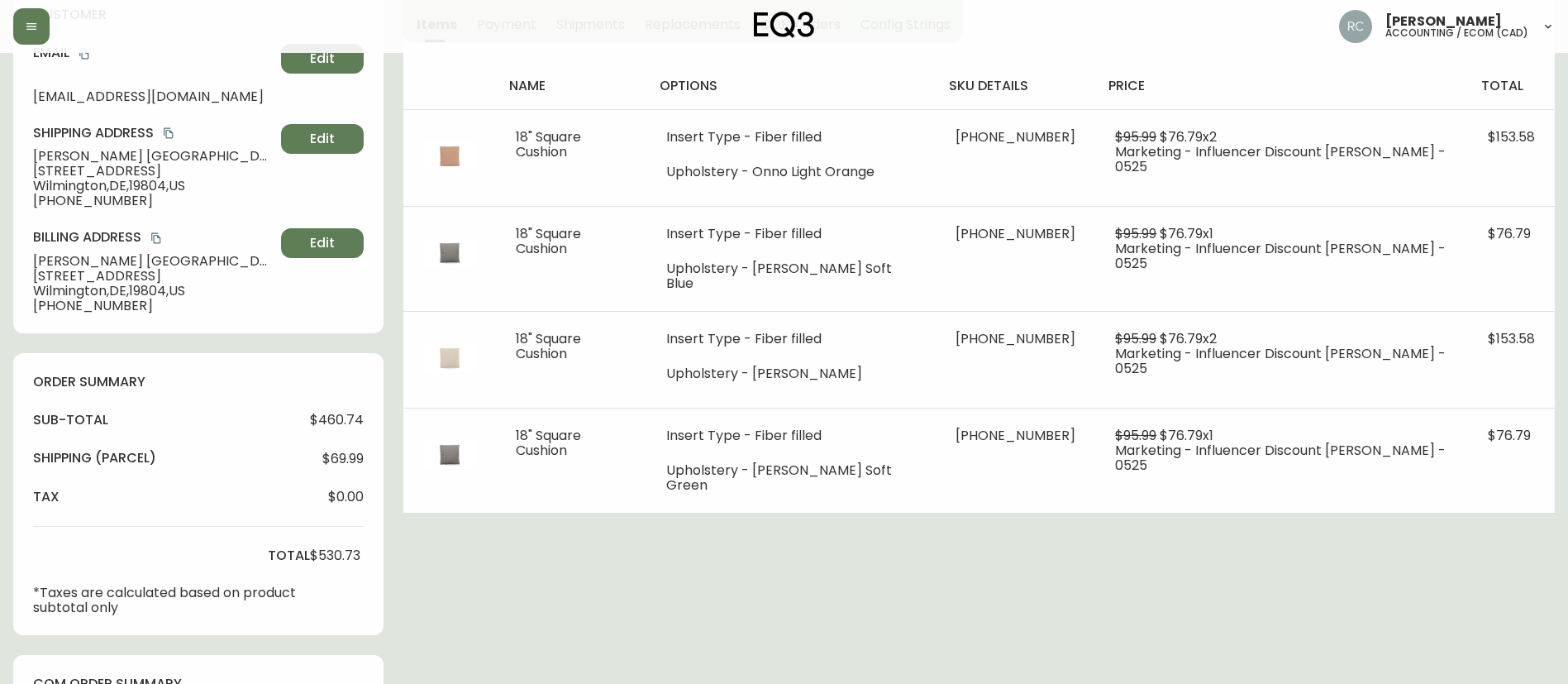
click at [665, 554] on div "Order # 4134253 [DATE] 6:10 pm from US_EN Print Invoice Inject into ERP order s…" at bounding box center [784, 503] width 1542 height 1371
click at [665, 556] on div "Order # 4134253 [DATE] 6:10 pm from US_EN Print Invoice Inject into ERP order s…" at bounding box center [784, 503] width 1542 height 1371
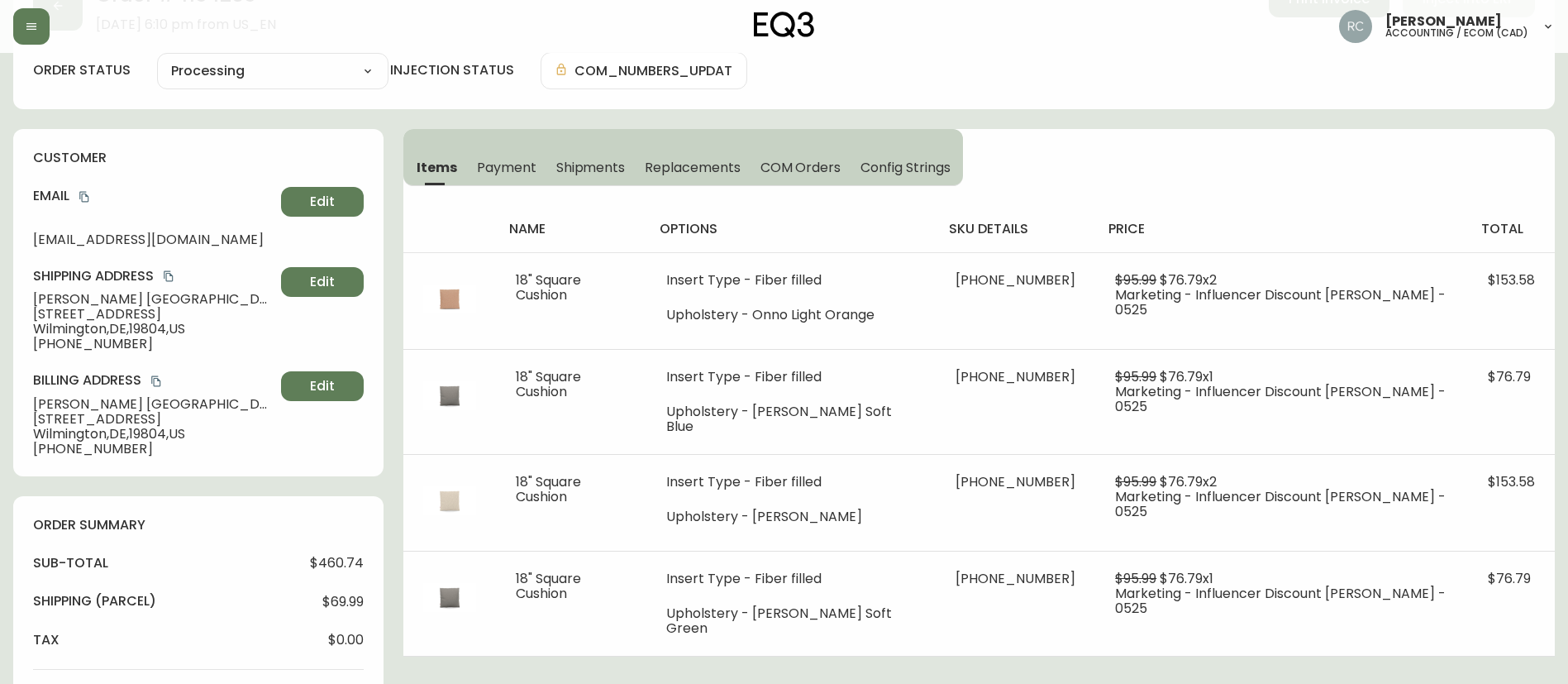
scroll to position [0, 0]
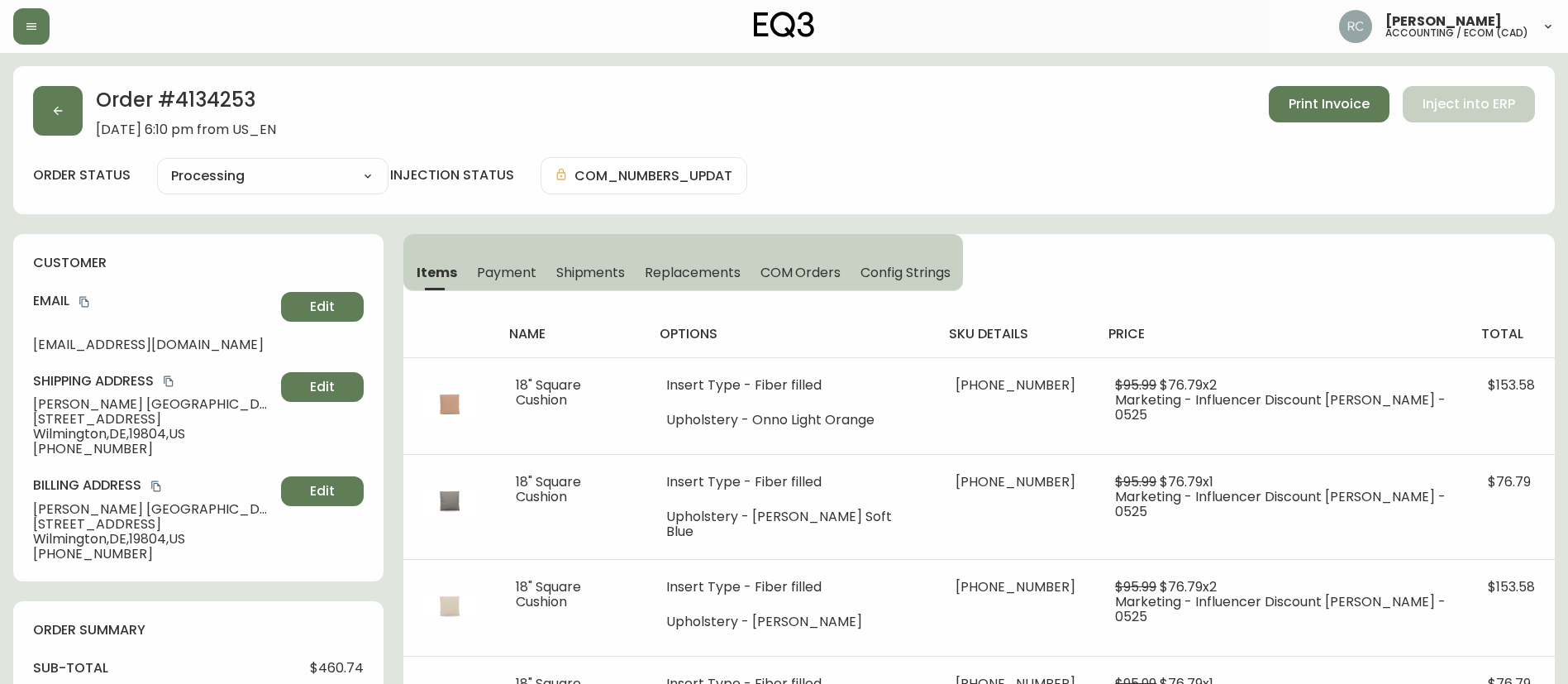
click at [414, 116] on div "Order # 4134253 [DATE] 6:10 pm from US_EN Print Invoice Inject into ERP" at bounding box center [784, 112] width 1503 height 52
click at [867, 132] on div "Order # 4134253 [DATE] 6:10 pm from US_EN Print Invoice Inject into ERP" at bounding box center [784, 112] width 1503 height 52
click at [943, 145] on div "Order # 4134253 [DATE] 6:10 pm from US_EN Print Invoice Inject into ERP order s…" at bounding box center [784, 140] width 1542 height 148
click at [1079, 189] on div "order status Processing Cancelled Fully Shipped Processing Partially Shipped in…" at bounding box center [784, 175] width 1503 height 37
click at [919, 132] on div "Order # 4134253 [DATE] 6:10 pm from US_EN Print Invoice Inject into ERP" at bounding box center [784, 112] width 1503 height 52
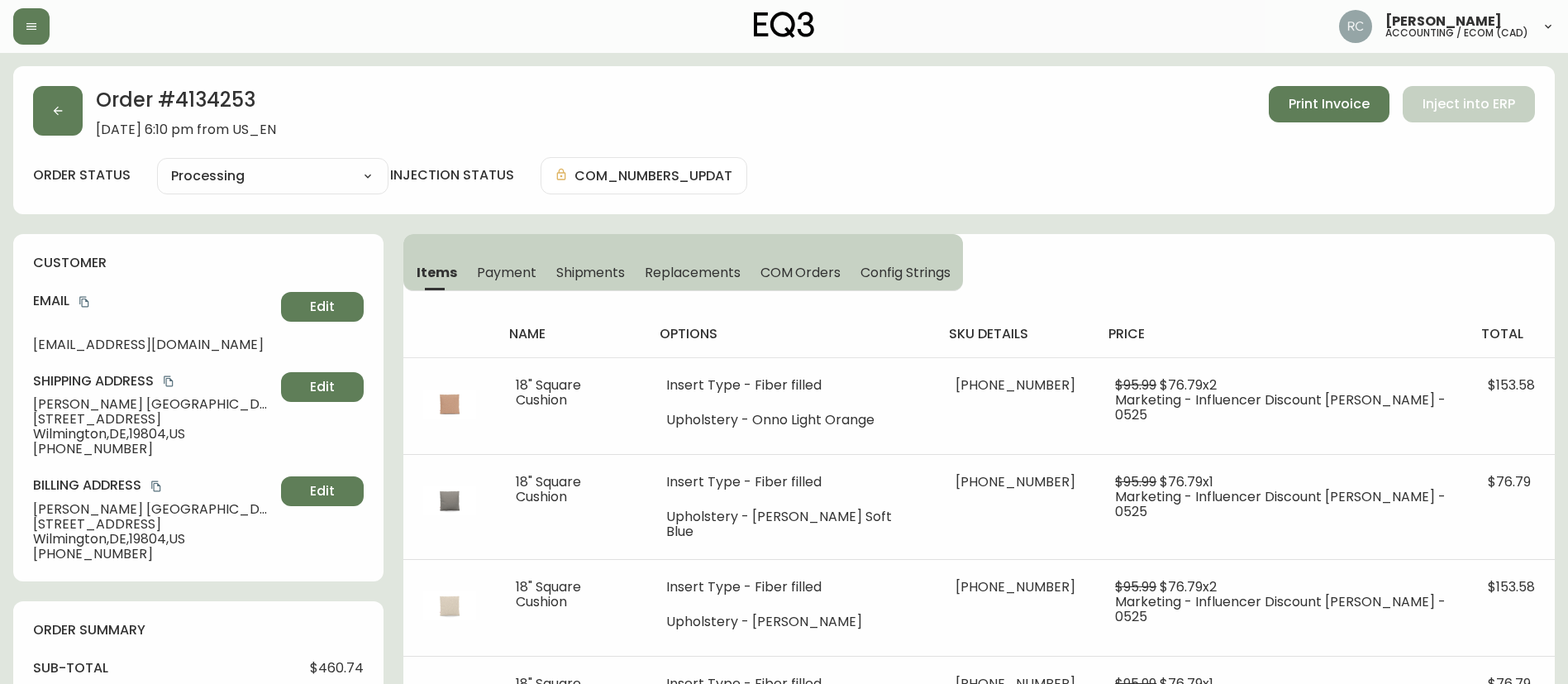
click at [888, 162] on div "order status Processing Cancelled Fully Shipped Processing Partially Shipped in…" at bounding box center [784, 175] width 1503 height 37
click at [1065, 151] on div "Order # 4134253 [DATE] 6:10 pm from US_EN Print Invoice Inject into ERP order s…" at bounding box center [784, 140] width 1542 height 148
click at [783, 112] on div "Order # 4134253 [DATE] 6:10 pm from US_EN Print Invoice Inject into ERP" at bounding box center [784, 112] width 1503 height 52
click at [790, 116] on div "Order # 4134253 [DATE] 6:10 pm from US_EN Print Invoice Inject into ERP" at bounding box center [784, 112] width 1503 height 52
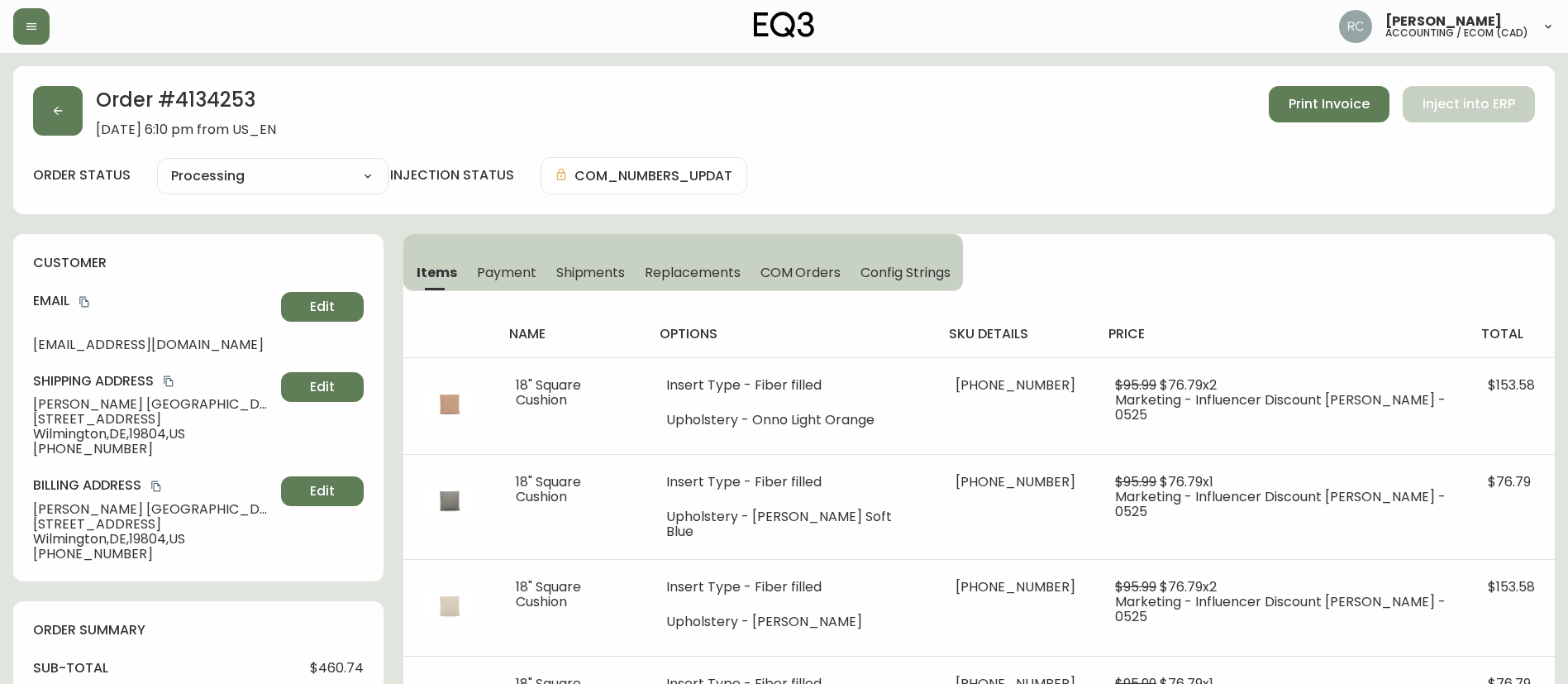
click at [859, 107] on div "Order # 4134253 [DATE] 6:10 pm from US_EN Print Invoice Inject into ERP" at bounding box center [784, 112] width 1503 height 52
click at [840, 107] on div "Order # 4134253 [DATE] 6:10 pm from US_EN Print Invoice Inject into ERP" at bounding box center [784, 112] width 1503 height 52
click at [1025, 159] on div "order status Processing Cancelled Fully Shipped Processing Partially Shipped in…" at bounding box center [784, 175] width 1503 height 37
click at [855, 162] on div "order status Processing Cancelled Fully Shipped Processing Partially Shipped in…" at bounding box center [784, 175] width 1503 height 37
click at [900, 118] on div "Order # 4134253 July 20, 2025 at 6:10 pm from US_EN Print Invoice Inject into E…" at bounding box center [784, 112] width 1503 height 52
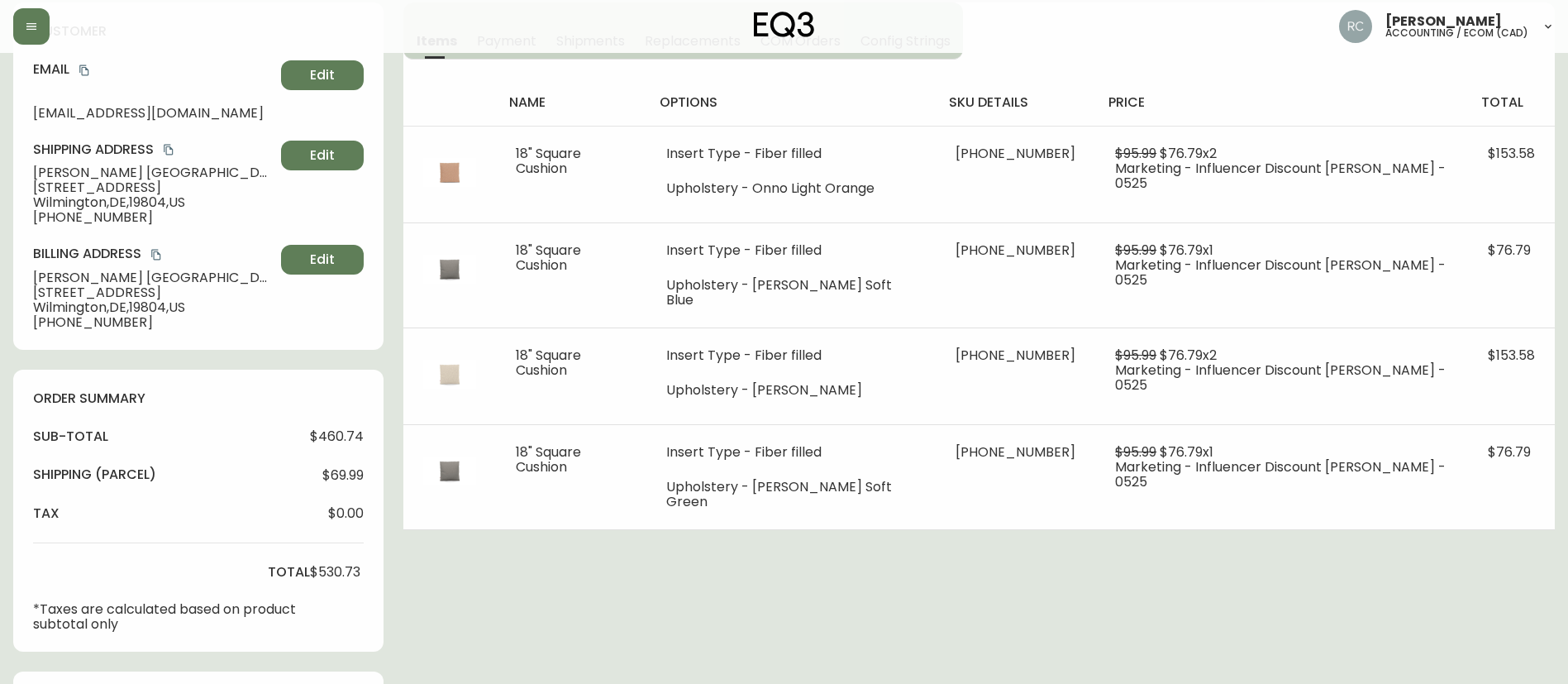
scroll to position [248, 0]
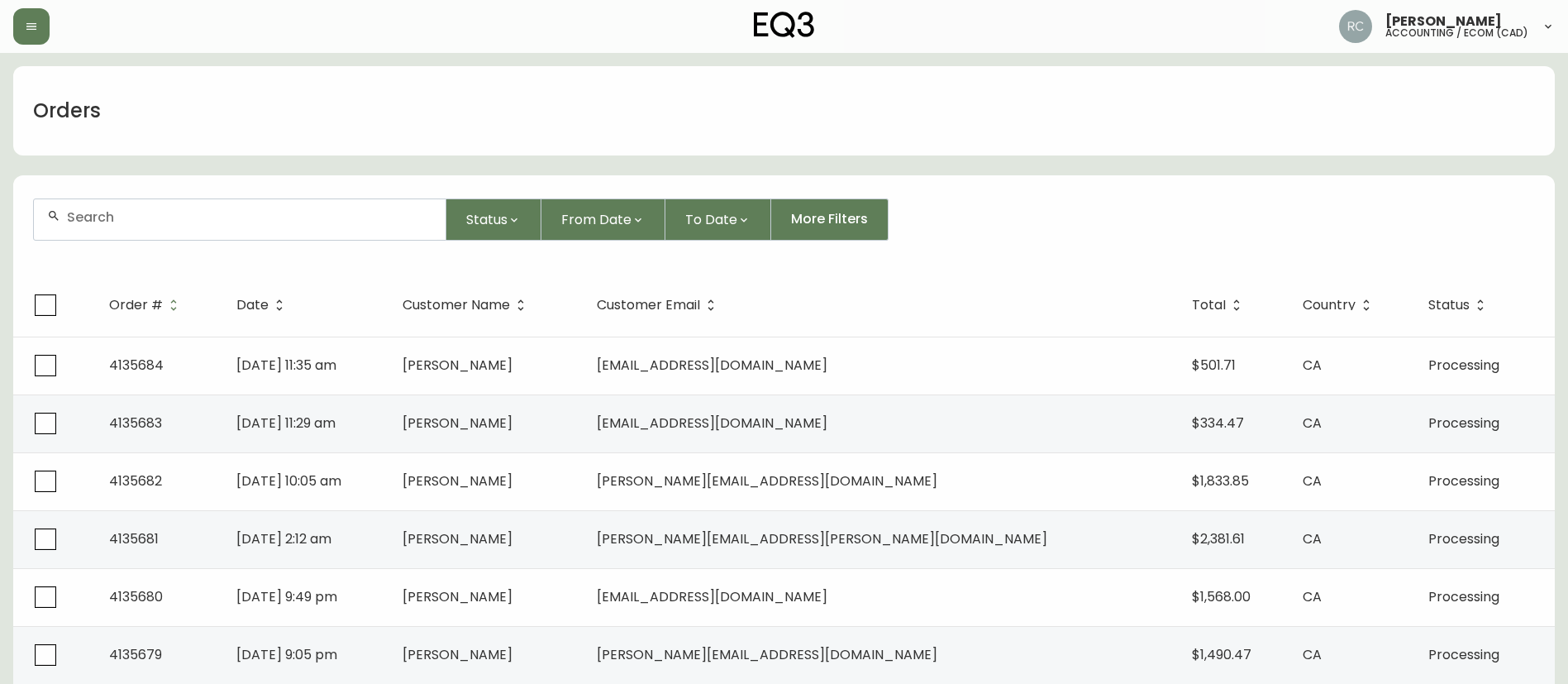
click at [261, 237] on div at bounding box center [240, 219] width 412 height 41
paste input "4135437"
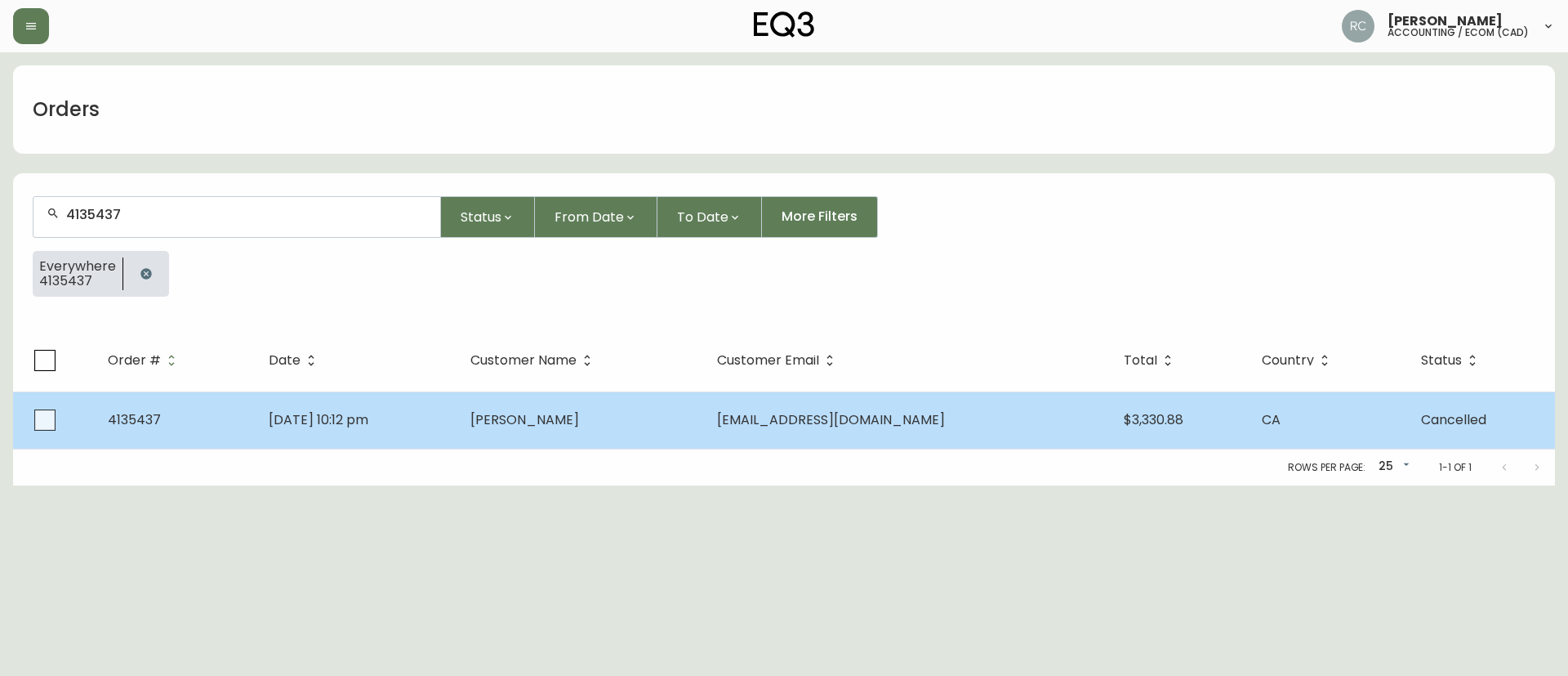
type input "4135437"
click at [559, 428] on span "[PERSON_NAME]" at bounding box center [524, 419] width 108 height 19
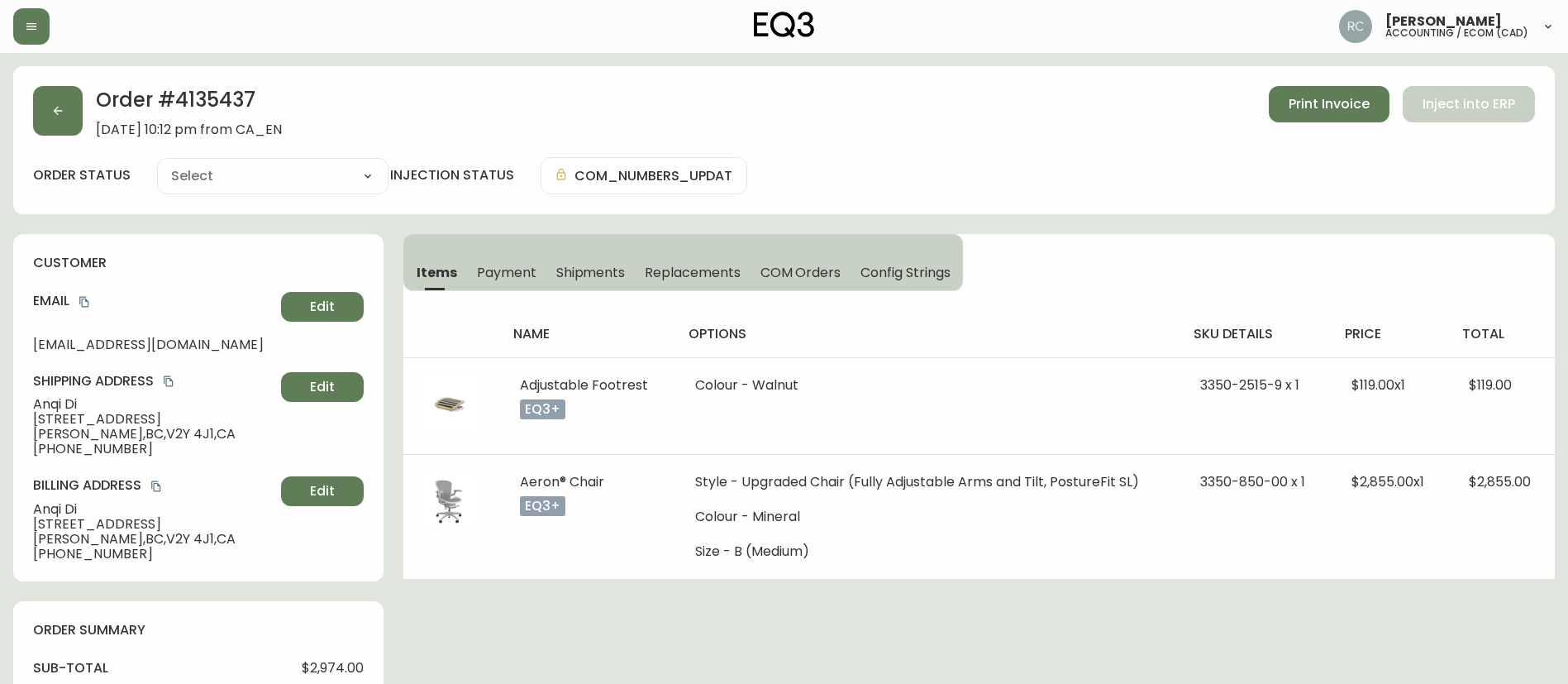
type input "Cancelled"
select select "CANCELLED"
click at [535, 278] on button "Payment" at bounding box center [507, 271] width 79 height 36
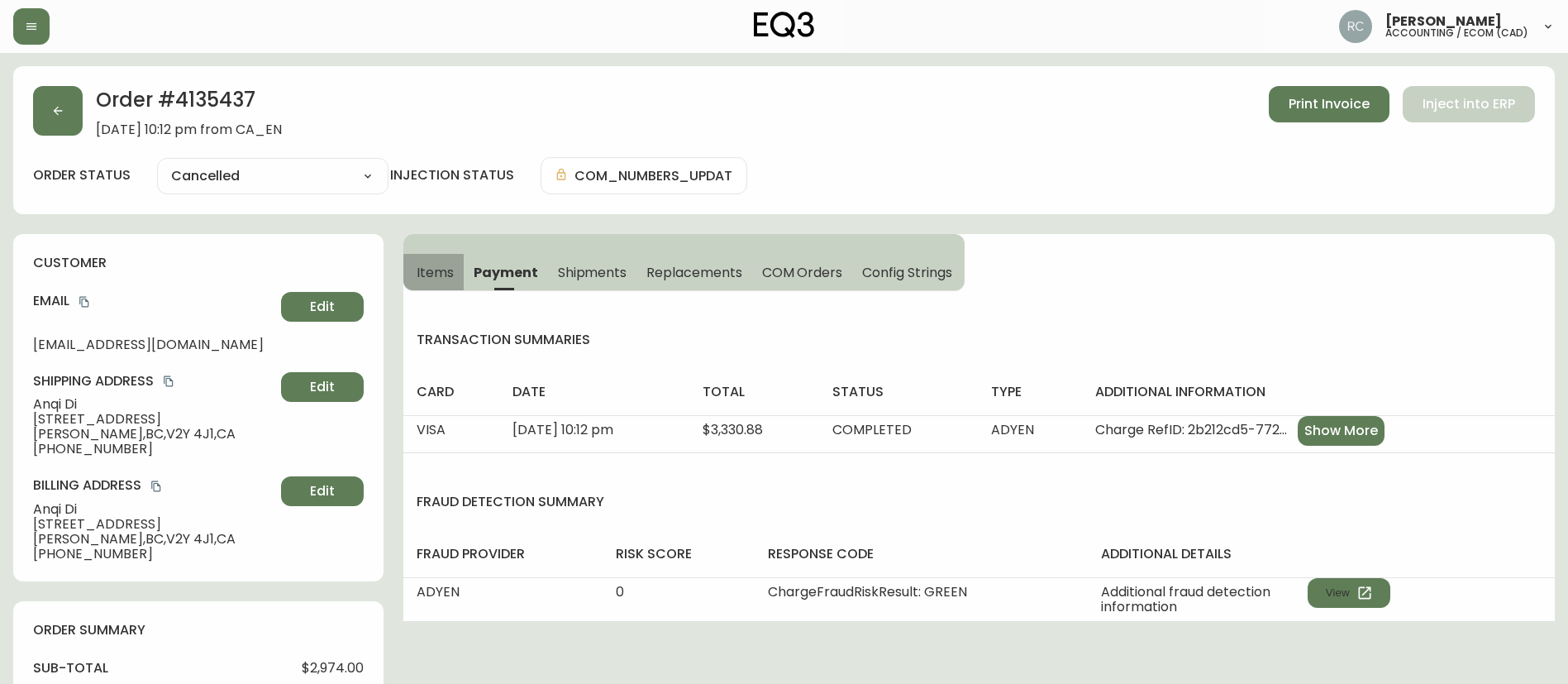
click at [441, 260] on button "Items" at bounding box center [433, 271] width 60 height 36
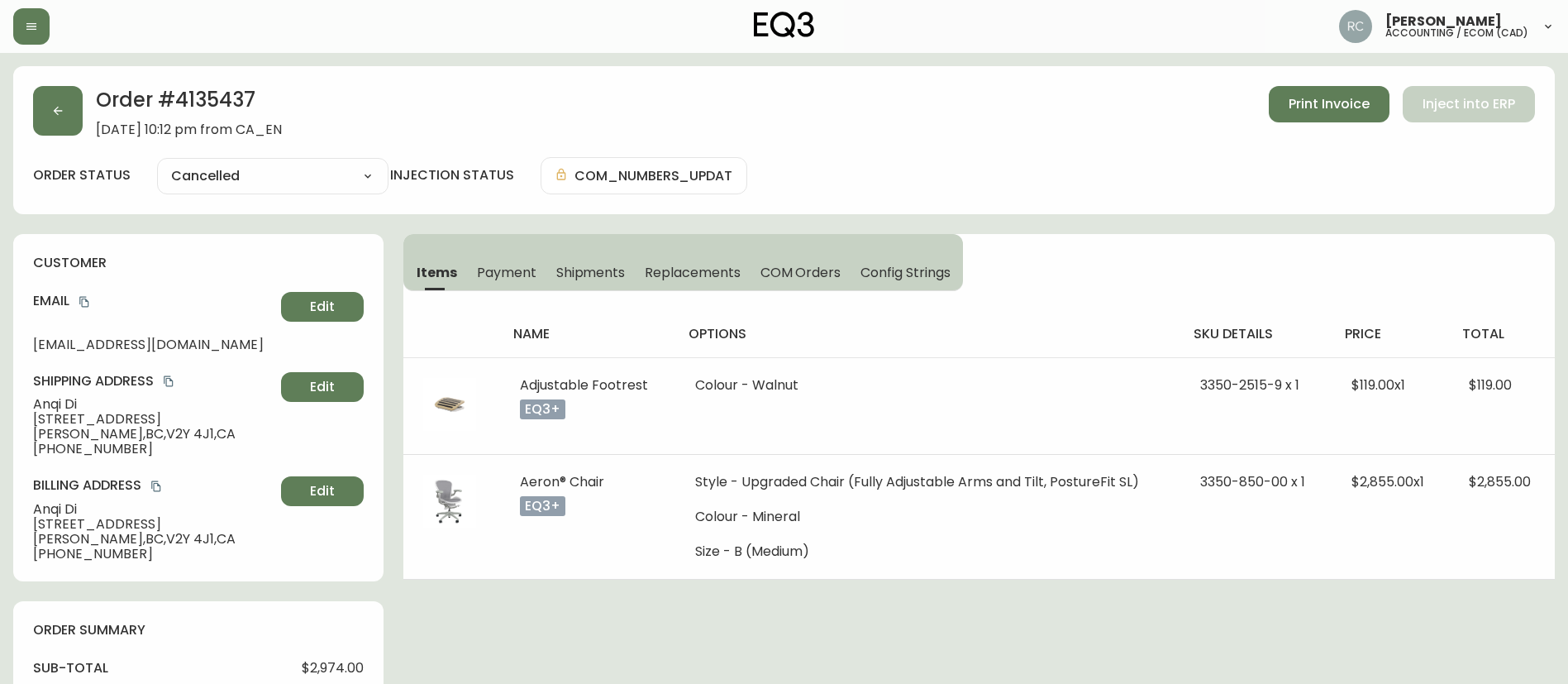
click at [205, 87] on h2 "Order # 4135437" at bounding box center [189, 103] width 186 height 36
copy h2 "4135437"
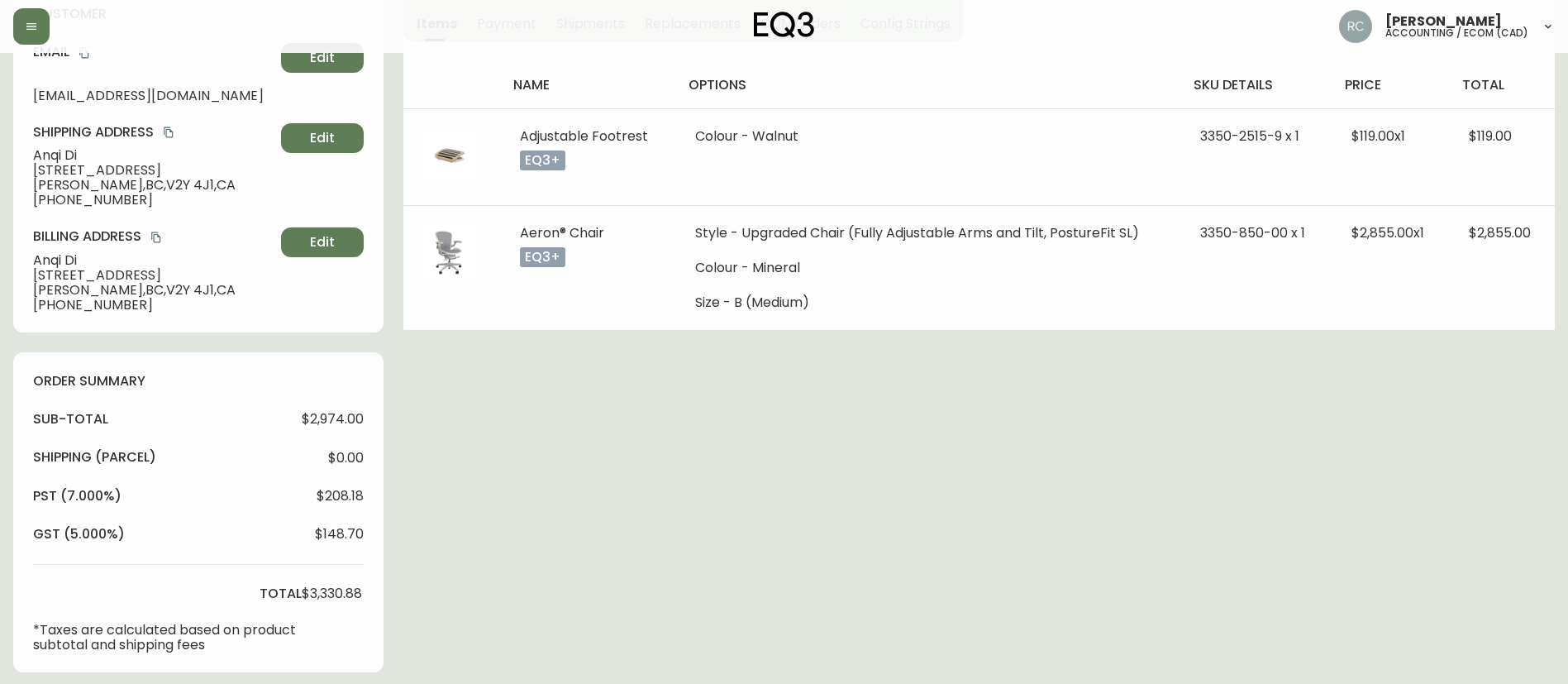
scroll to position [248, 0]
click at [340, 596] on span "$3,330.88" at bounding box center [331, 595] width 60 height 15
copy span "3,330.88"
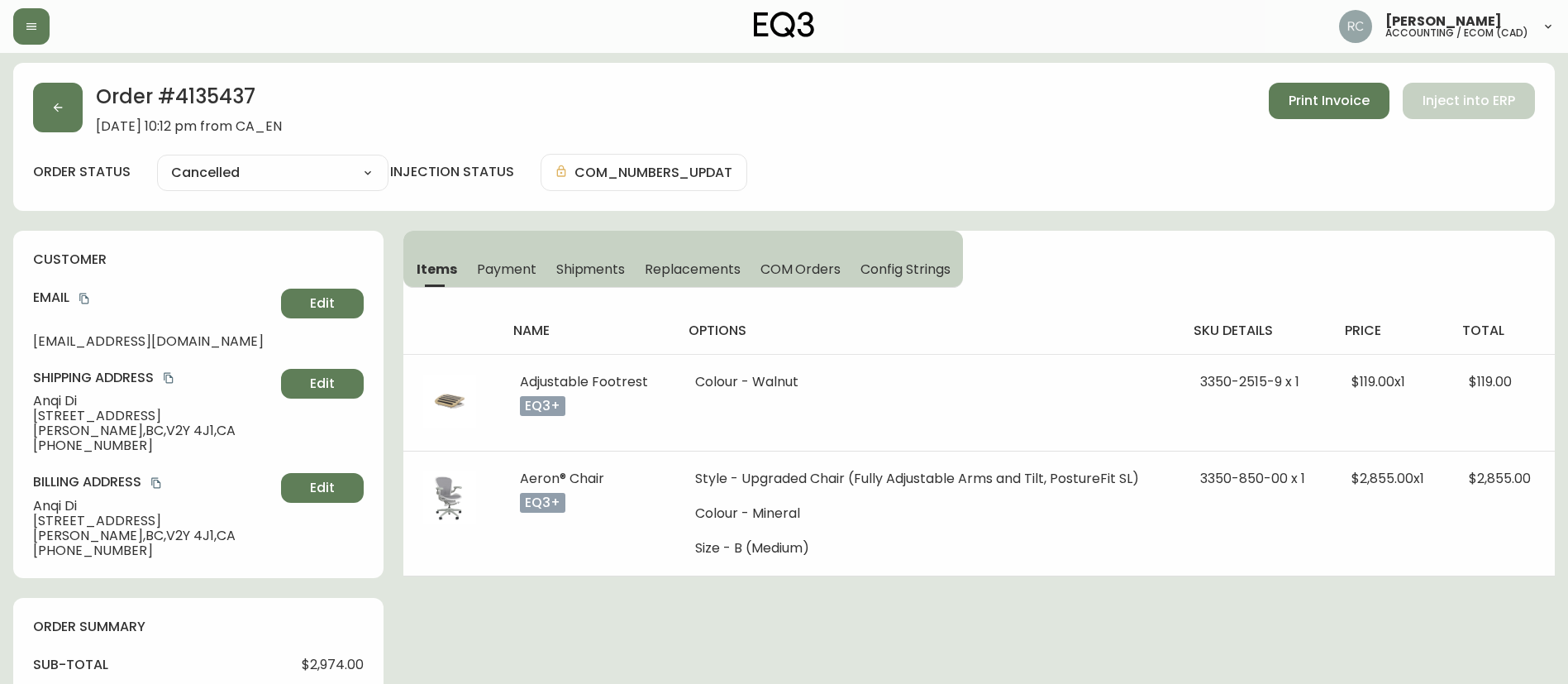
scroll to position [0, 0]
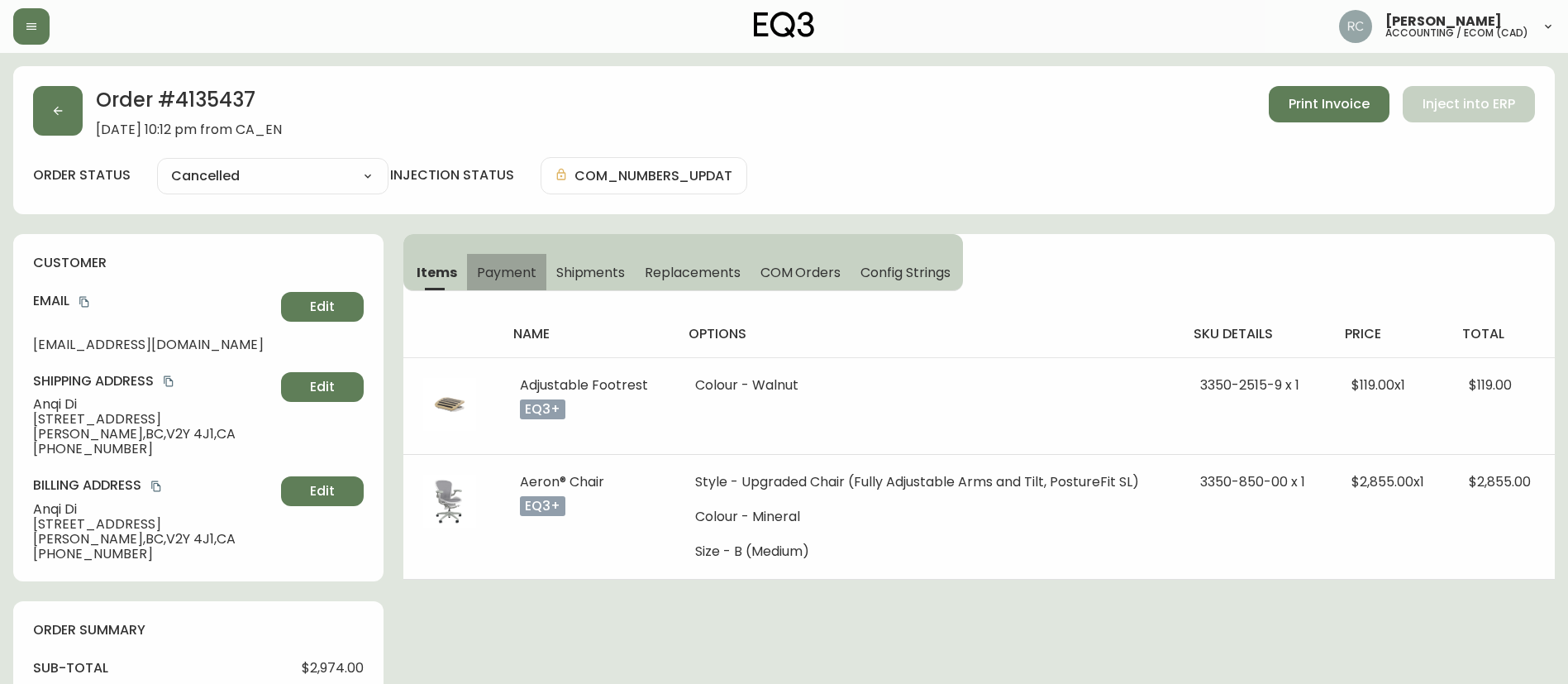
click at [485, 271] on span "Payment" at bounding box center [507, 272] width 60 height 18
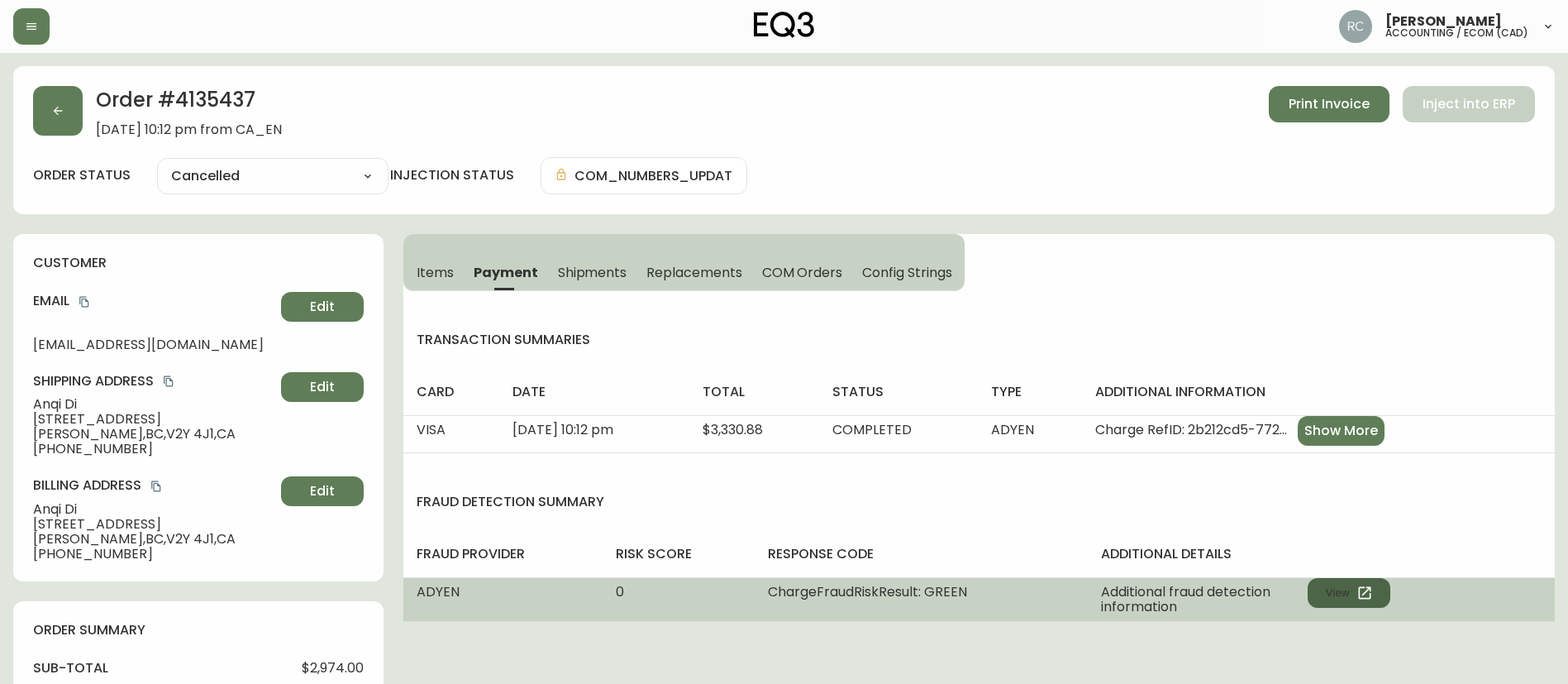
click at [1340, 578] on button "View" at bounding box center [1350, 593] width 83 height 29
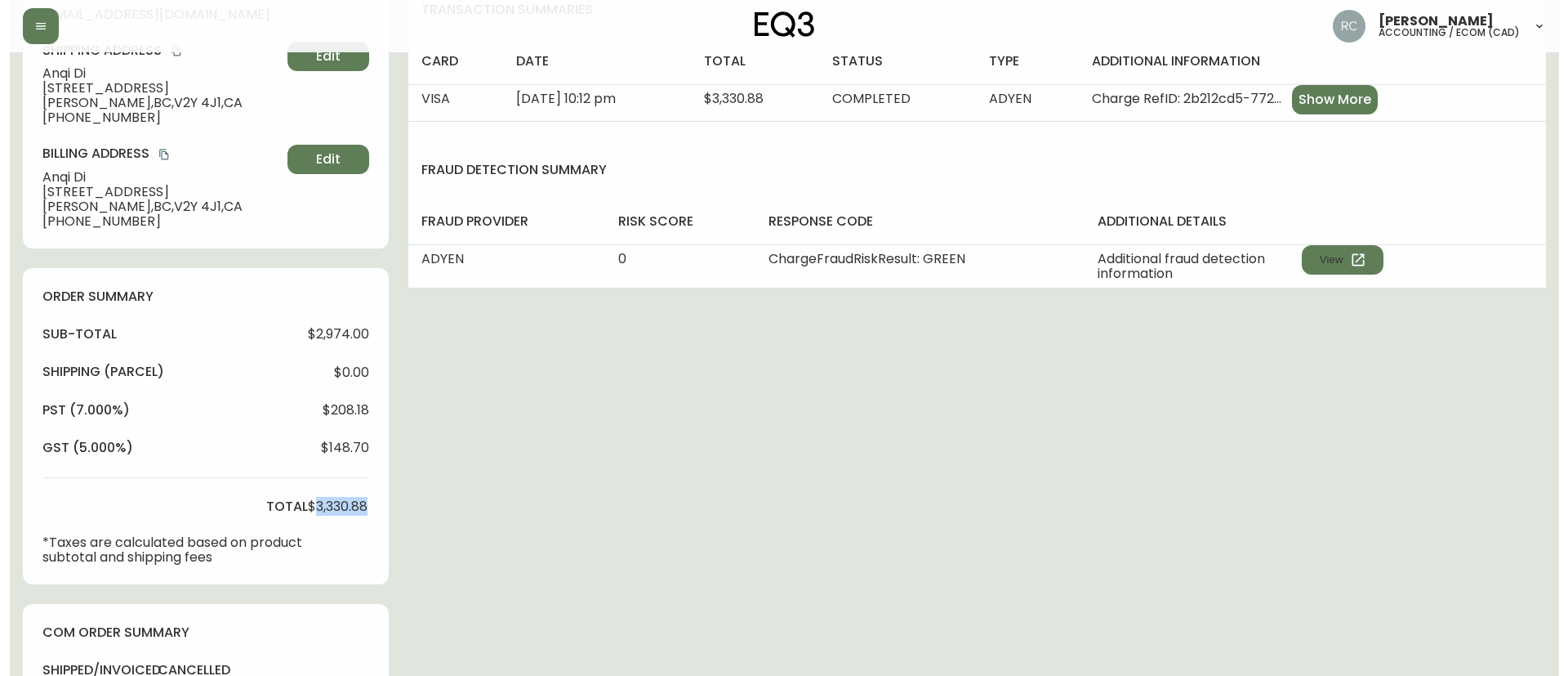
scroll to position [817, 0]
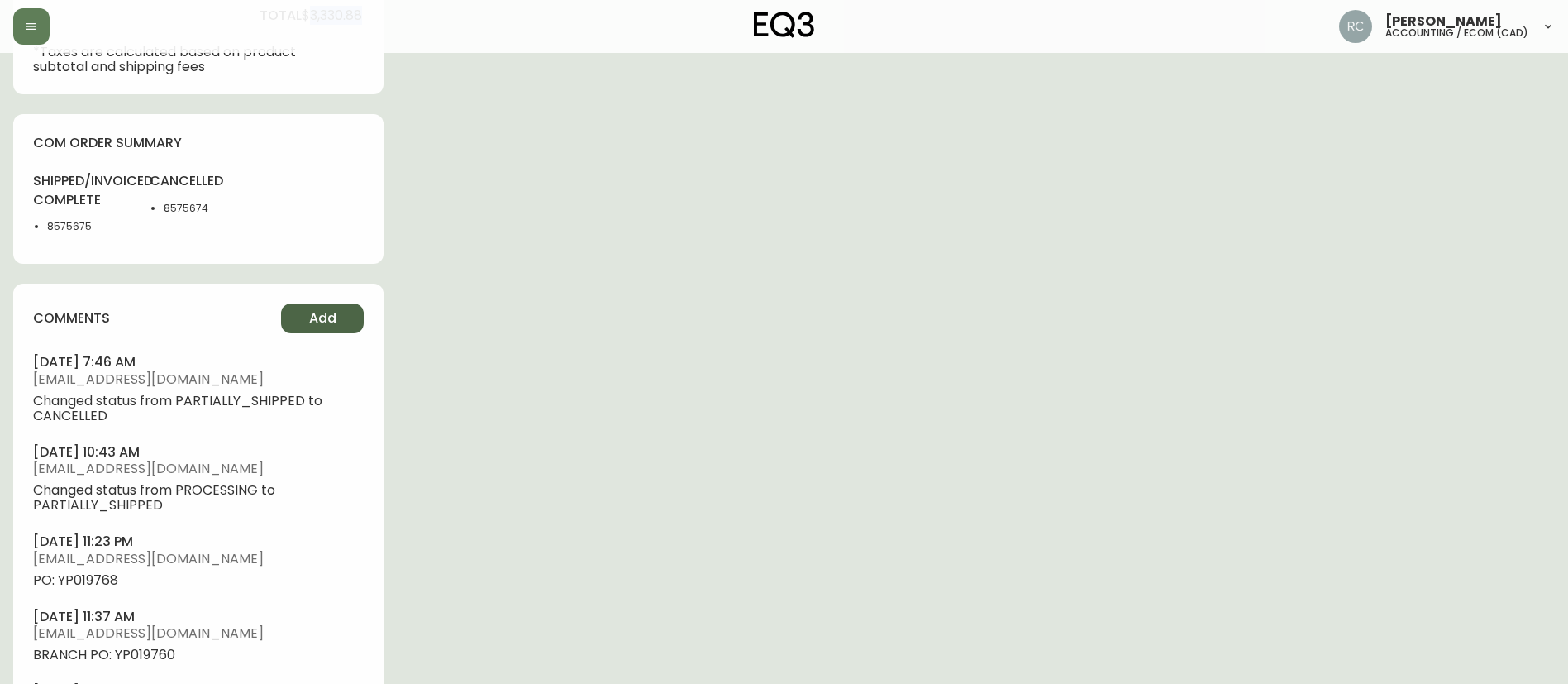
click at [331, 323] on span "Add" at bounding box center [323, 318] width 28 height 18
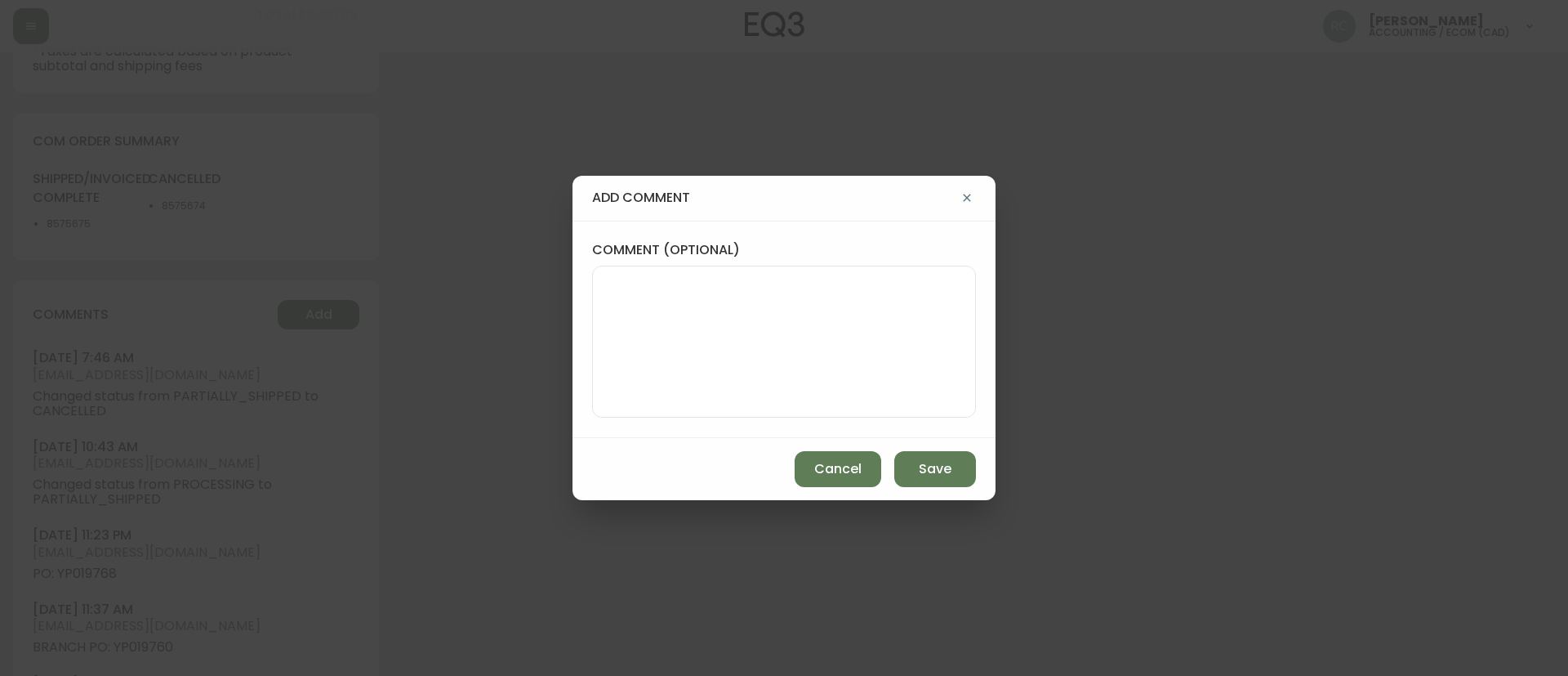
click at [808, 303] on textarea "comment (optional)" at bounding box center [784, 342] width 356 height 131
paste textarea "ECOM RETURN TICKET# 839492 ECOM ORD# 4135437 RTN# 1161928650 CUST# 1021924701 T…"
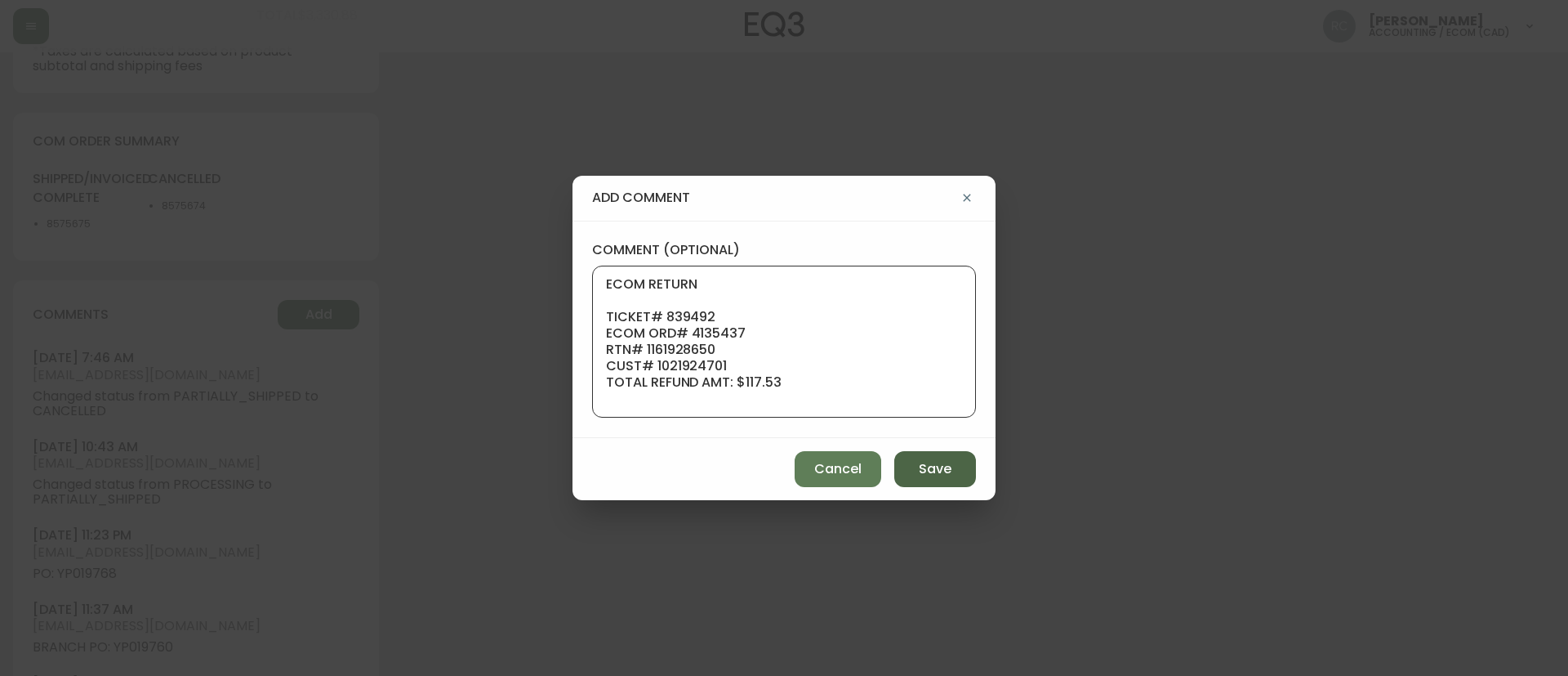
scroll to position [147, 0]
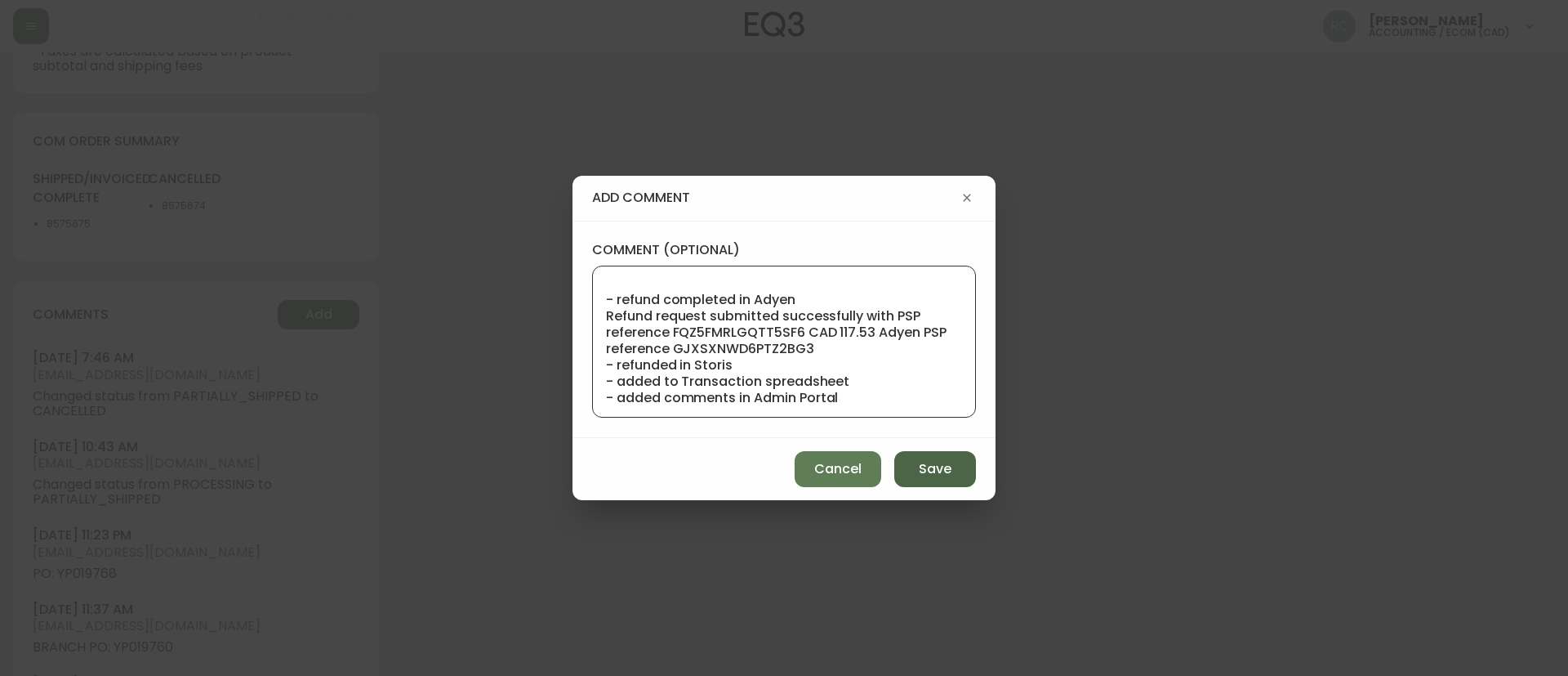
type textarea "ECOM RETURN TICKET# 839492 ECOM ORD# 4135437 RTN# 1161928650 CUST# 1021924701 T…"
drag, startPoint x: 915, startPoint y: 478, endPoint x: 936, endPoint y: 470, distance: 22.5
click at [918, 477] on button "Save" at bounding box center [935, 468] width 82 height 36
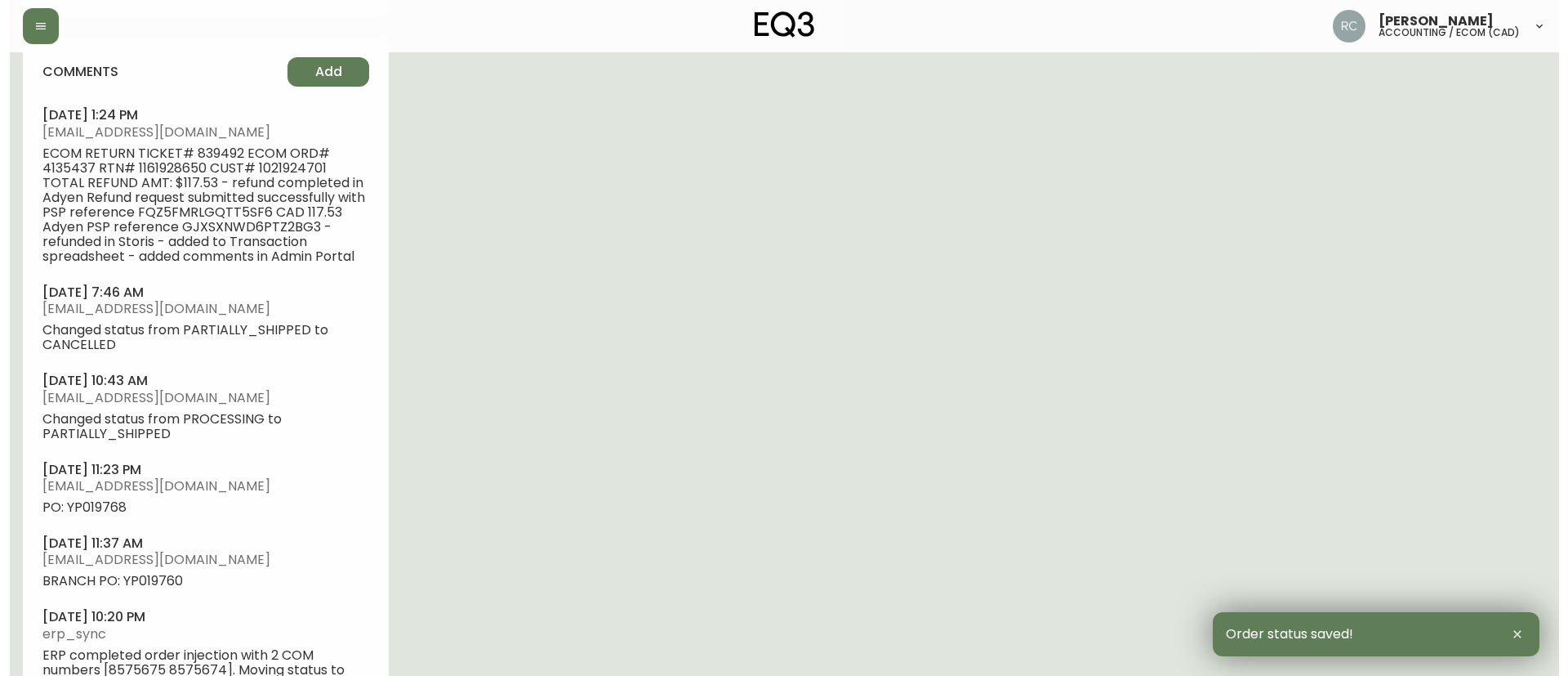
scroll to position [1062, 0]
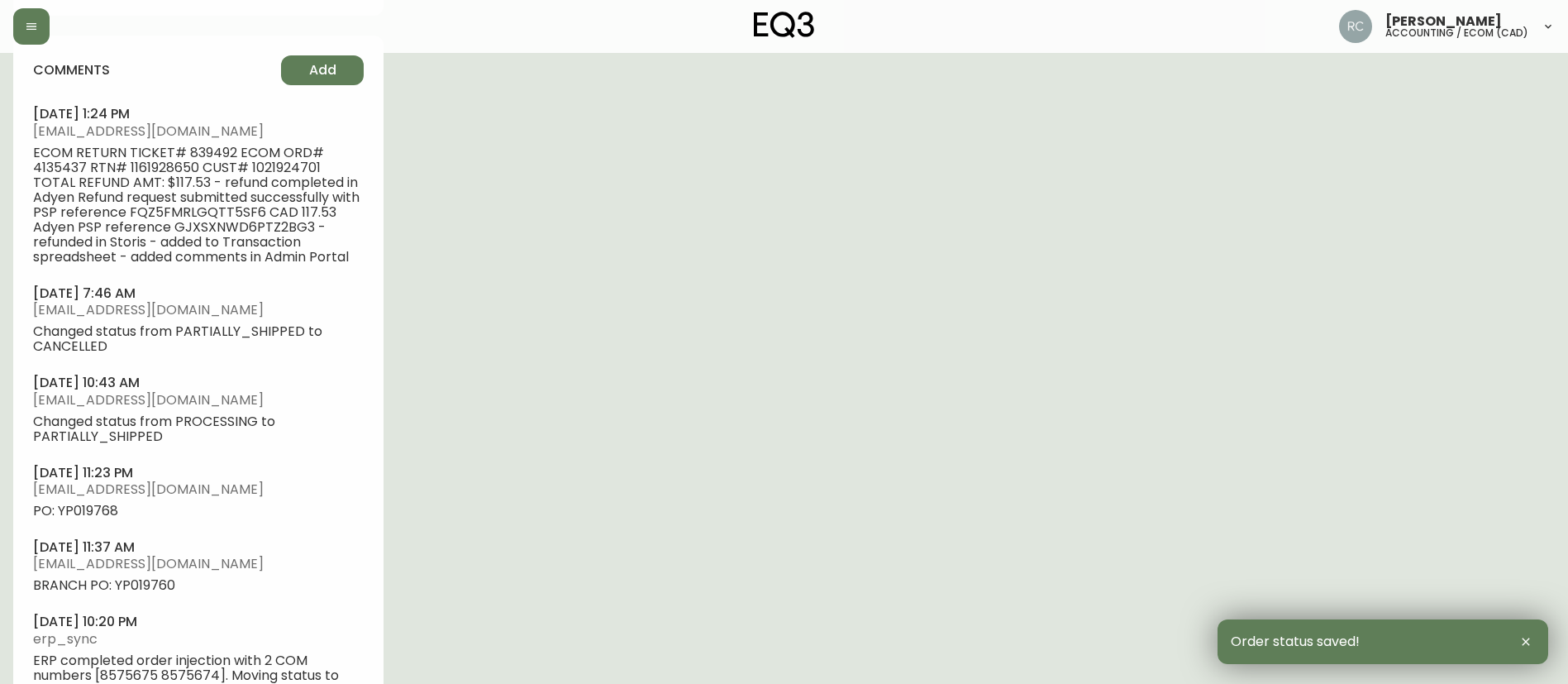
click at [312, 91] on div "comments Add [DATE] 1:24 pm [EMAIL_ADDRESS][DOMAIN_NAME] ECOM RETURN TICKET# 83…" at bounding box center [198, 382] width 371 height 691
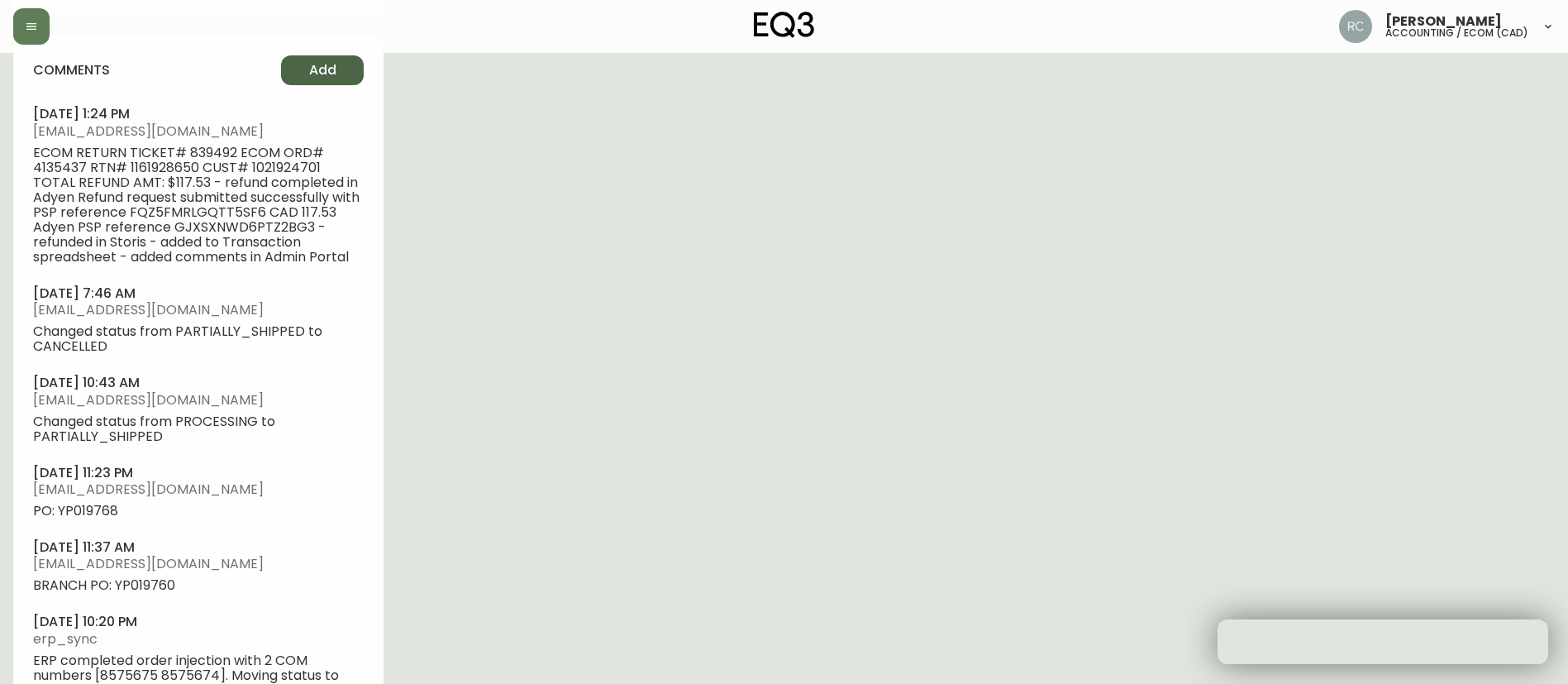
click at [324, 65] on span "Add" at bounding box center [323, 70] width 28 height 18
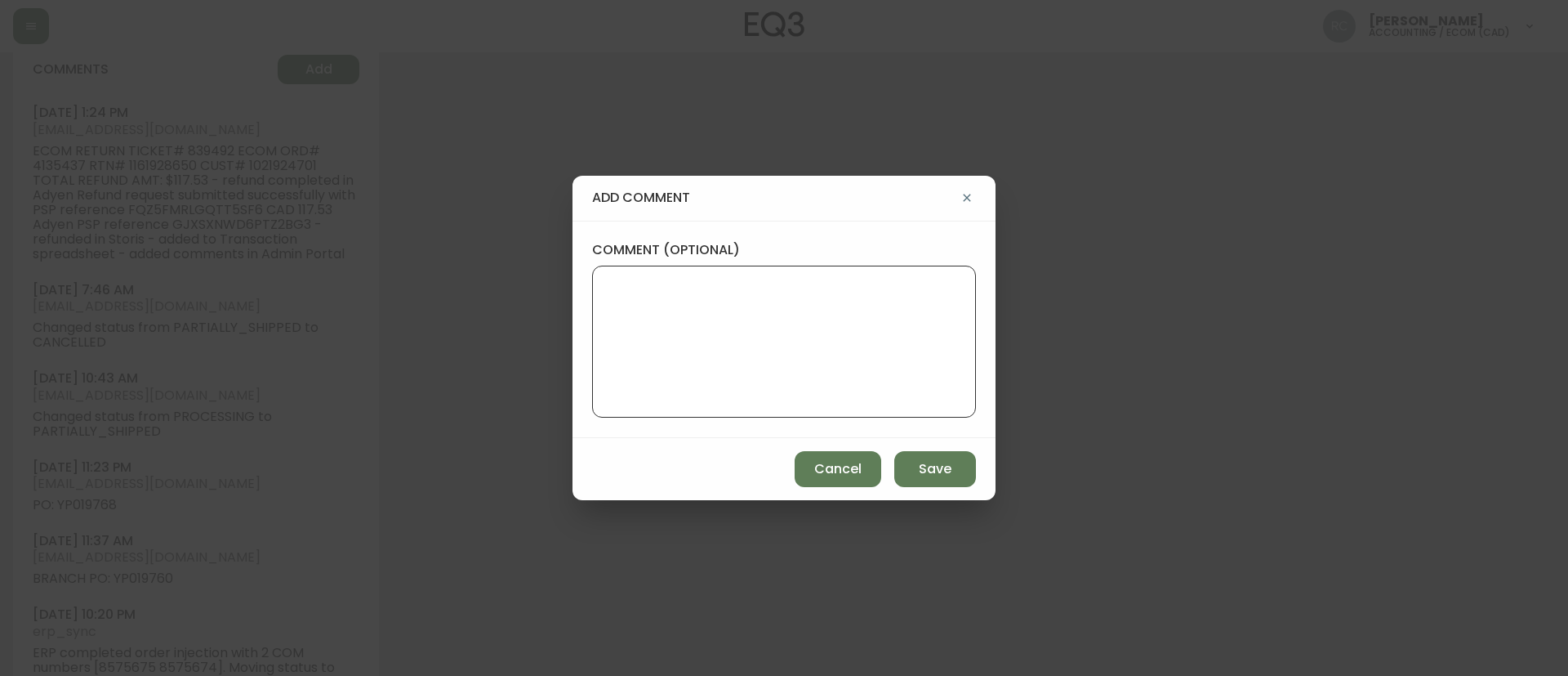
click at [828, 344] on textarea "comment (optional)" at bounding box center [784, 342] width 356 height 131
paste textarea "CANCELLATION - CHANGE OF MIND TICKET# 839492 ORD# 4135437 - status in AS400: 30…"
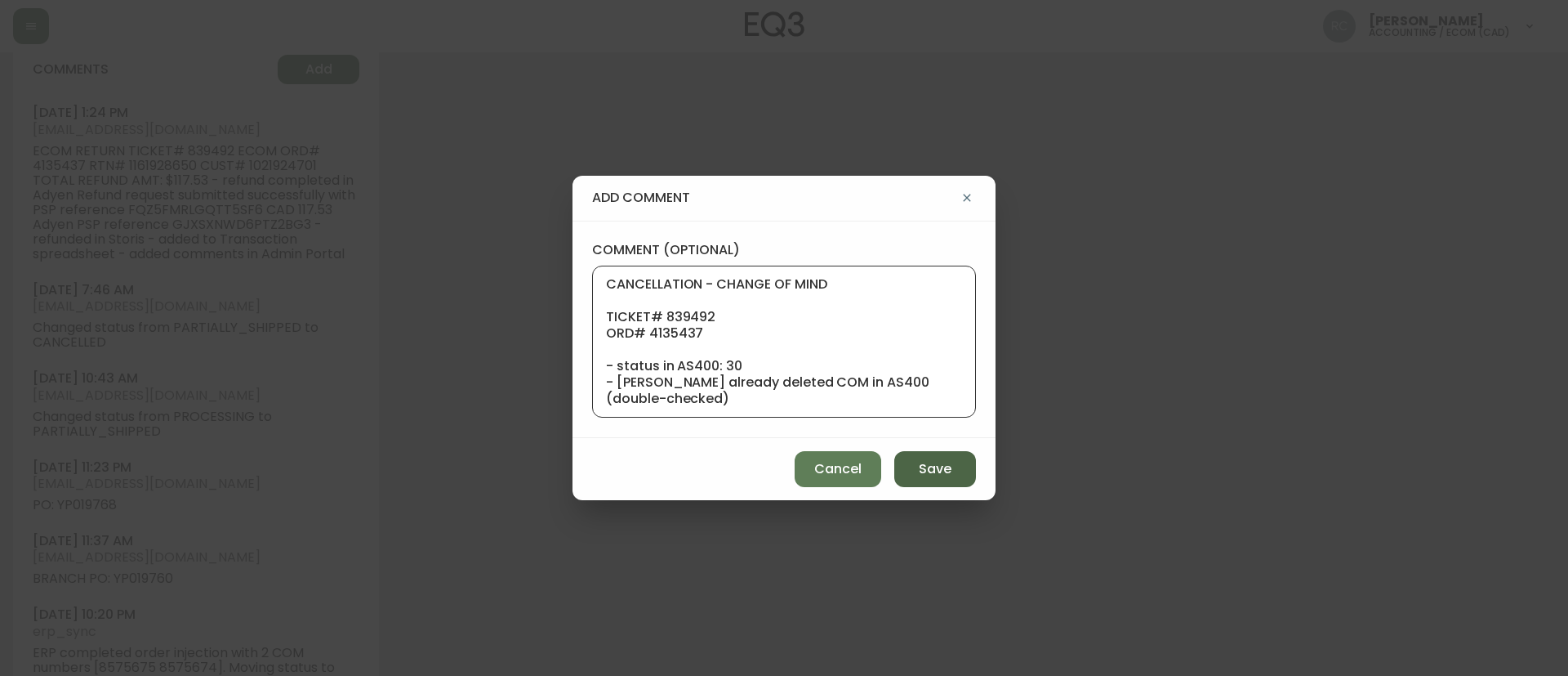
scroll to position [147, 0]
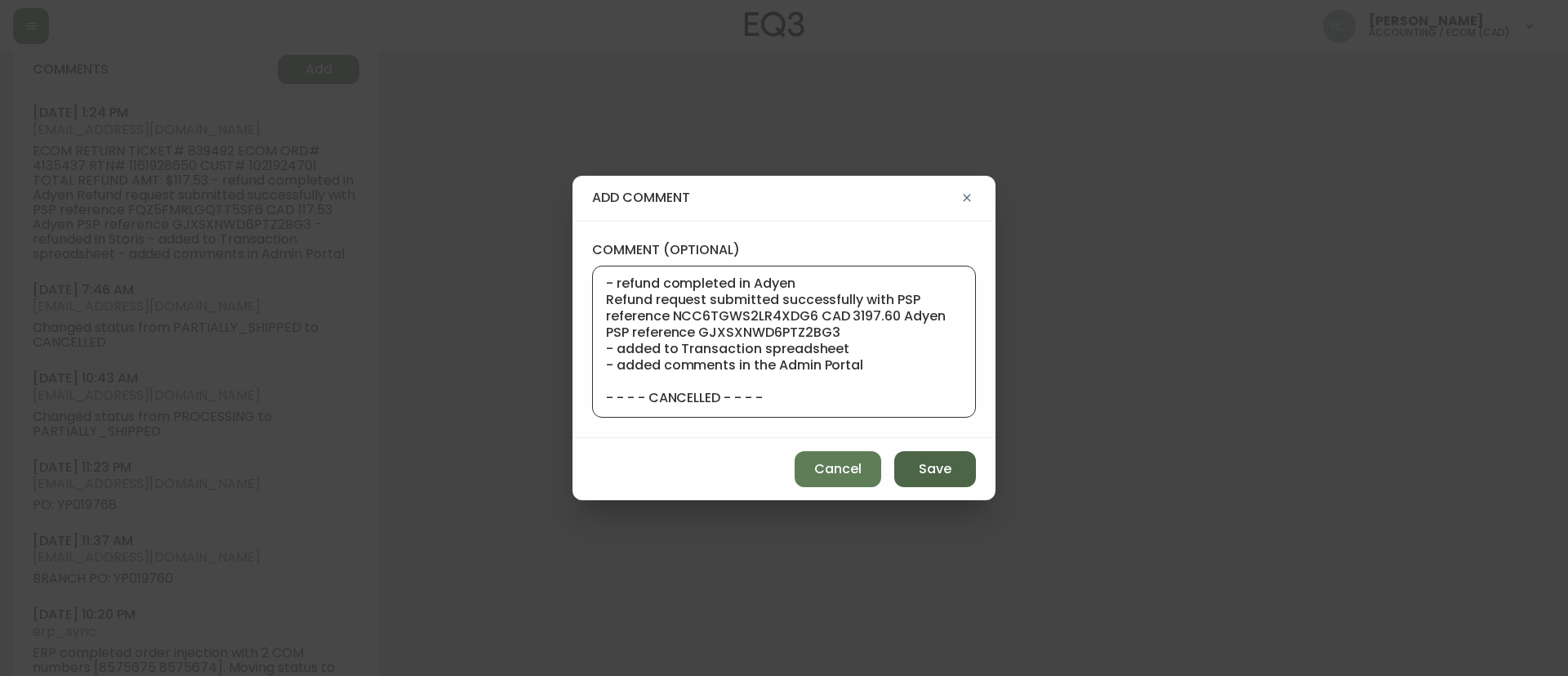
type textarea "CANCELLATION - CHANGE OF MIND TICKET# 839492 ORD# 4135437 - status in AS400: 30…"
click at [942, 456] on button "Save" at bounding box center [935, 468] width 82 height 36
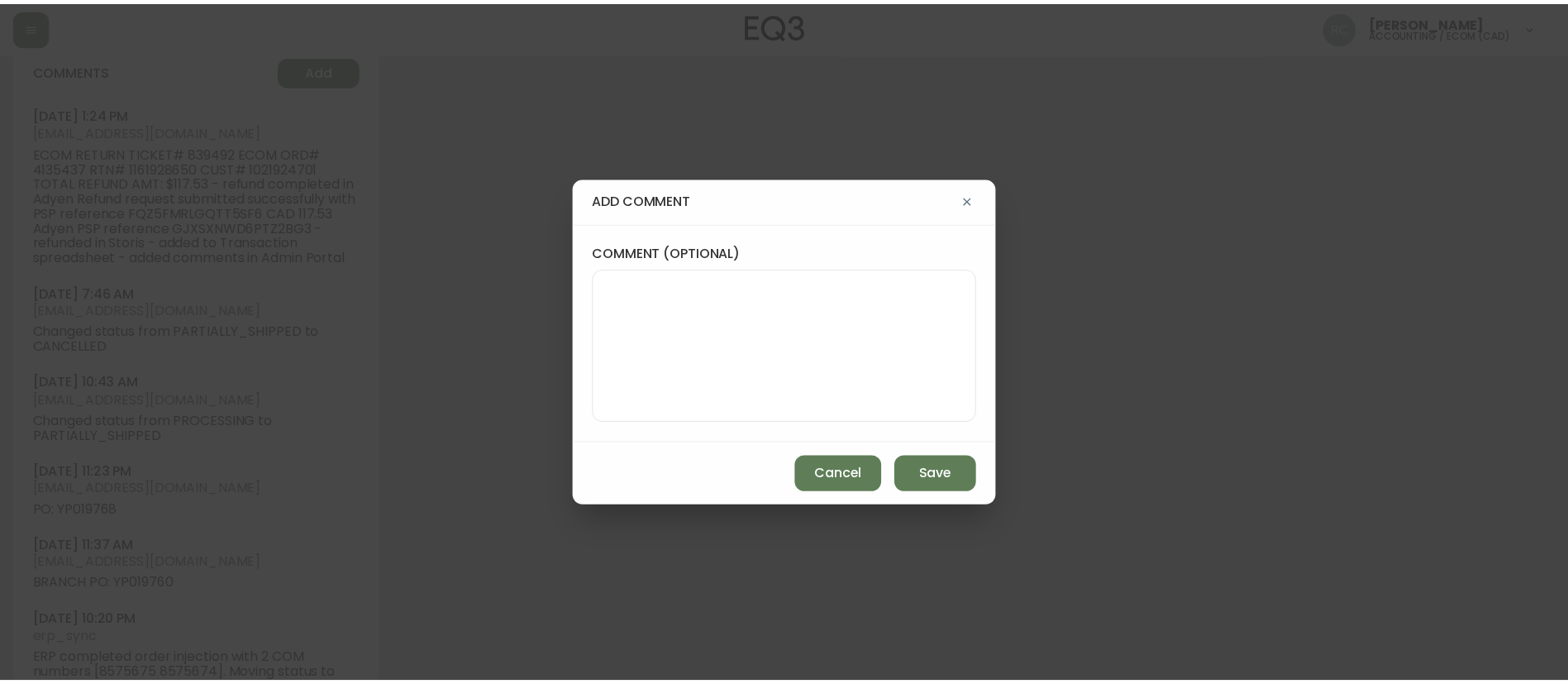
scroll to position [0, 0]
